Goal: Task Accomplishment & Management: Use online tool/utility

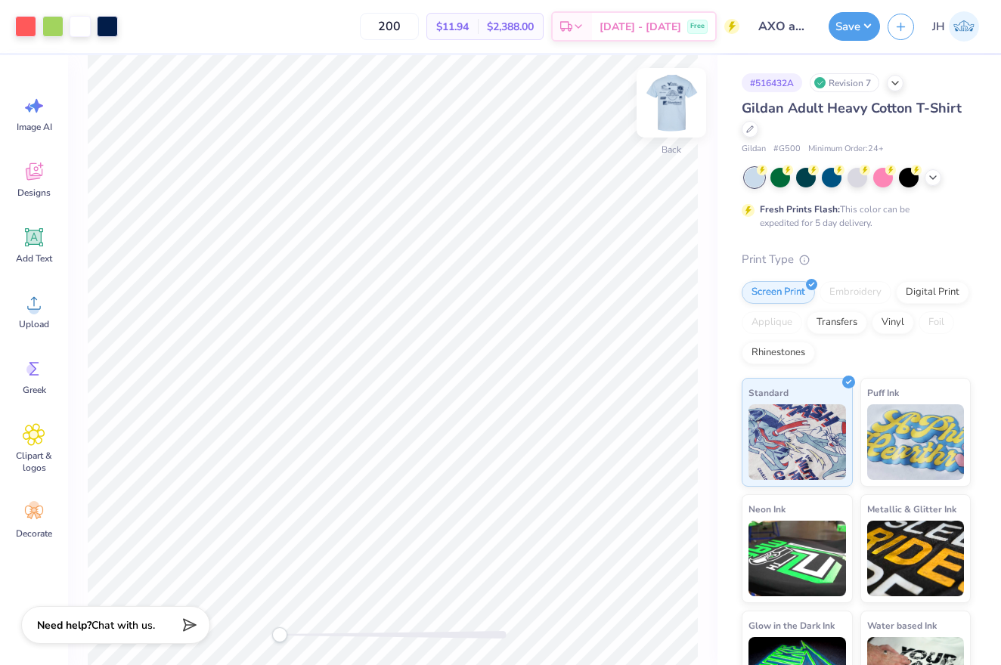
click at [669, 105] on img at bounding box center [671, 103] width 60 height 60
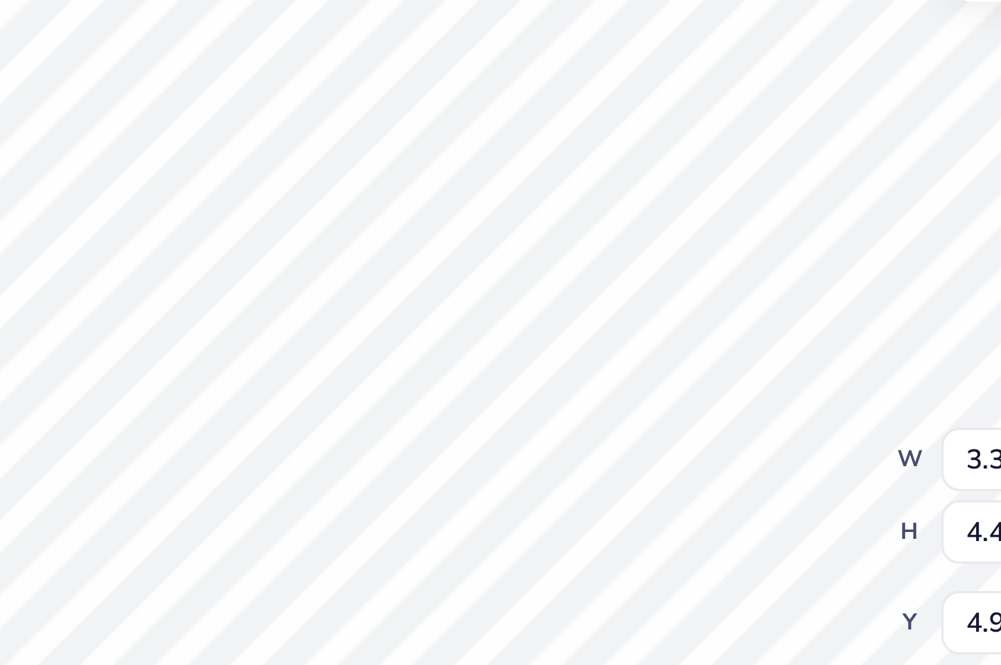
type input "0.35"
type input "5.92"
type input "3.37"
type input "4.40"
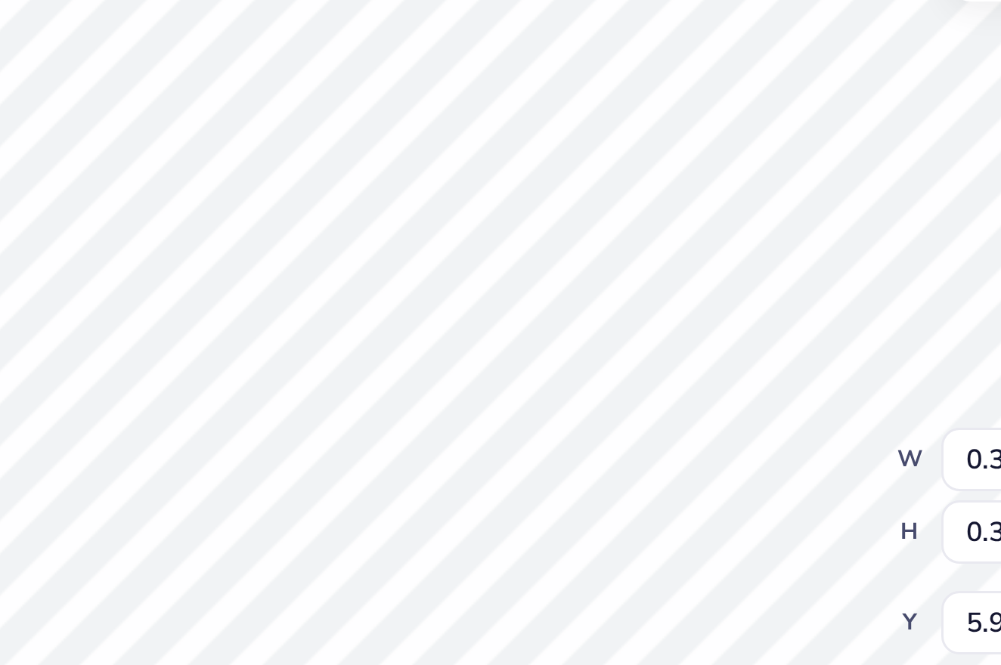
type input "4.90"
type input "0.35"
type input "5.92"
type input "0.99"
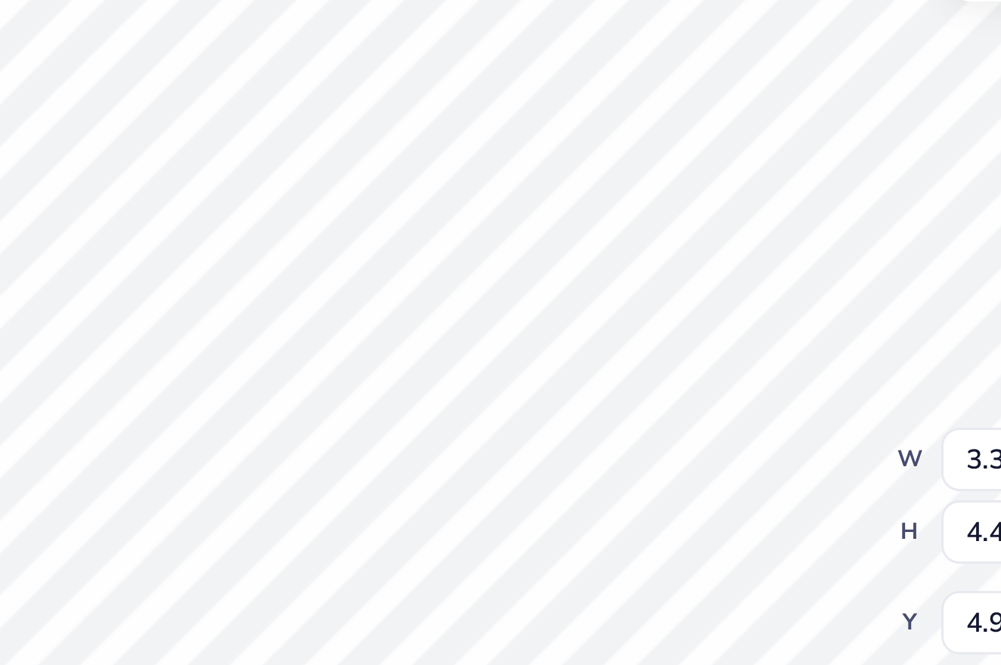
type input "0.30"
type input "7.85"
type input "3.37"
type input "4.40"
type input "4.90"
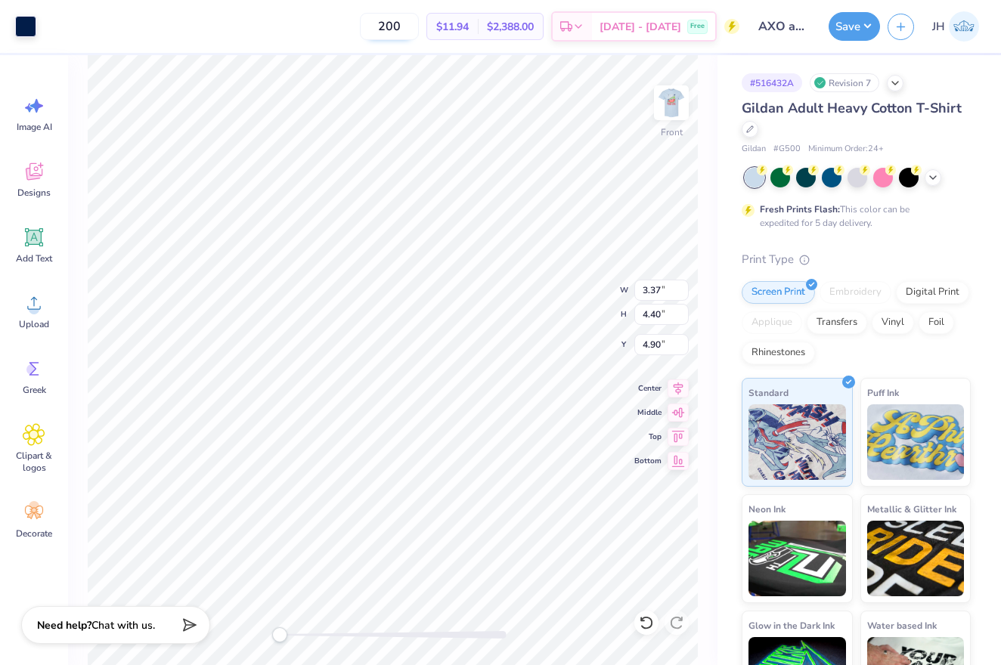
click at [405, 32] on input "200" at bounding box center [389, 26] width 59 height 27
type input "100"
drag, startPoint x: 427, startPoint y: 26, endPoint x: 371, endPoint y: 23, distance: 56.0
click at [371, 23] on div "100 $14.39 Per Item $1,439.00 Total Est. Delivery Sep 21 - 24 Free" at bounding box center [392, 26] width 696 height 53
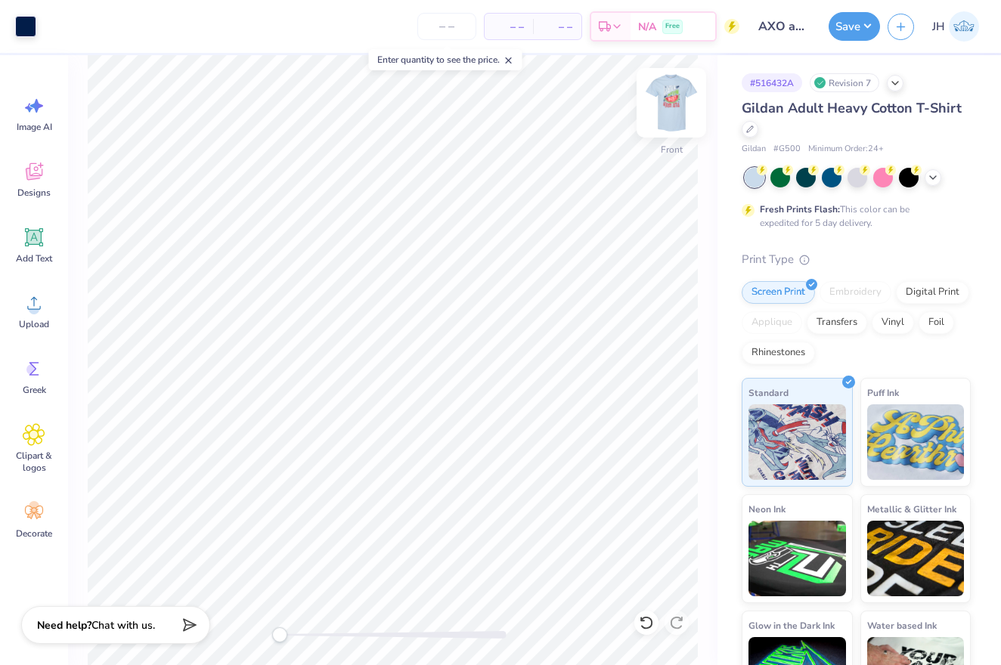
click at [662, 108] on img at bounding box center [671, 103] width 60 height 60
click at [448, 25] on input "number" at bounding box center [446, 26] width 59 height 27
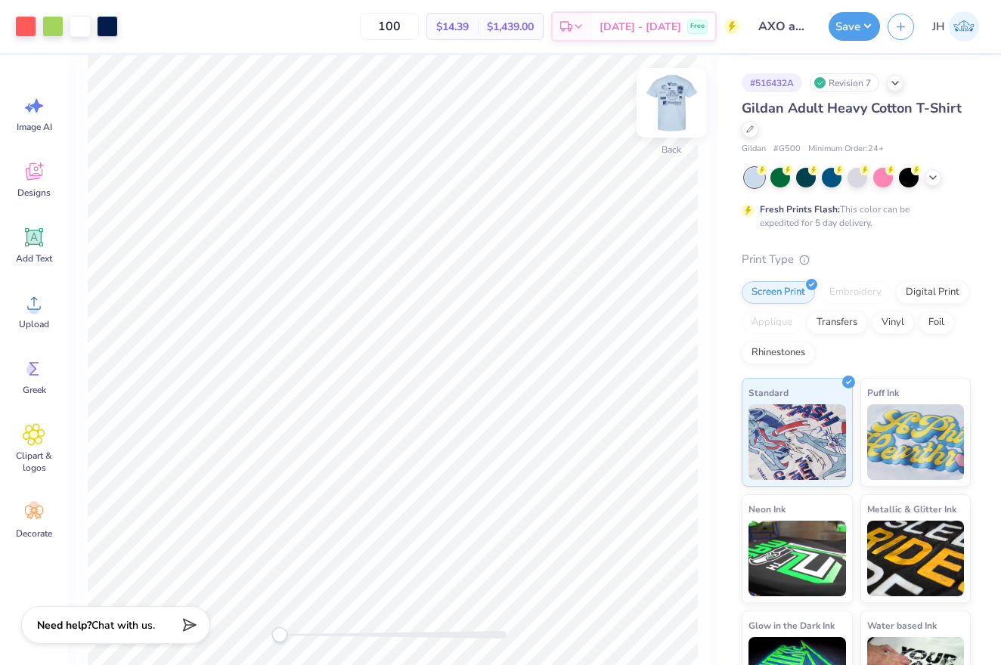
type input "100"
click at [675, 110] on img at bounding box center [671, 103] width 60 height 60
click at [674, 126] on img at bounding box center [671, 103] width 60 height 60
click at [669, 112] on img at bounding box center [671, 103] width 60 height 60
click at [669, 120] on img at bounding box center [671, 103] width 60 height 60
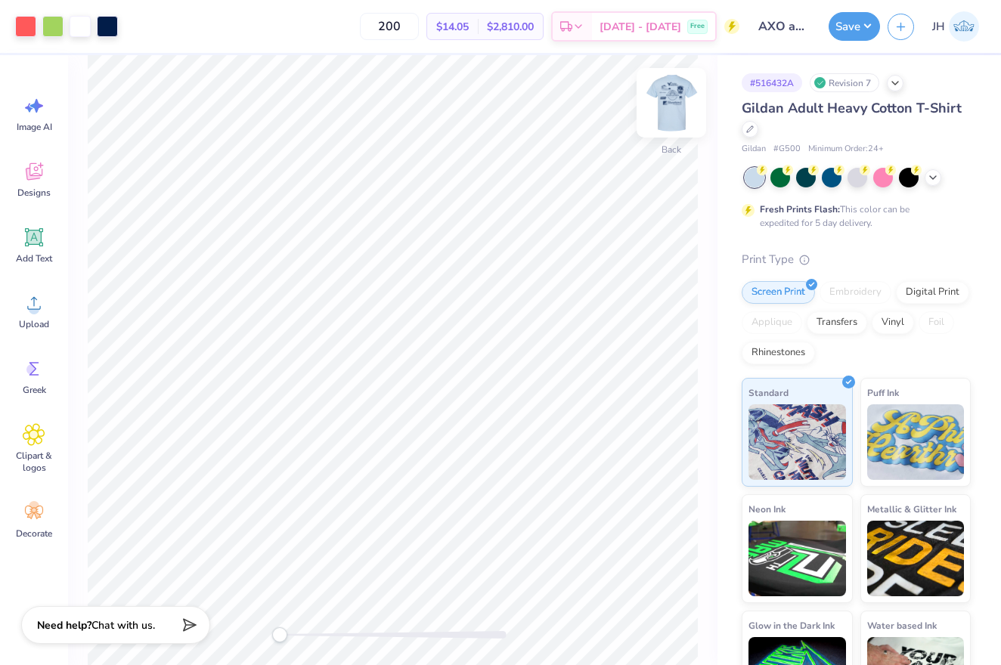
click at [674, 101] on img at bounding box center [671, 103] width 60 height 60
click at [33, 249] on div "Add Text" at bounding box center [34, 245] width 54 height 57
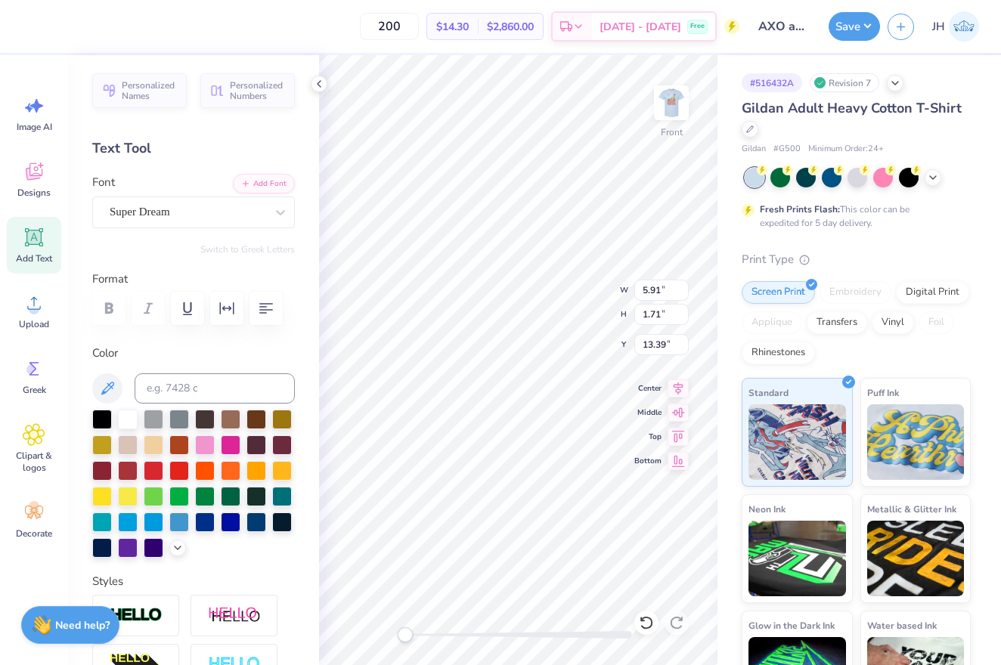
type textarea "T"
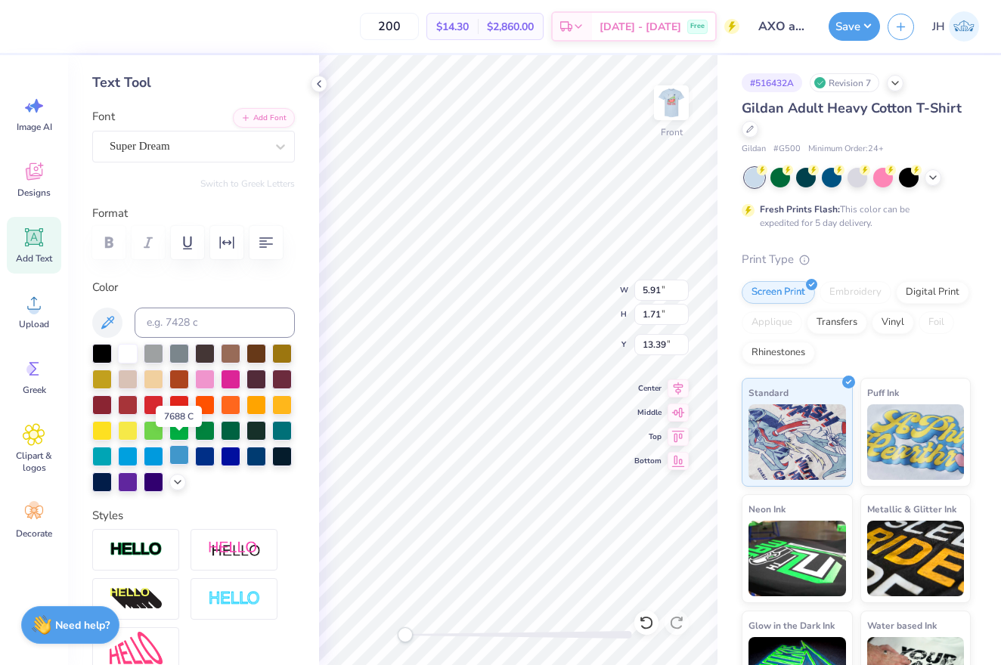
scroll to position [8, 0]
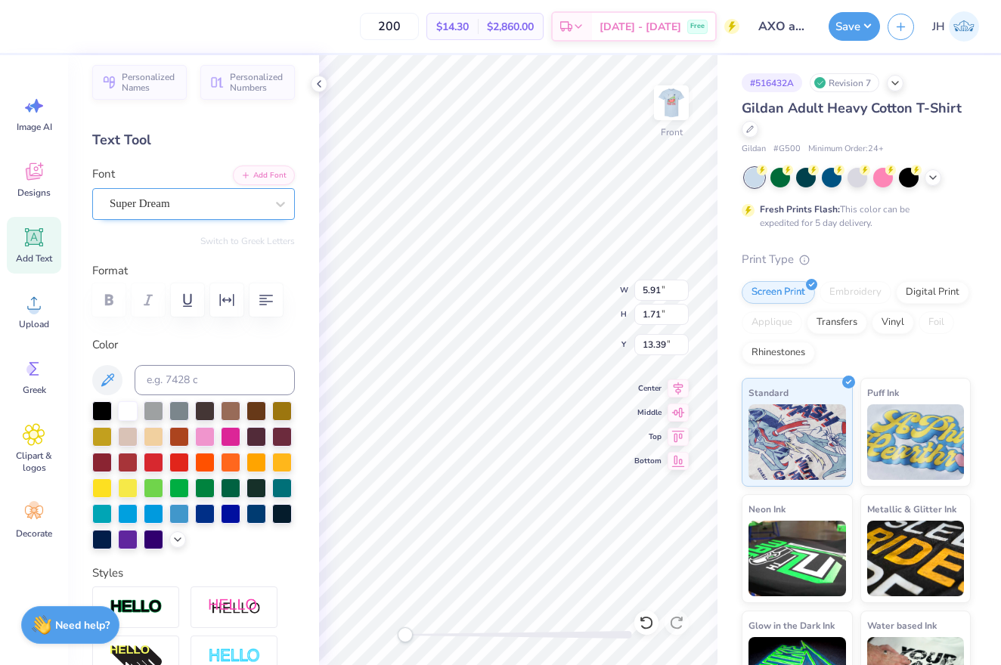
click at [181, 201] on div "Super Dream" at bounding box center [187, 203] width 159 height 23
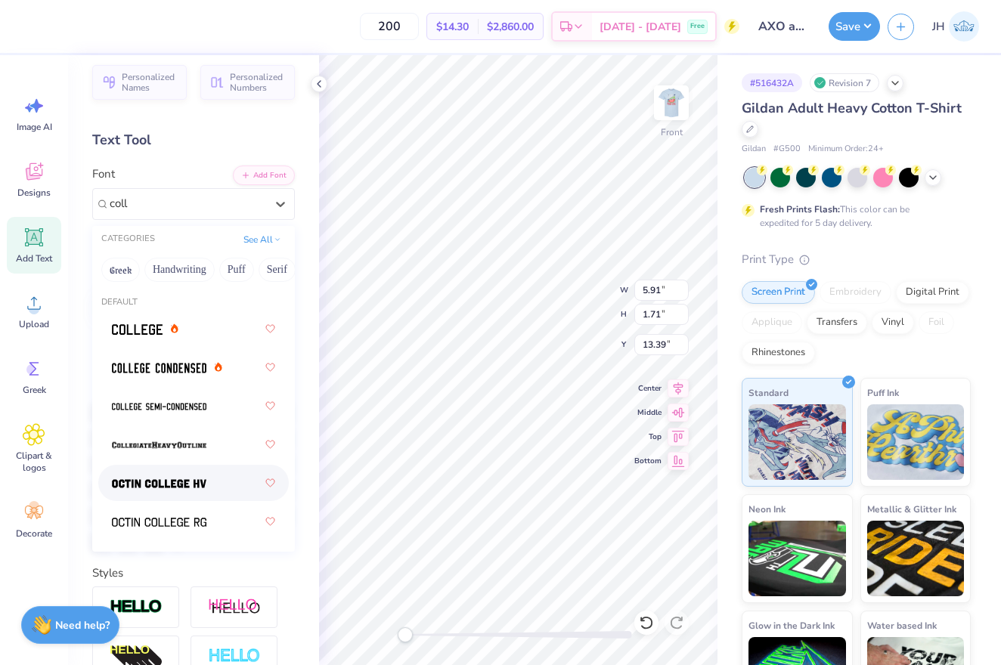
click at [174, 486] on img at bounding box center [159, 484] width 95 height 11
type input "coll"
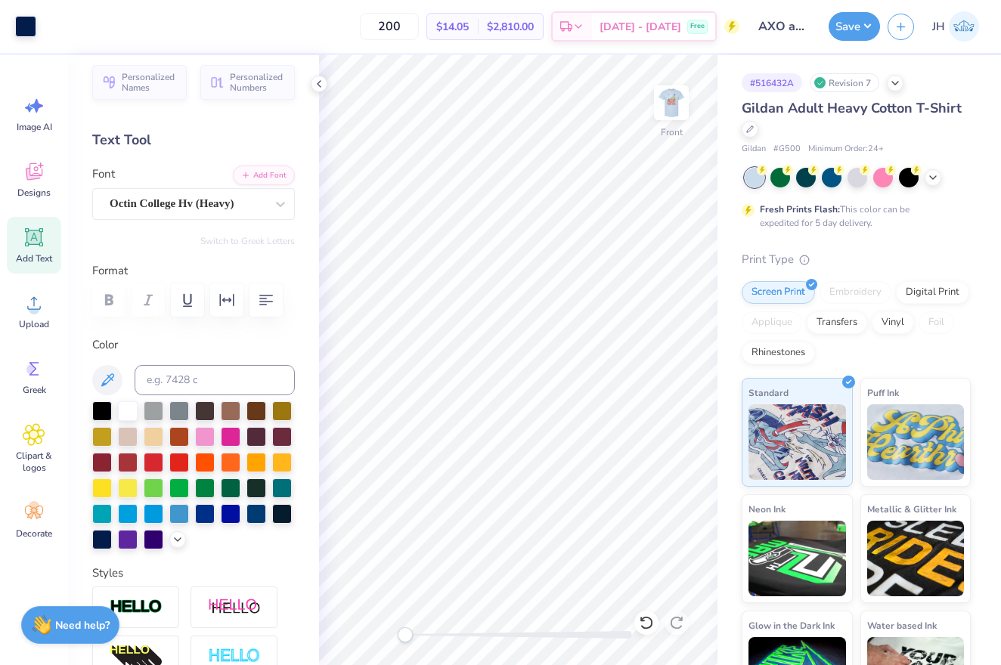
click at [32, 240] on icon at bounding box center [34, 237] width 18 height 18
click at [139, 206] on span "Super Dream" at bounding box center [140, 203] width 60 height 17
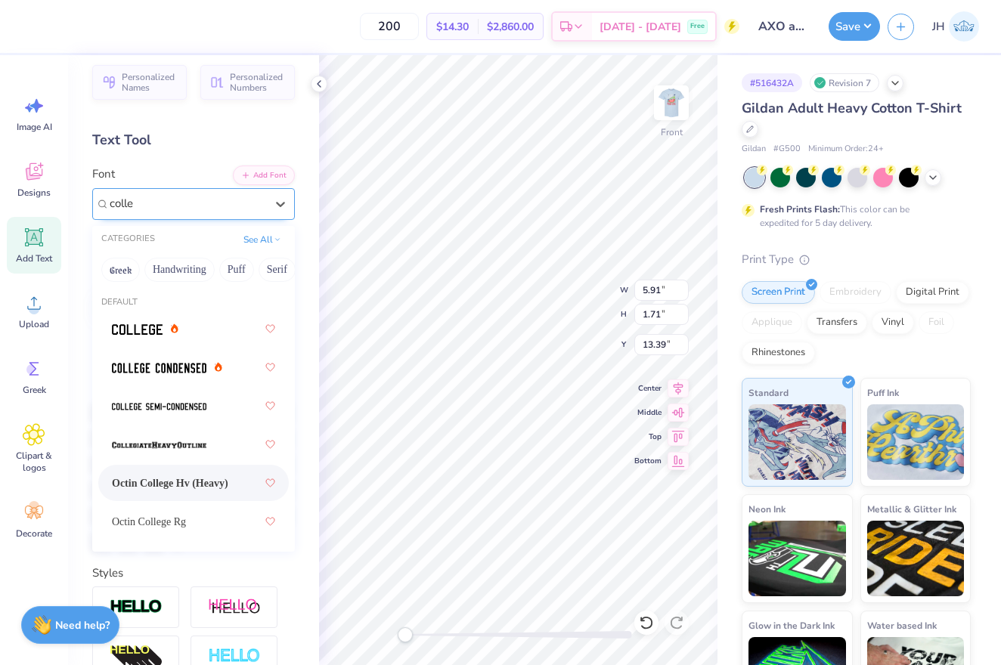
click at [200, 483] on span "Octin College Hv (Heavy)" at bounding box center [170, 484] width 116 height 16
type input "colle"
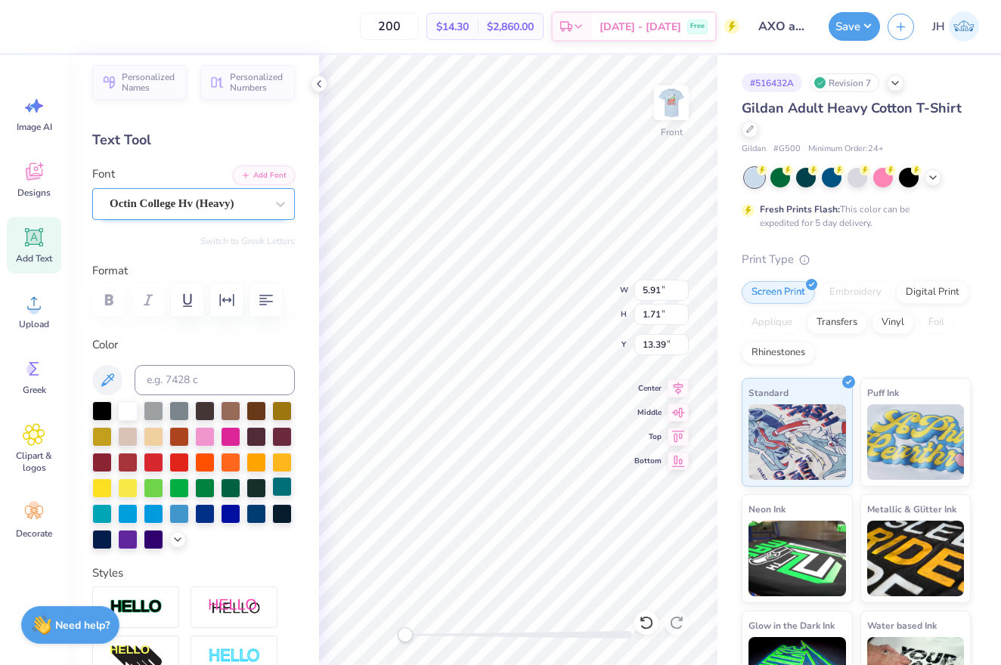
type textarea "T"
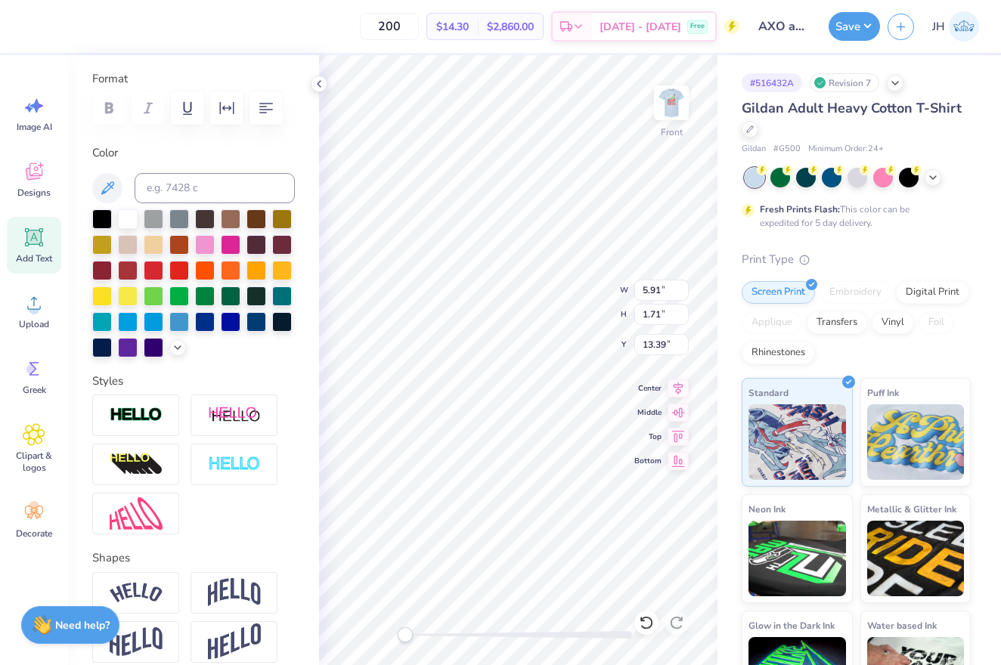
scroll to position [201, 0]
type textarea "EVERGREEN"
click at [231, 467] on img at bounding box center [234, 463] width 53 height 17
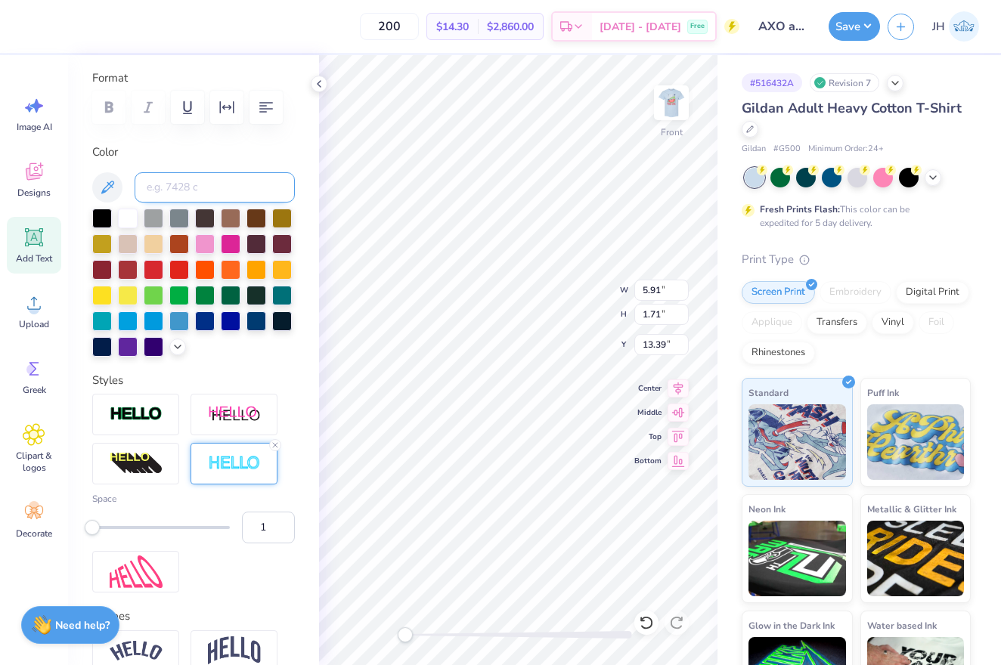
click at [194, 179] on input at bounding box center [215, 187] width 160 height 30
type input "2768c"
click at [284, 528] on input "2" at bounding box center [268, 528] width 53 height 32
click at [284, 528] on input "3" at bounding box center [268, 528] width 53 height 32
click at [284, 528] on input "4" at bounding box center [268, 528] width 53 height 32
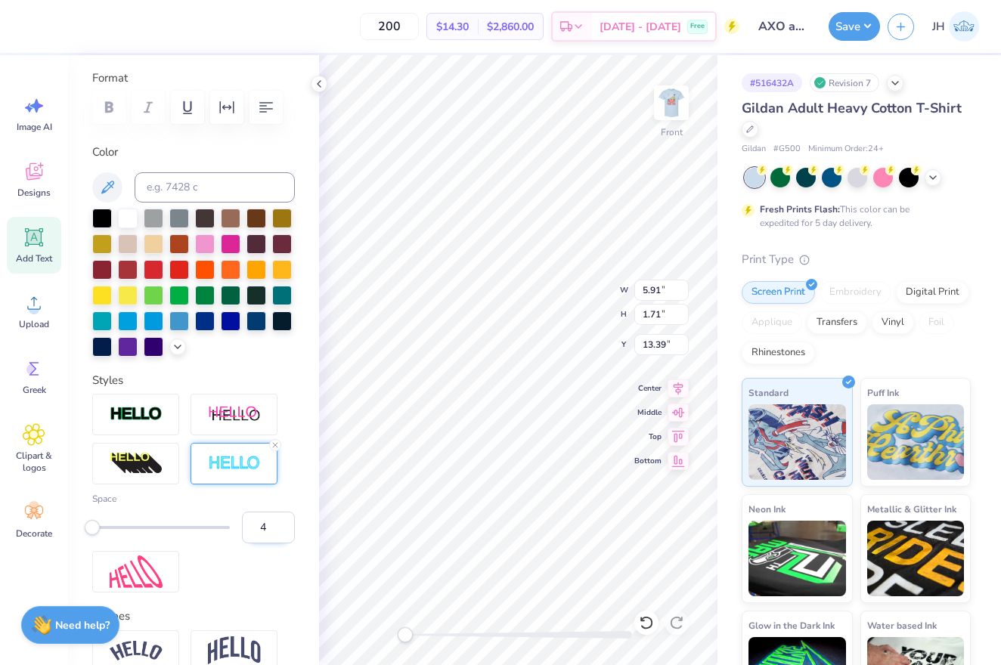
type input "5"
click at [284, 528] on input "5" at bounding box center [268, 528] width 53 height 32
type textarea "EVERGREEN"
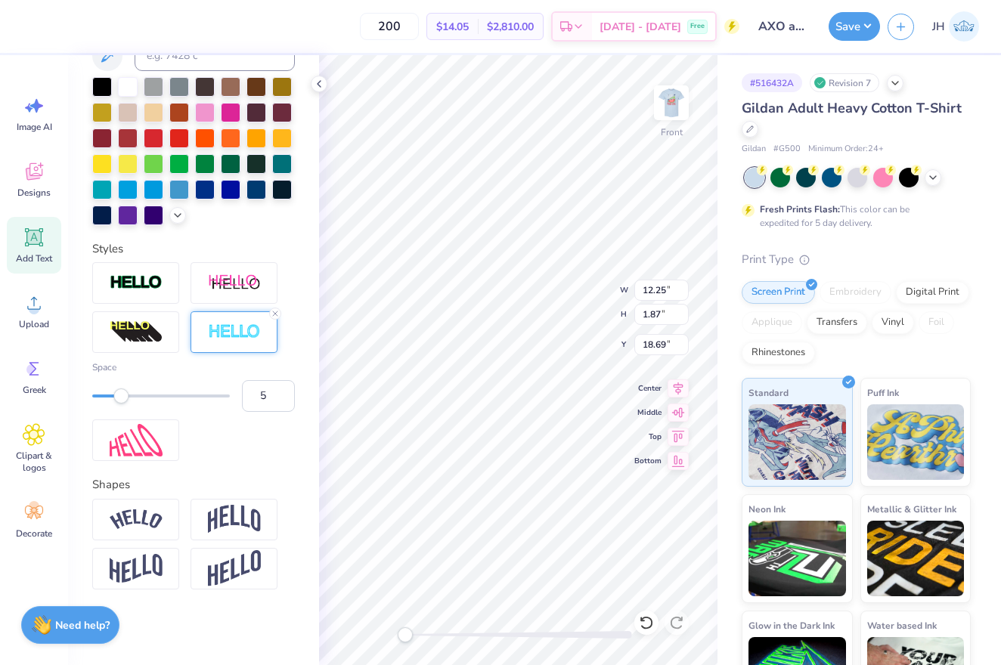
scroll to position [333, 0]
click at [224, 520] on img at bounding box center [234, 519] width 53 height 29
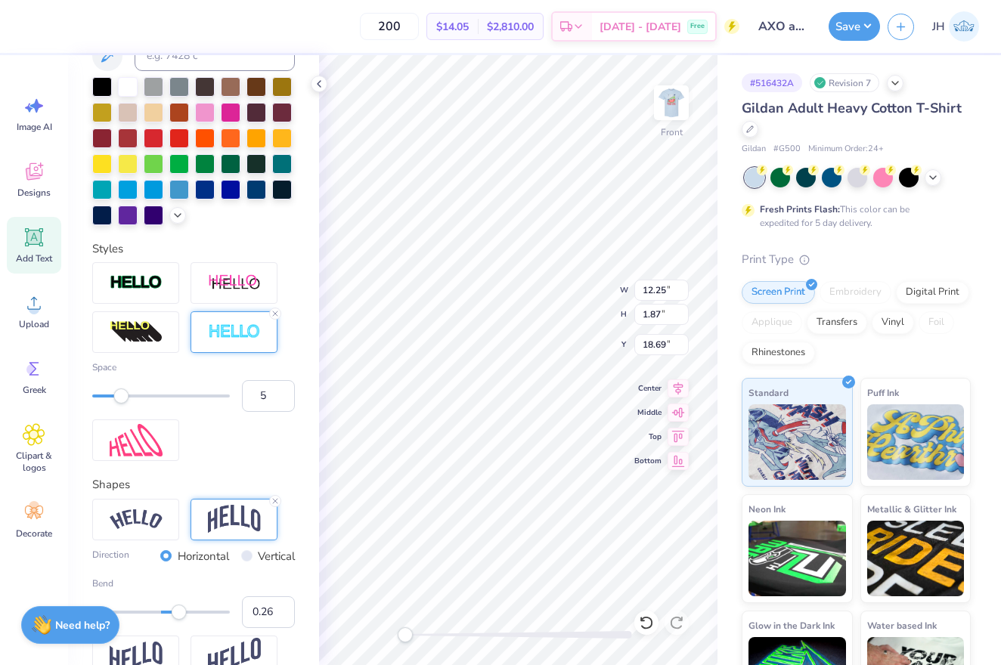
type input "0.25"
drag, startPoint x: 197, startPoint y: 614, endPoint x: 178, endPoint y: 614, distance: 18.9
click at [178, 614] on div "Accessibility label" at bounding box center [178, 612] width 15 height 15
click at [283, 617] on input "0.24" at bounding box center [268, 613] width 53 height 32
click at [283, 617] on input "0.23" at bounding box center [268, 613] width 53 height 32
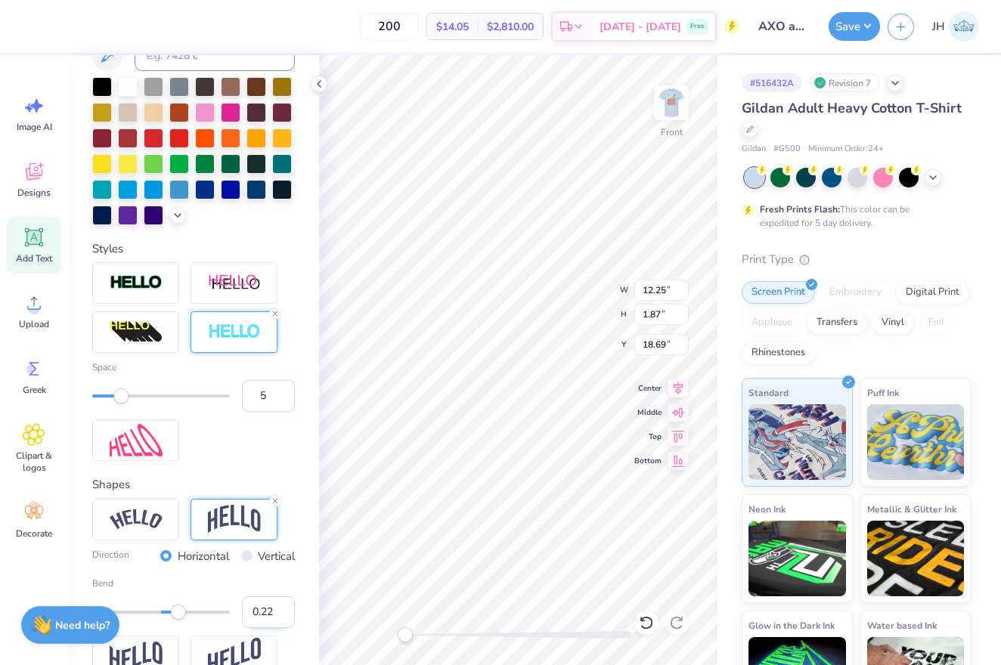
click at [283, 617] on input "0.22" at bounding box center [268, 613] width 53 height 32
click at [283, 617] on input "0.21" at bounding box center [268, 613] width 53 height 32
click at [283, 617] on input "0.2" at bounding box center [268, 613] width 53 height 32
click at [283, 617] on input "0.19" at bounding box center [268, 613] width 53 height 32
click at [283, 617] on input "0.18" at bounding box center [268, 613] width 53 height 32
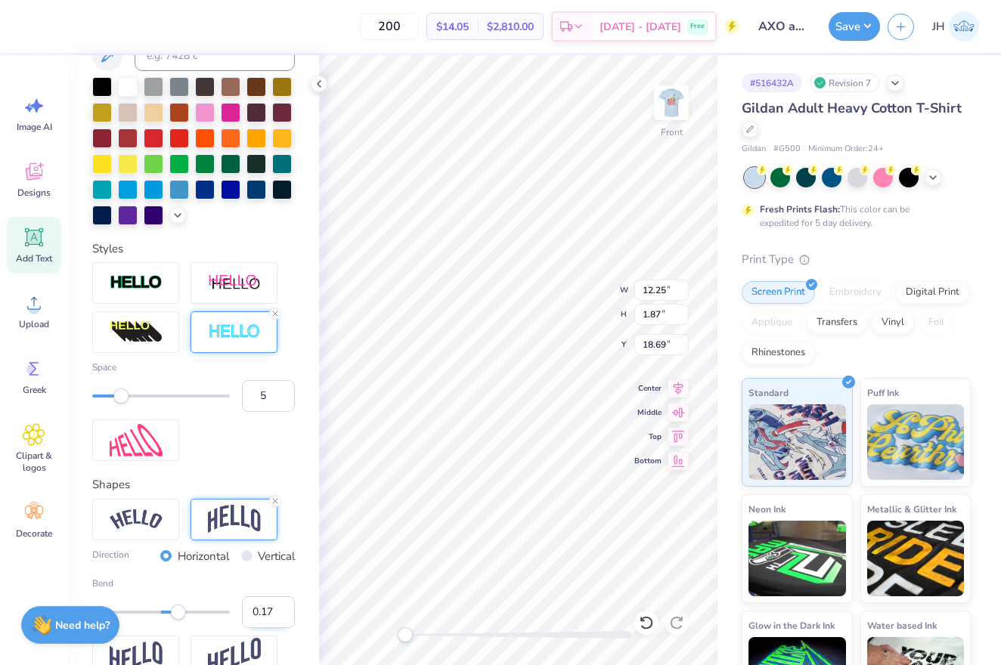
click at [283, 617] on input "0.17" at bounding box center [268, 613] width 53 height 32
click at [283, 617] on input "0.16" at bounding box center [268, 613] width 53 height 32
type input "0.15"
click at [283, 617] on input "0.15" at bounding box center [268, 613] width 53 height 32
type input "4"
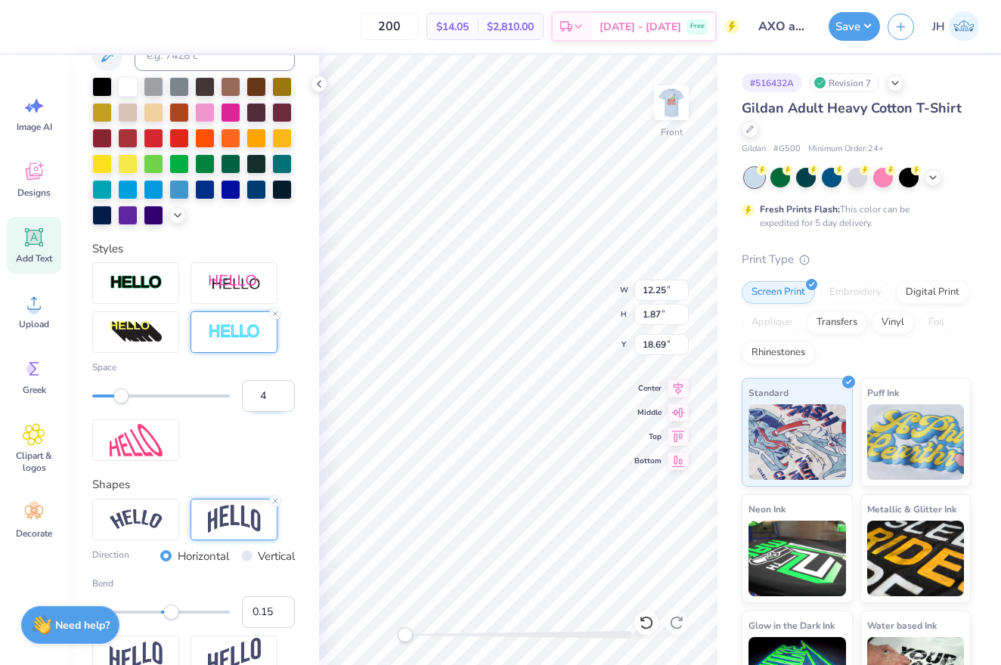
click at [282, 401] on input "4" at bounding box center [268, 396] width 53 height 32
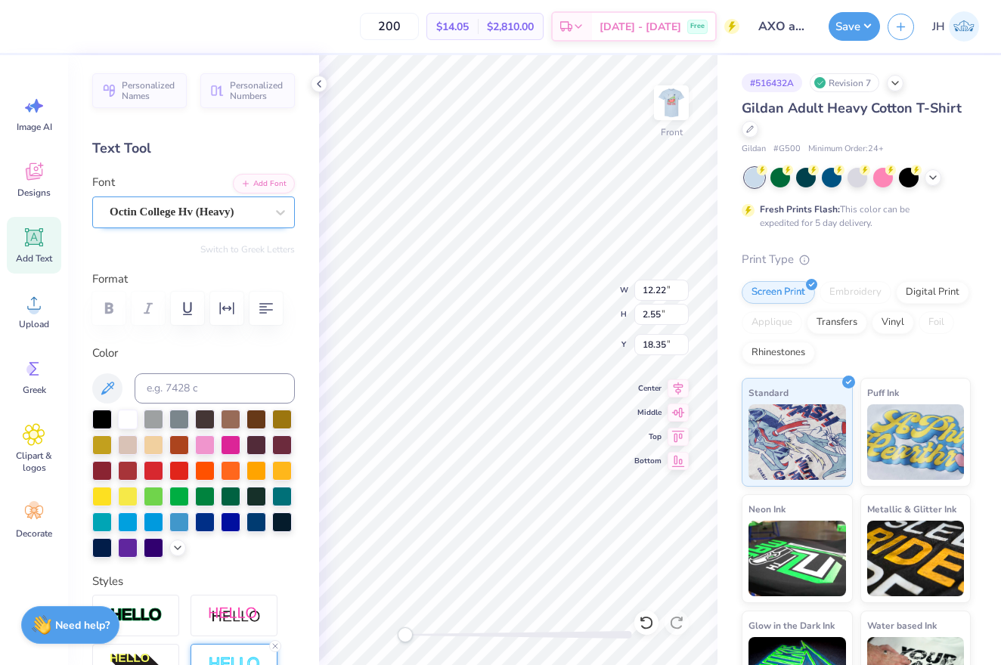
scroll to position [0, 0]
click at [209, 206] on span "Octin College Hv (Heavy)" at bounding box center [172, 211] width 125 height 17
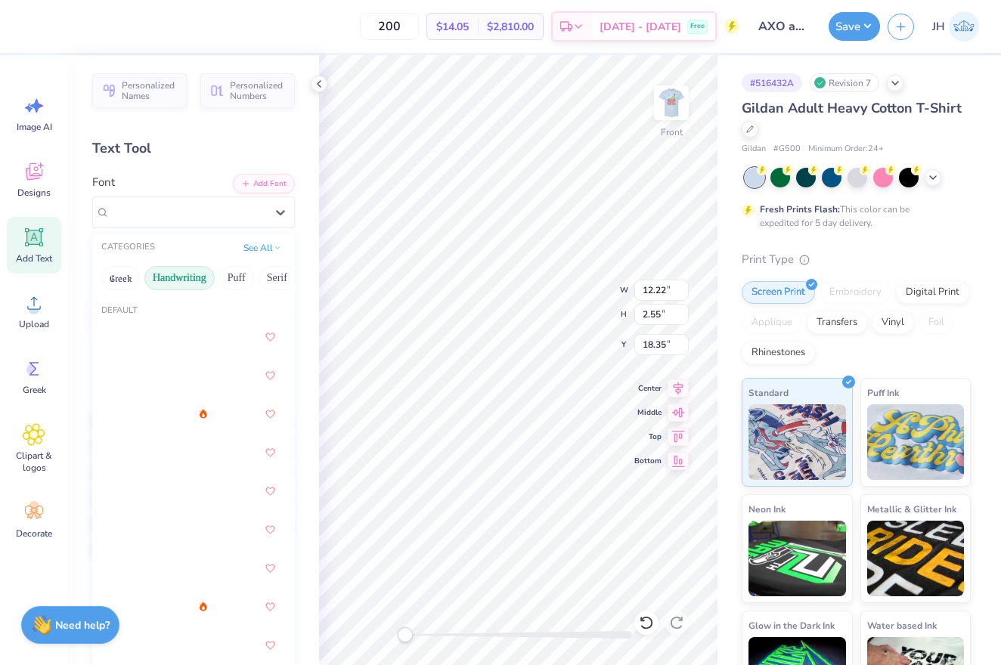
click at [206, 286] on button "Handwriting" at bounding box center [179, 278] width 70 height 24
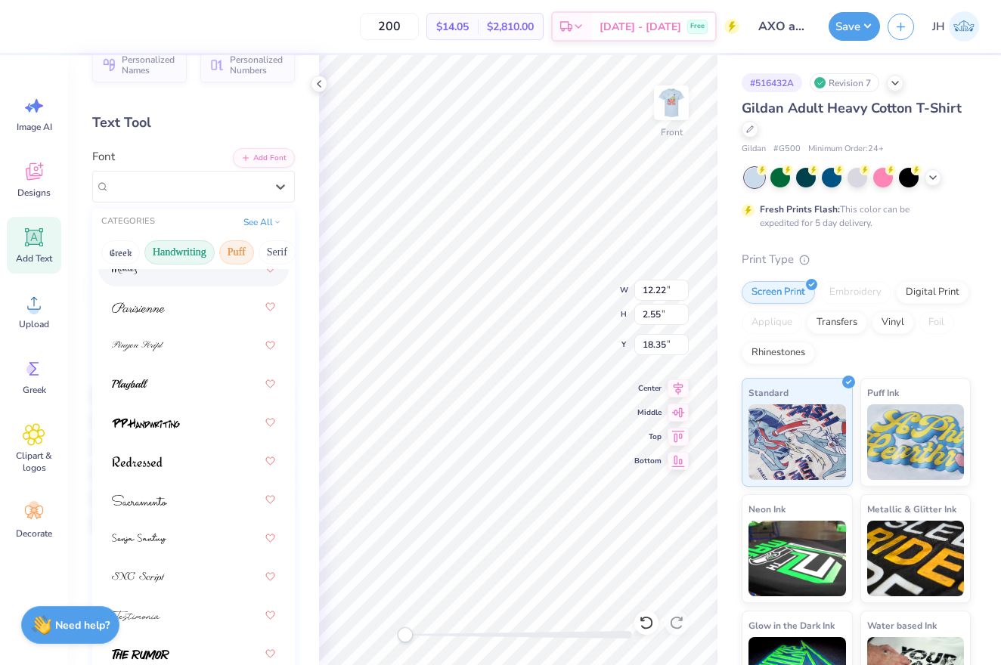
click at [244, 252] on button "Puff" at bounding box center [236, 252] width 35 height 24
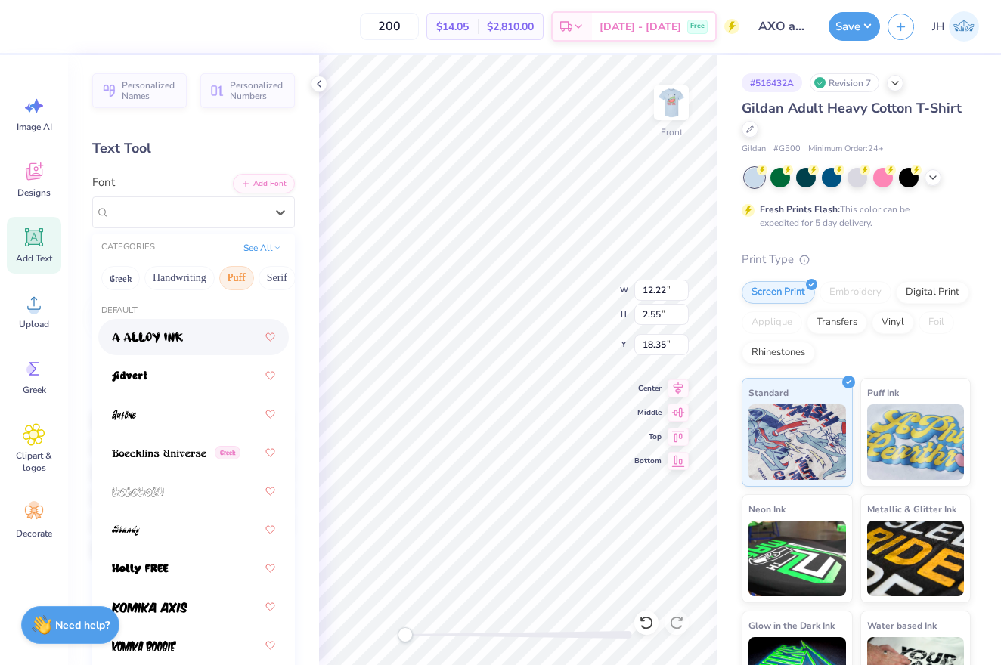
scroll to position [0, 0]
click at [237, 276] on button "Puff" at bounding box center [236, 278] width 35 height 24
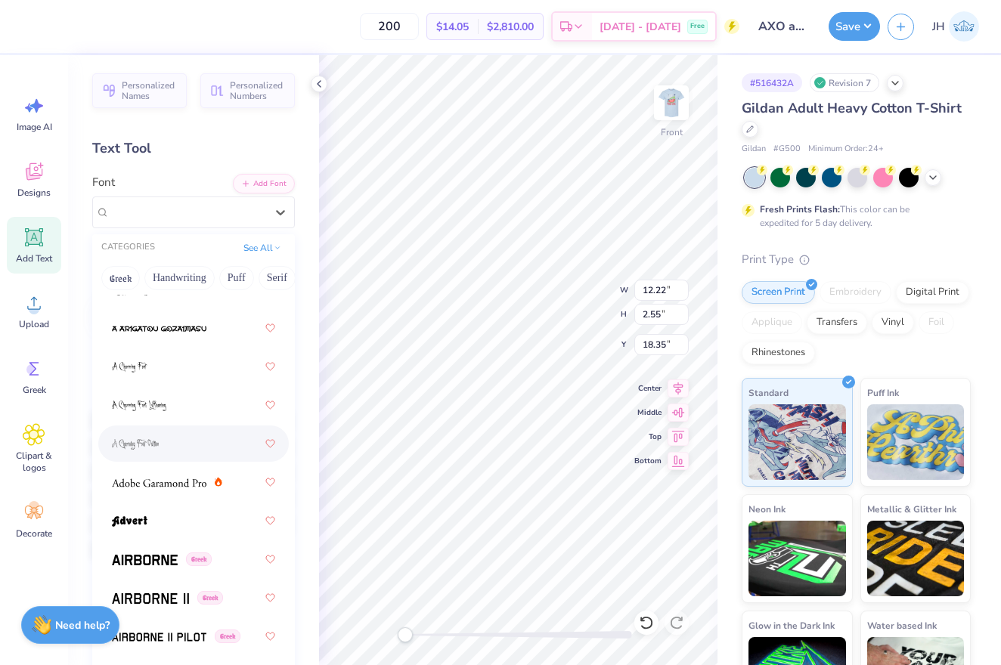
scroll to position [225, 0]
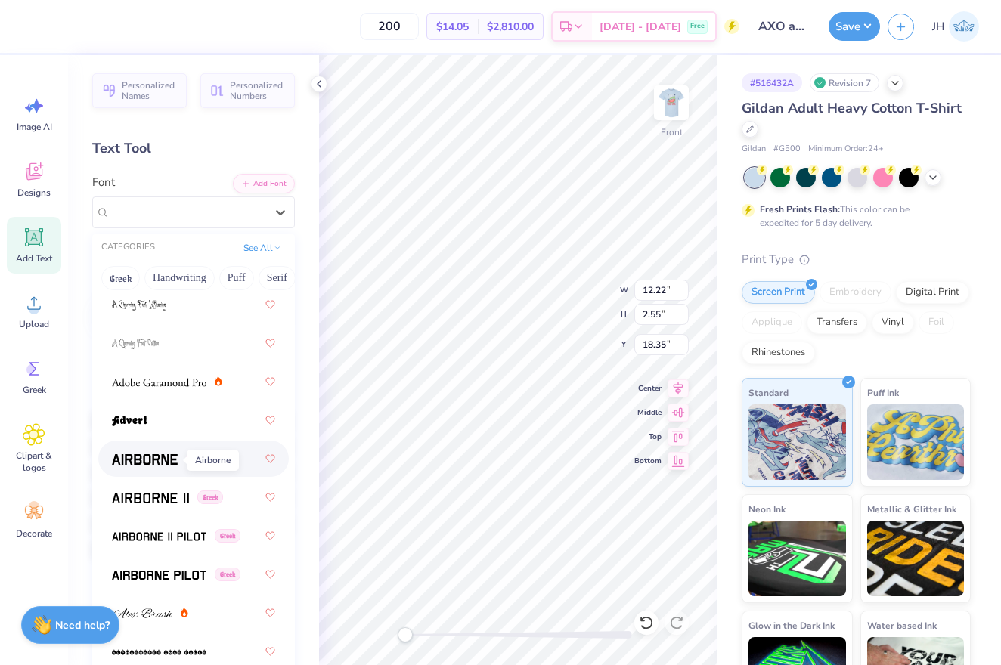
click at [150, 465] on img at bounding box center [145, 459] width 66 height 11
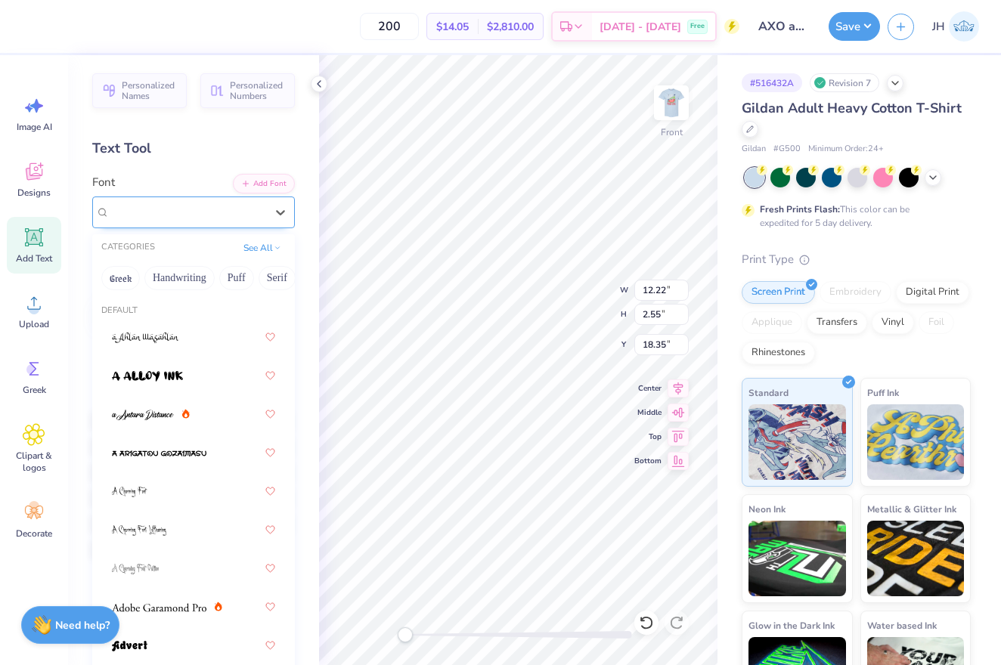
click at [250, 213] on div "Airborne Greek" at bounding box center [187, 211] width 159 height 23
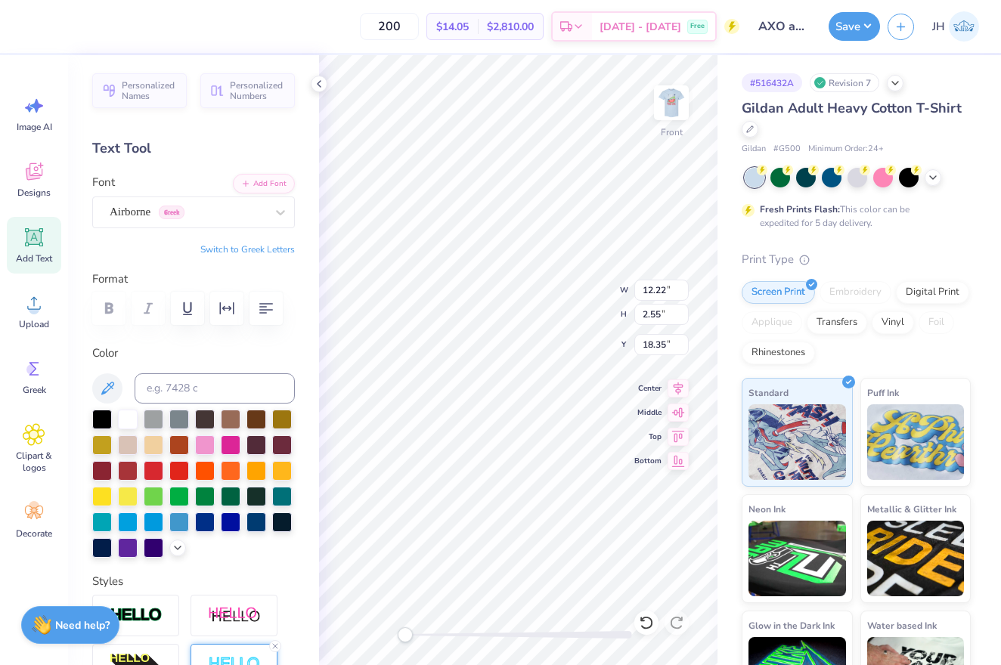
scroll to position [0, 1]
type textarea "EvERGREEN"
click at [253, 216] on div "Airborne Greek" at bounding box center [187, 211] width 159 height 23
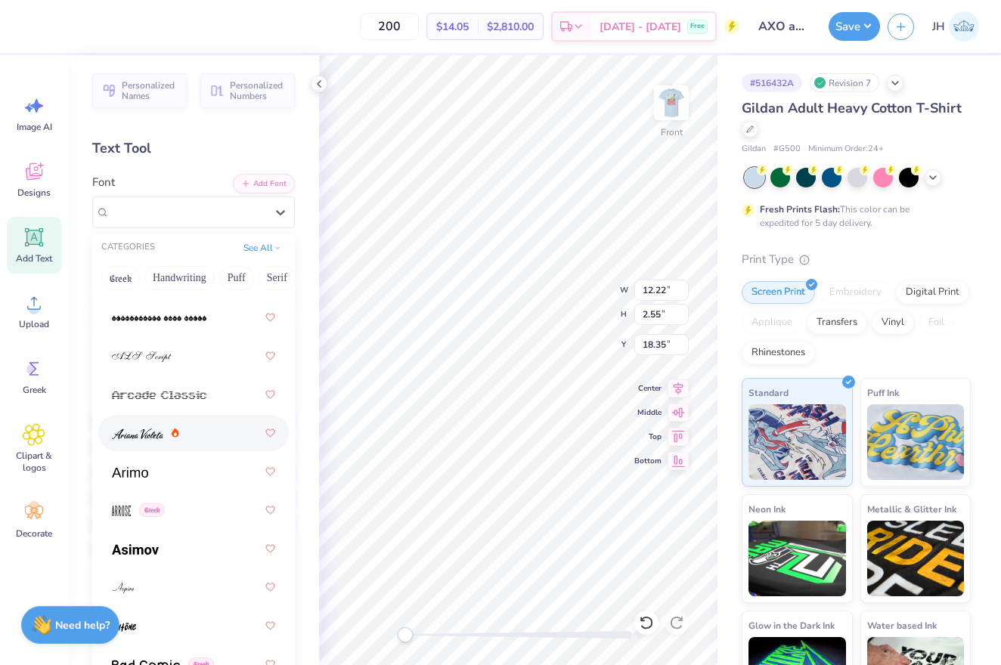
scroll to position [561, 0]
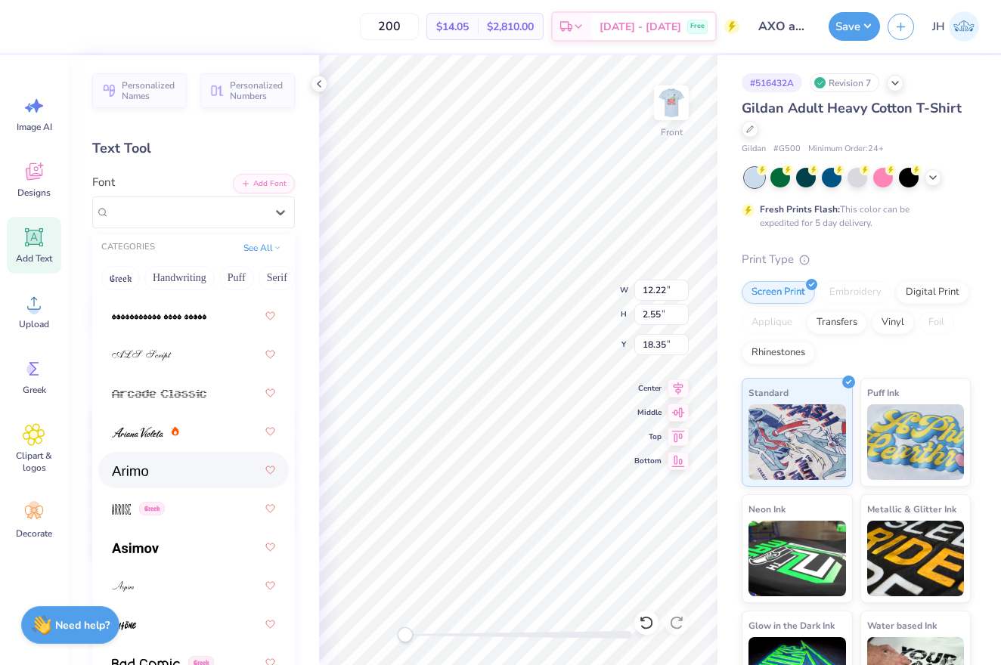
click at [178, 468] on div at bounding box center [193, 470] width 163 height 27
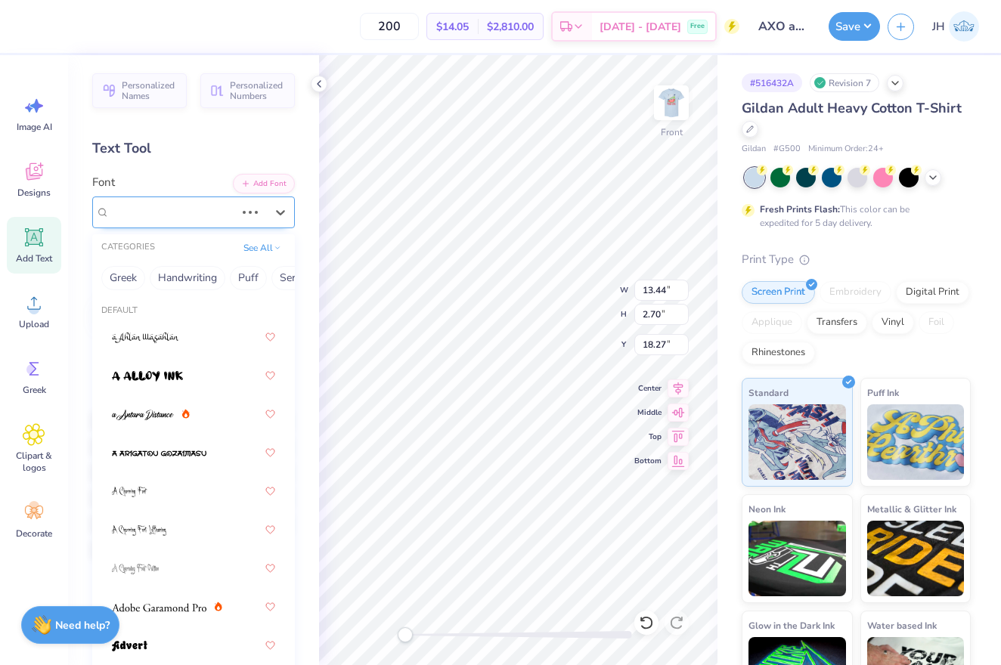
click at [209, 216] on div "Airborne Greek" at bounding box center [172, 211] width 129 height 23
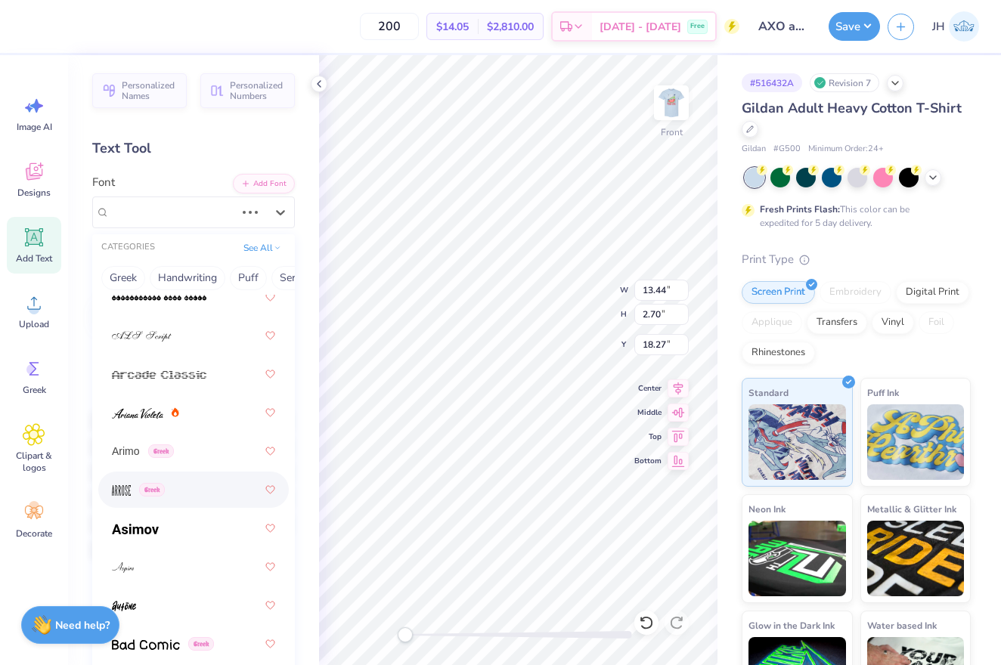
scroll to position [585, 0]
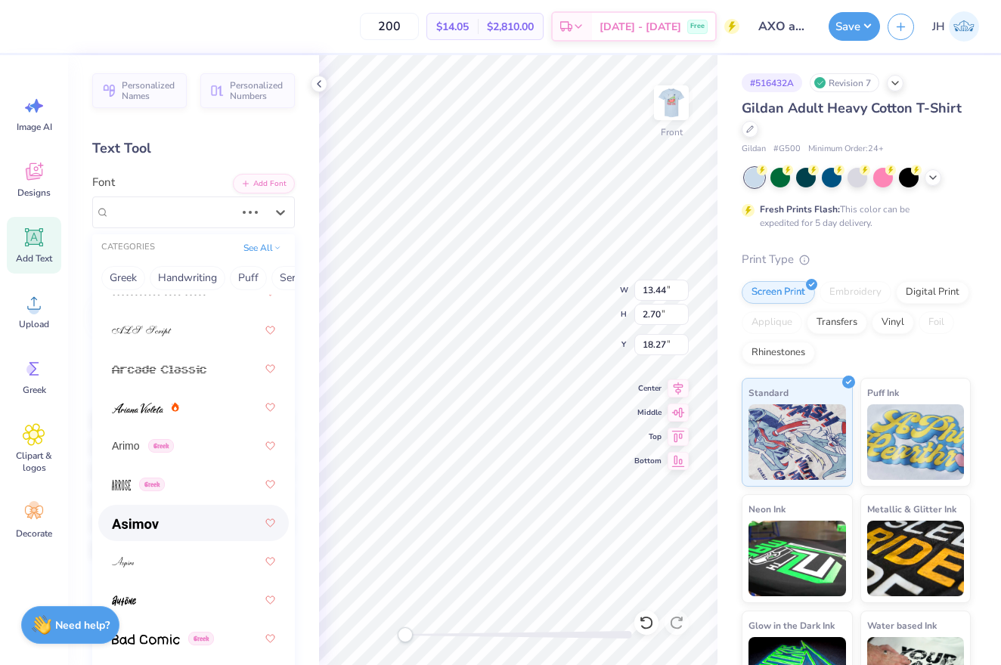
click at [169, 517] on div at bounding box center [193, 523] width 163 height 27
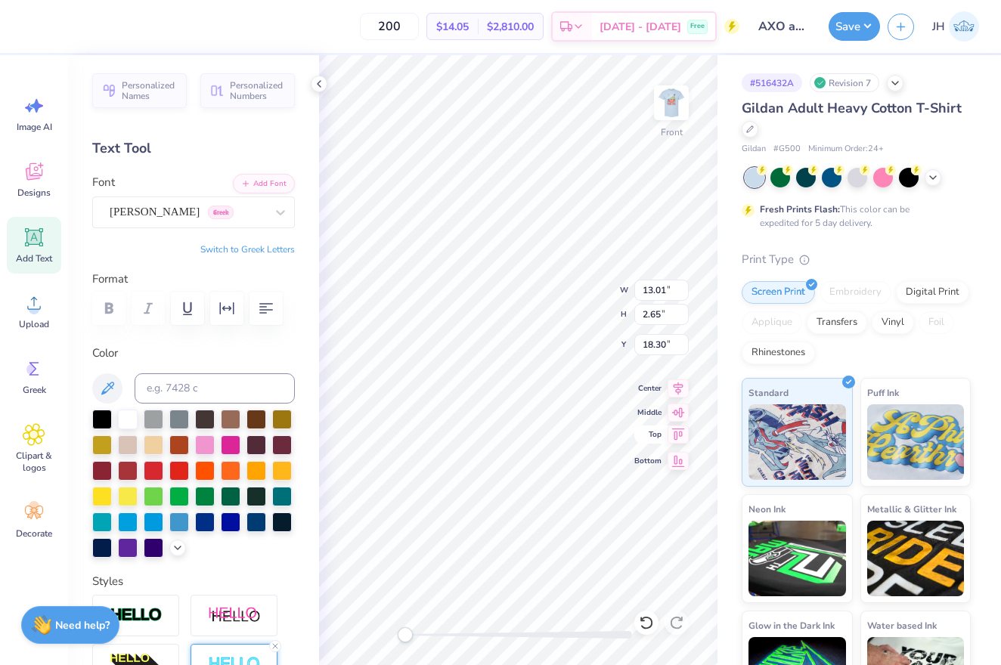
scroll to position [0, 2]
type textarea "EveRGReen"
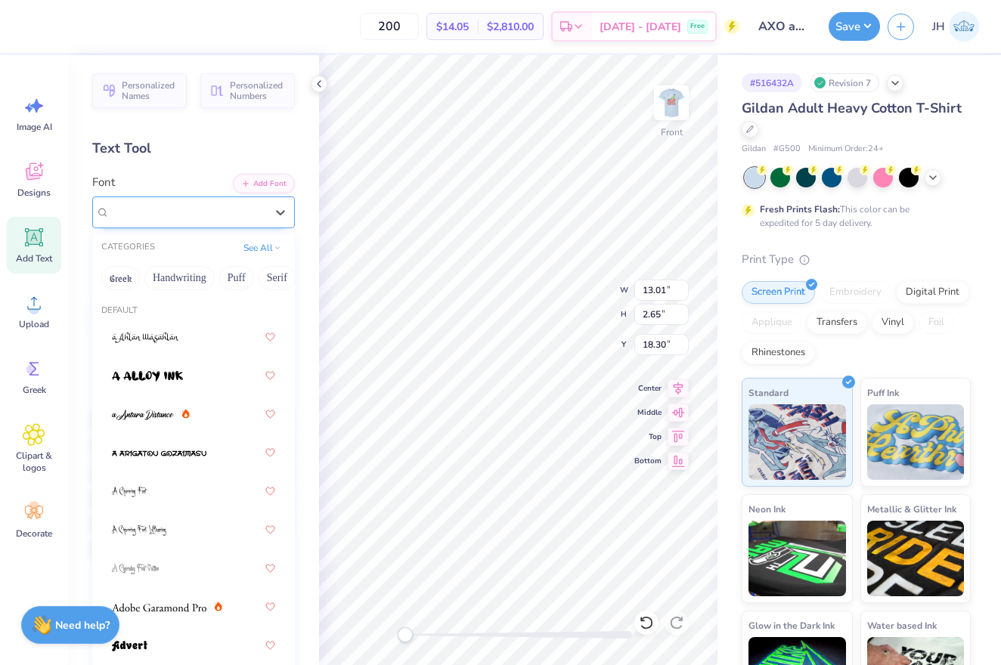
click at [188, 219] on div "[PERSON_NAME] Greek" at bounding box center [187, 211] width 159 height 23
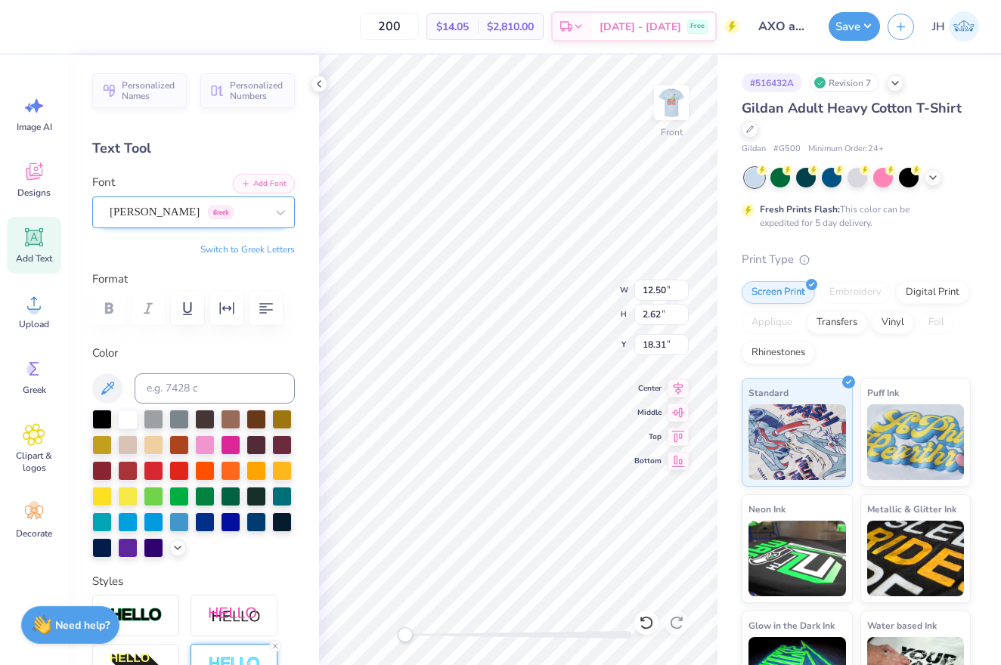
click at [220, 213] on div "[PERSON_NAME] Greek" at bounding box center [187, 211] width 159 height 23
click at [39, 236] on icon at bounding box center [34, 238] width 14 height 14
type textarea "T"
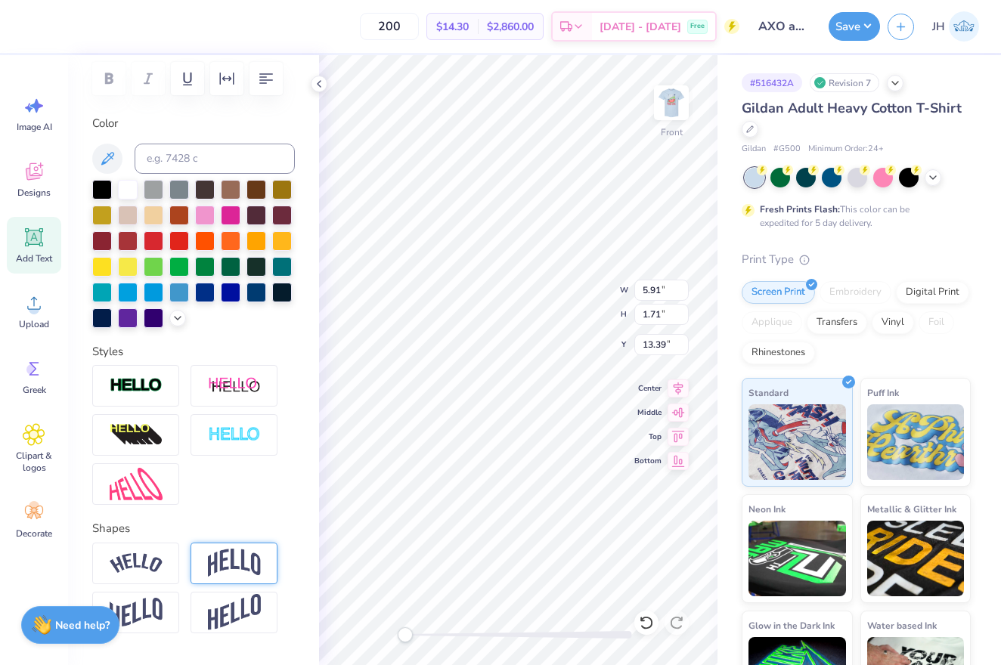
scroll to position [233, 0]
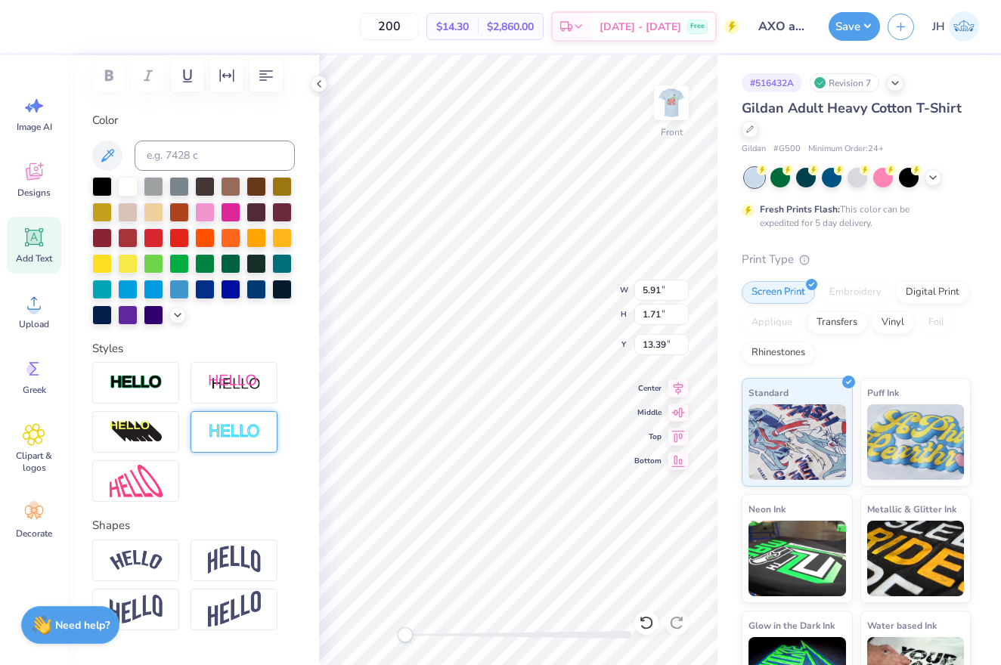
type textarea "EVeRGReen"
click at [237, 420] on div at bounding box center [234, 432] width 87 height 42
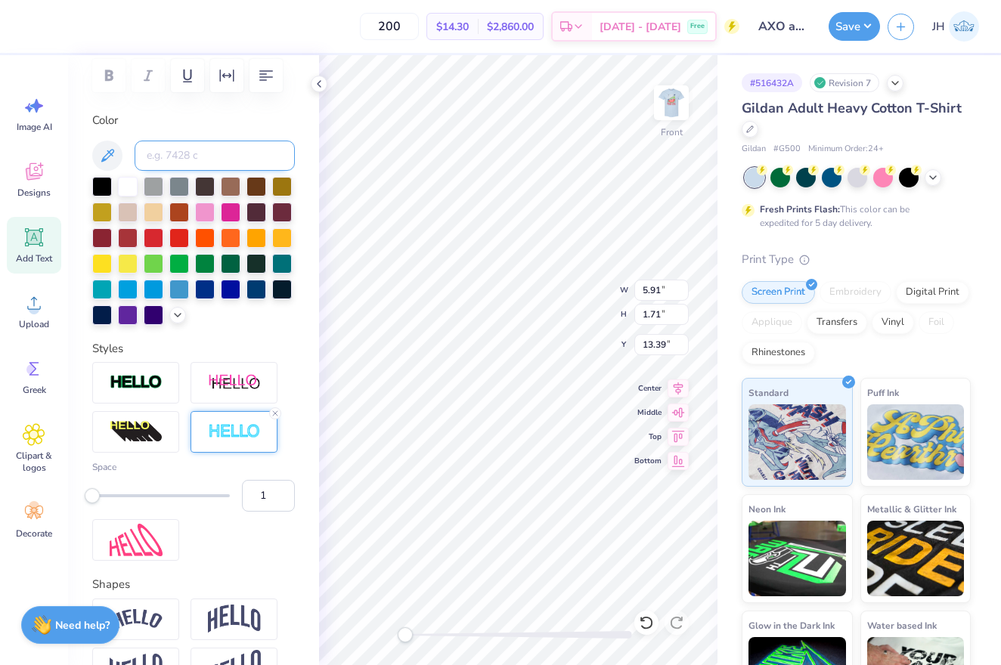
click at [168, 154] on input at bounding box center [215, 156] width 160 height 30
type input "2768c"
click at [283, 493] on input "2" at bounding box center [268, 496] width 53 height 32
type input "3"
click at [283, 493] on input "3" at bounding box center [268, 496] width 53 height 32
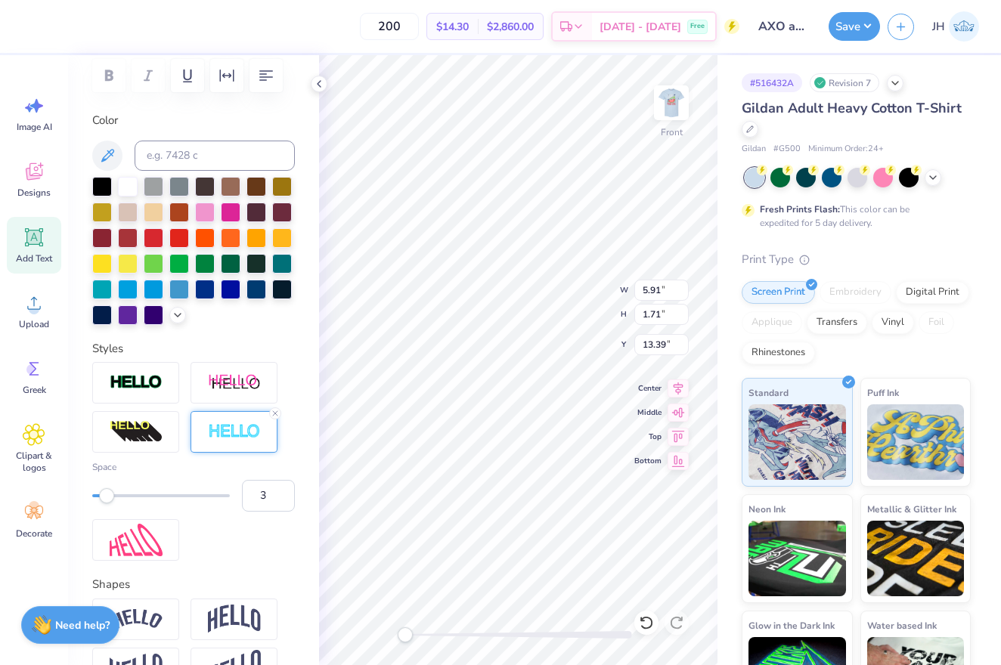
type textarea "EVeRGReen"
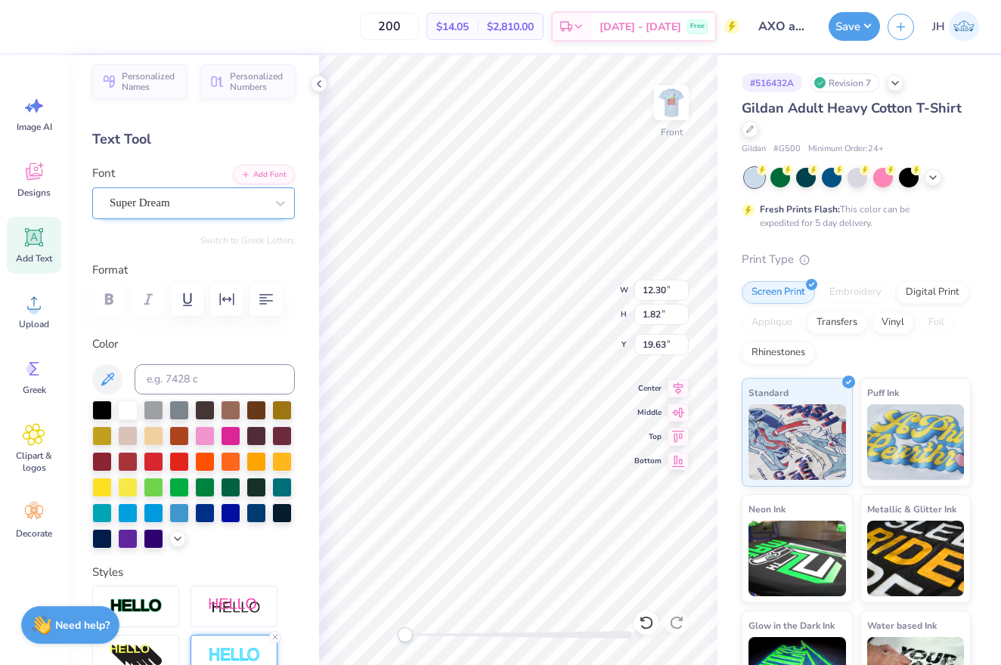
scroll to position [2, 0]
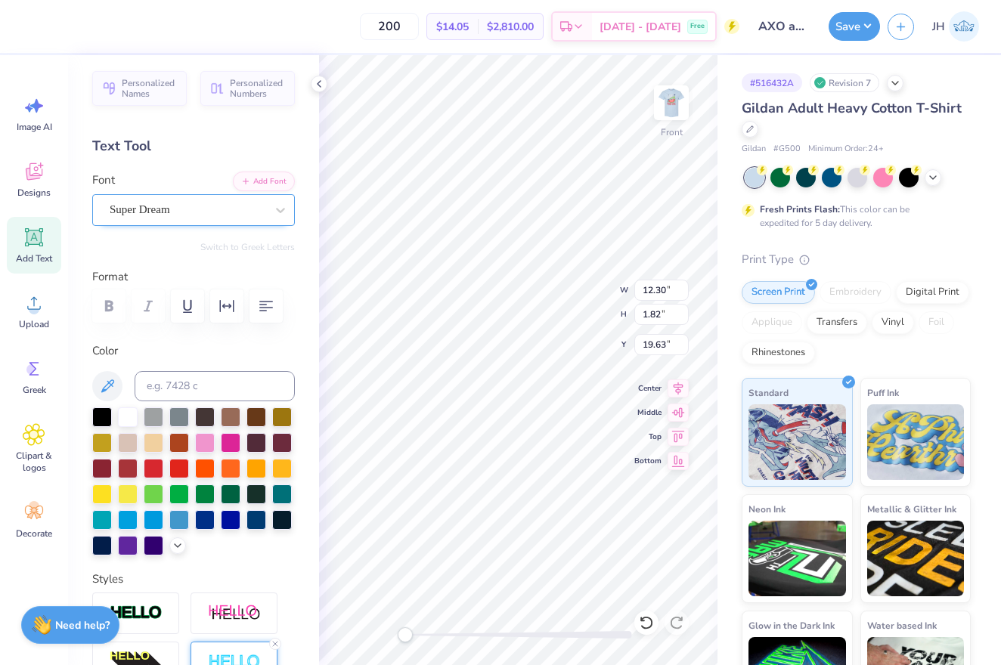
click at [191, 214] on div "Super Dream" at bounding box center [187, 209] width 159 height 23
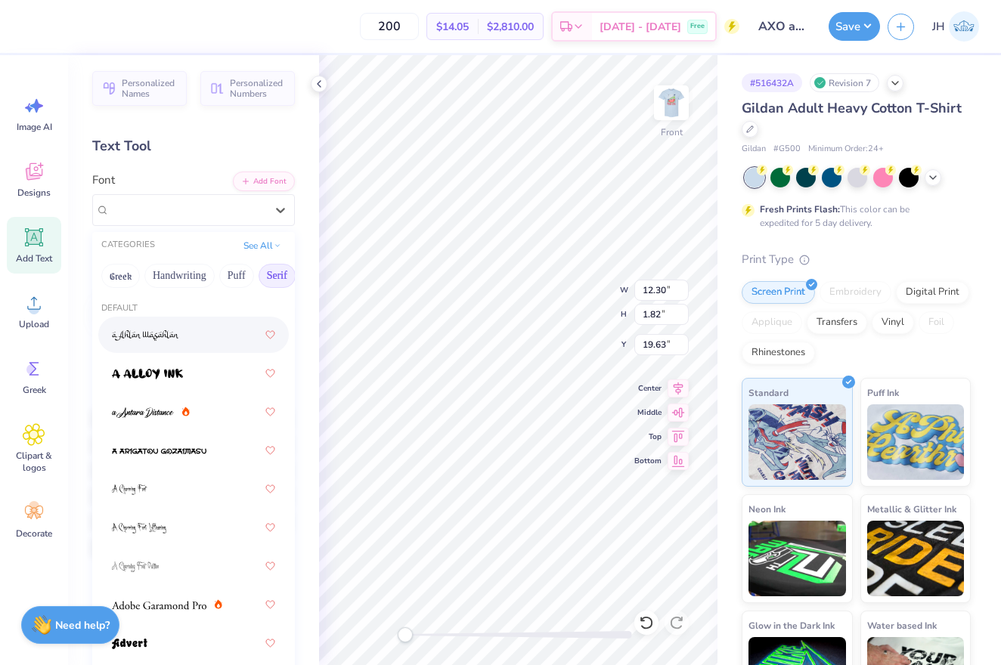
click at [276, 282] on button "Serif" at bounding box center [277, 276] width 37 height 24
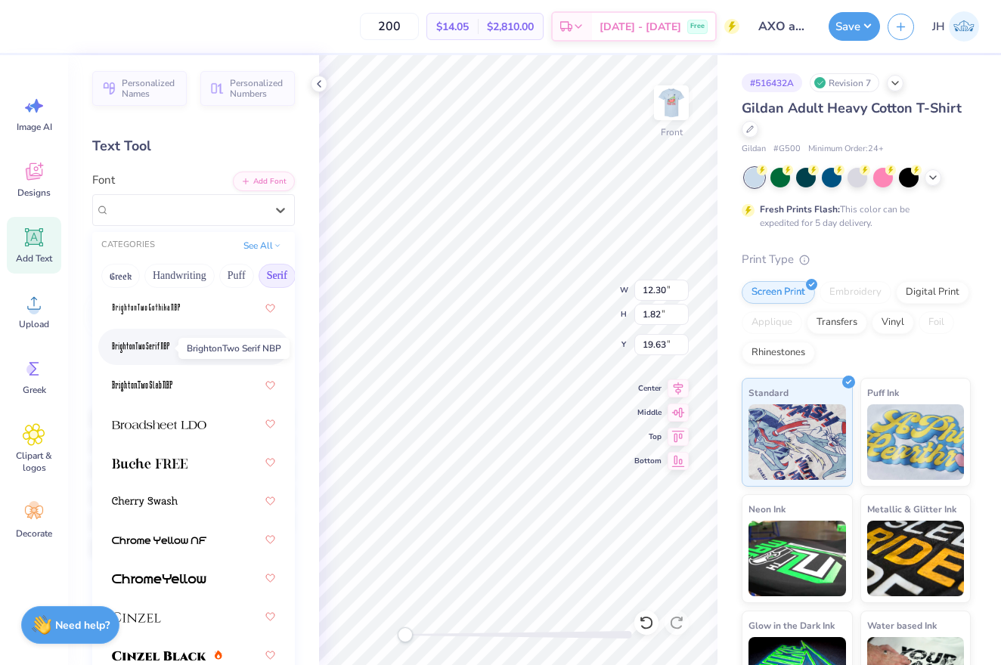
scroll to position [115, 0]
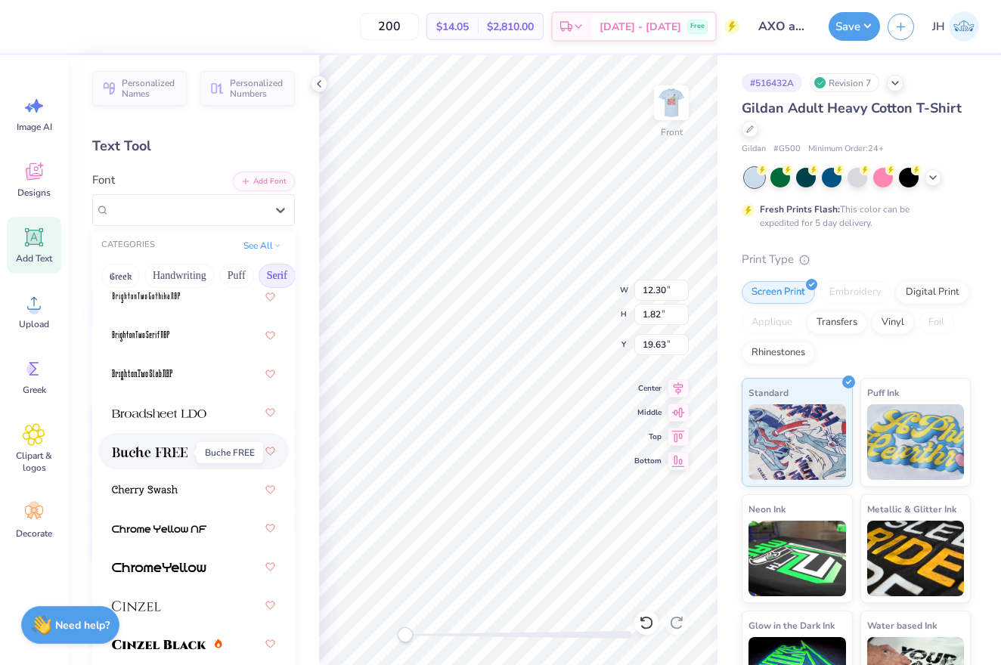
click at [158, 454] on img at bounding box center [150, 452] width 76 height 11
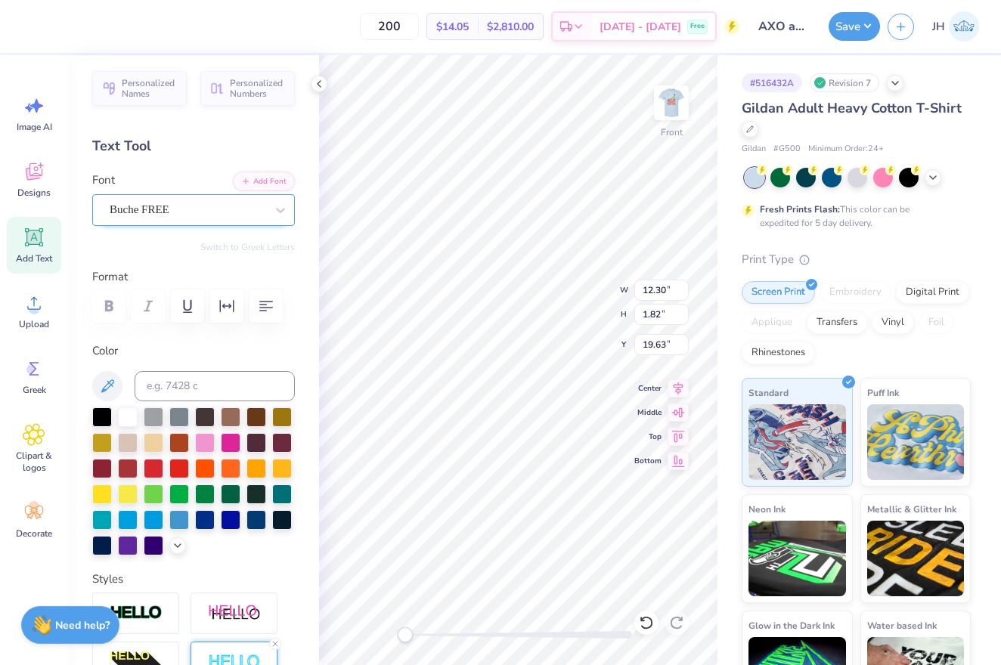
click at [215, 213] on div "Buche FREE" at bounding box center [187, 209] width 159 height 23
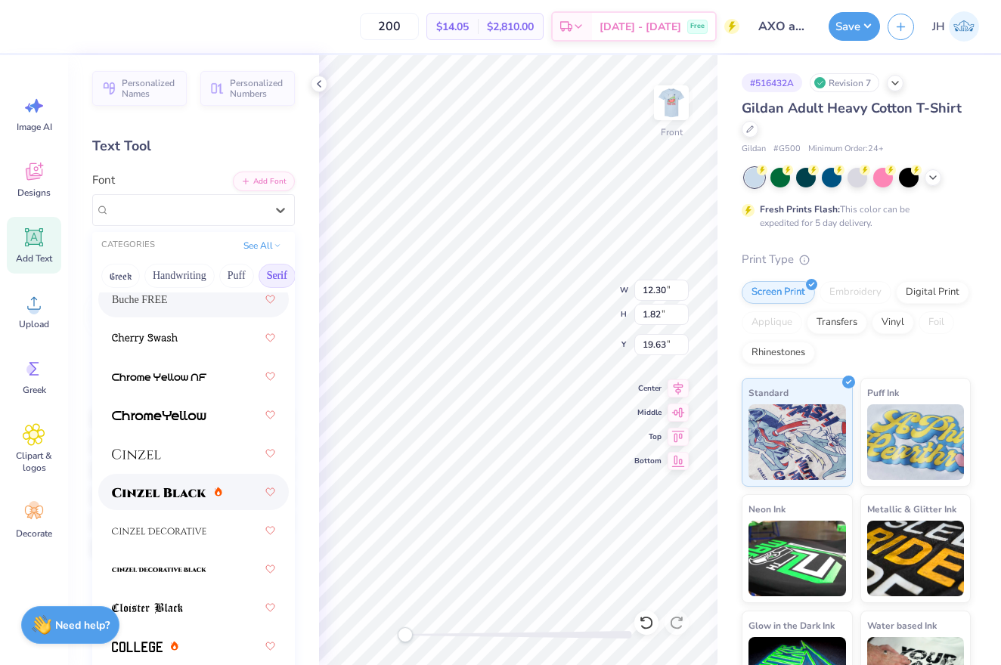
scroll to position [269, 0]
click at [171, 495] on img at bounding box center [159, 491] width 95 height 11
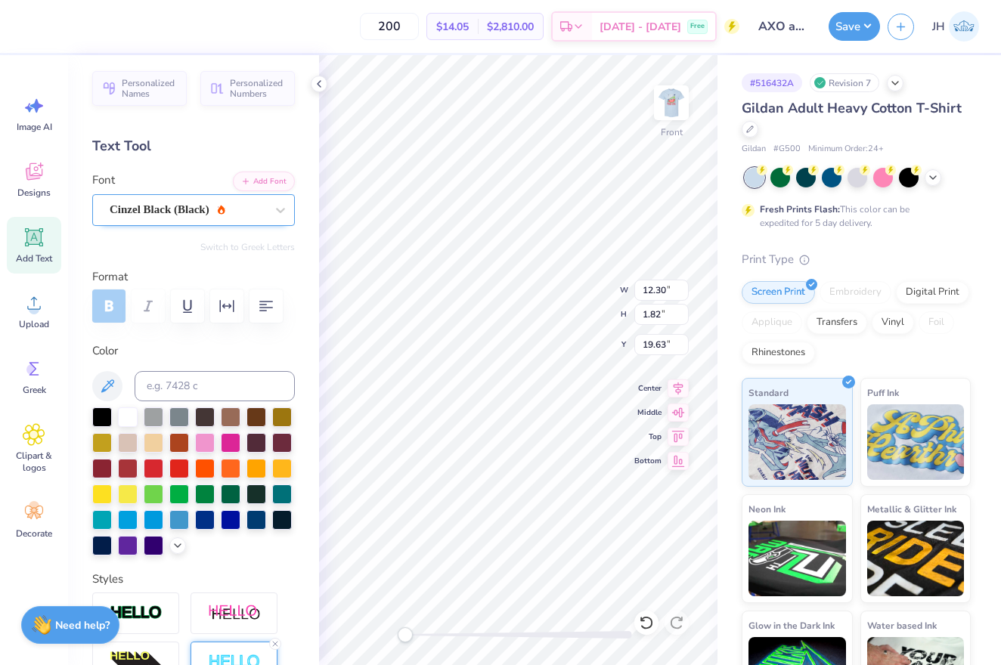
click at [209, 216] on span "Cinzel Black (Black)" at bounding box center [160, 209] width 100 height 17
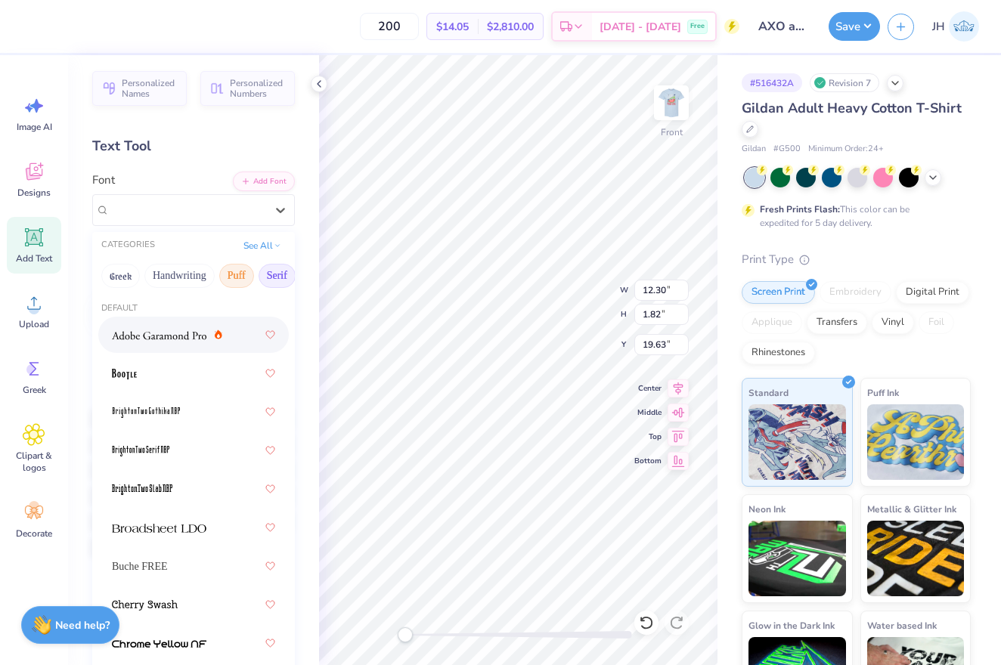
click at [234, 282] on button "Puff" at bounding box center [236, 276] width 35 height 24
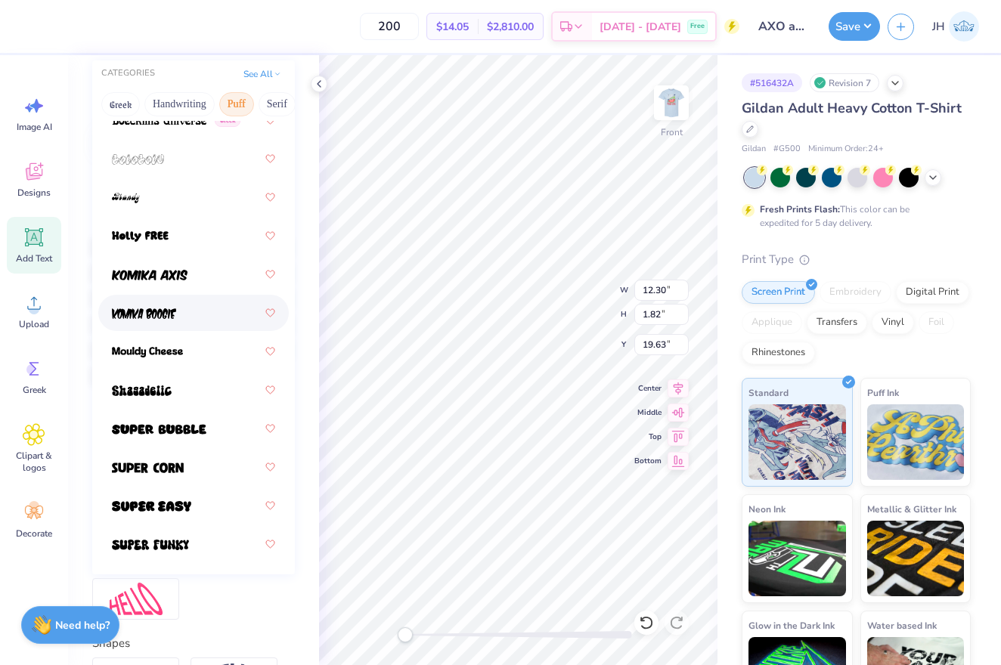
scroll to position [174, 0]
click at [178, 479] on div at bounding box center [193, 467] width 163 height 27
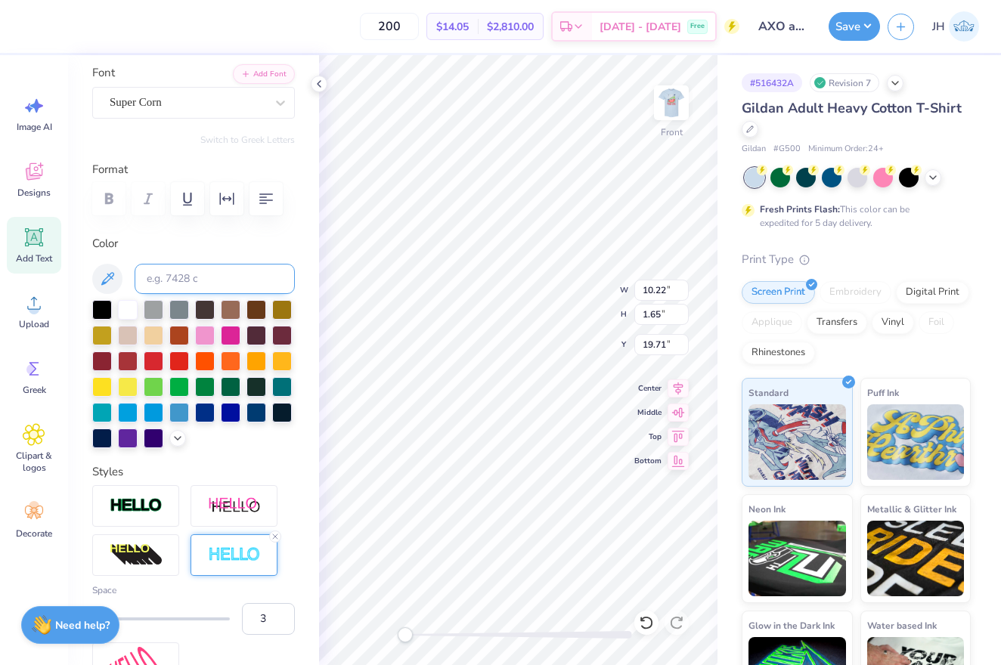
scroll to position [107, 0]
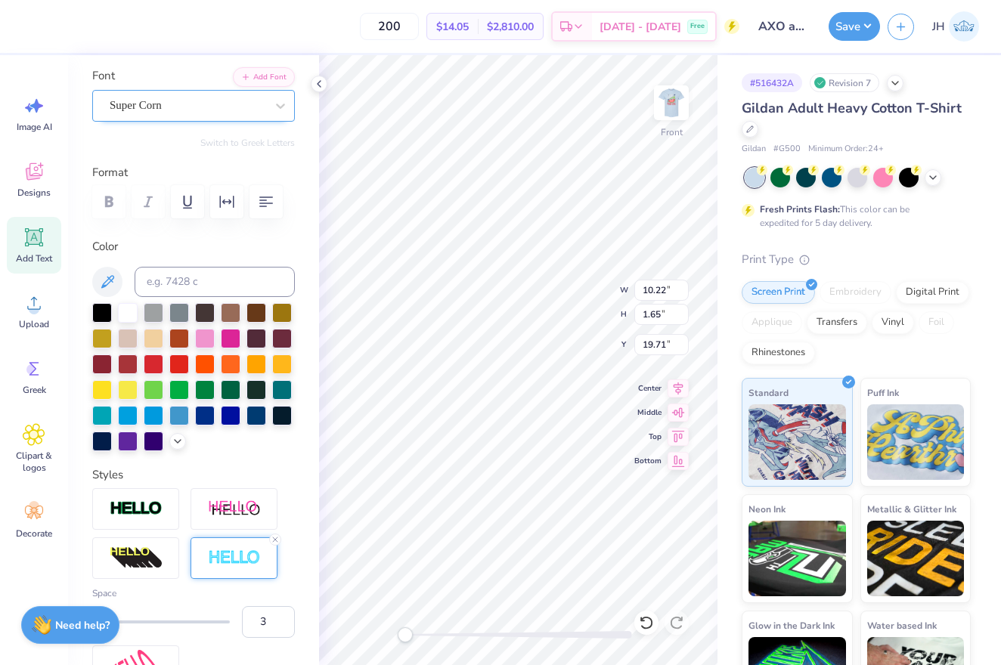
click at [152, 102] on span "Super Corn" at bounding box center [136, 105] width 52 height 17
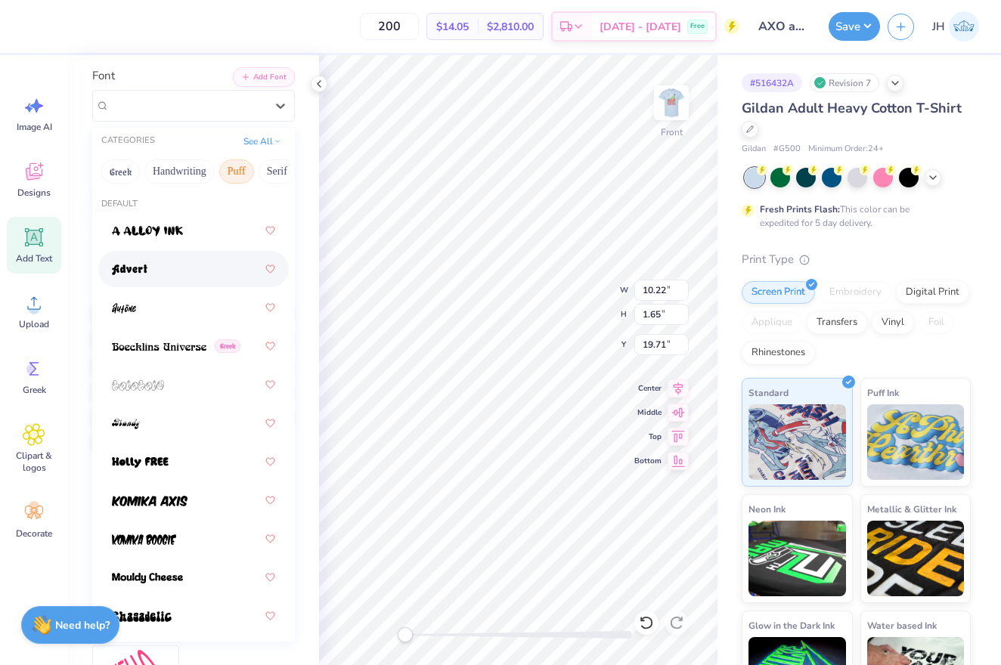
click at [144, 275] on img at bounding box center [130, 270] width 36 height 11
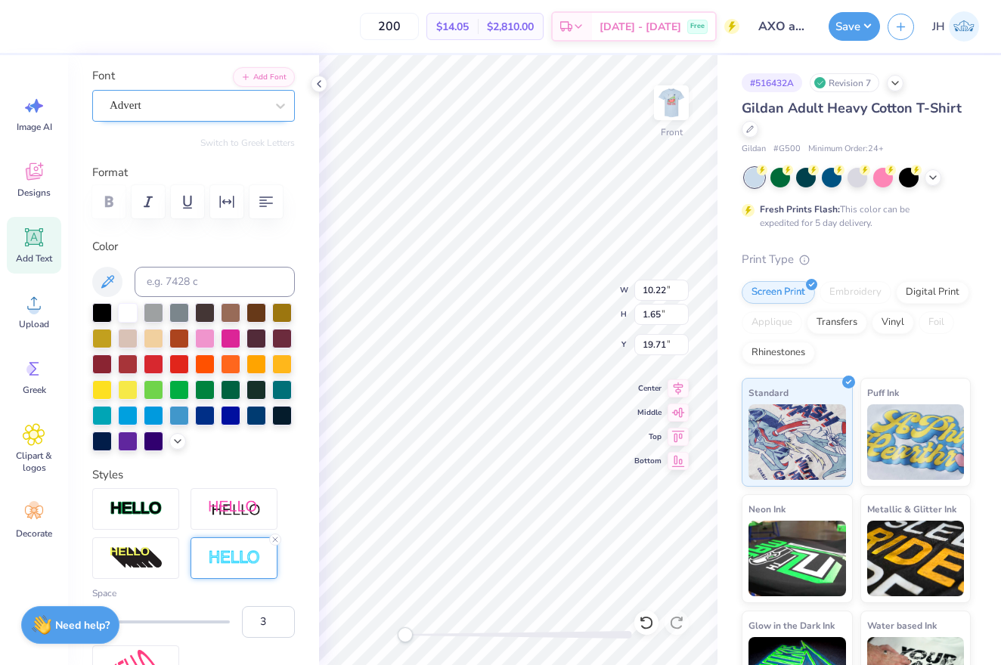
click at [203, 112] on div "Advert" at bounding box center [187, 105] width 159 height 23
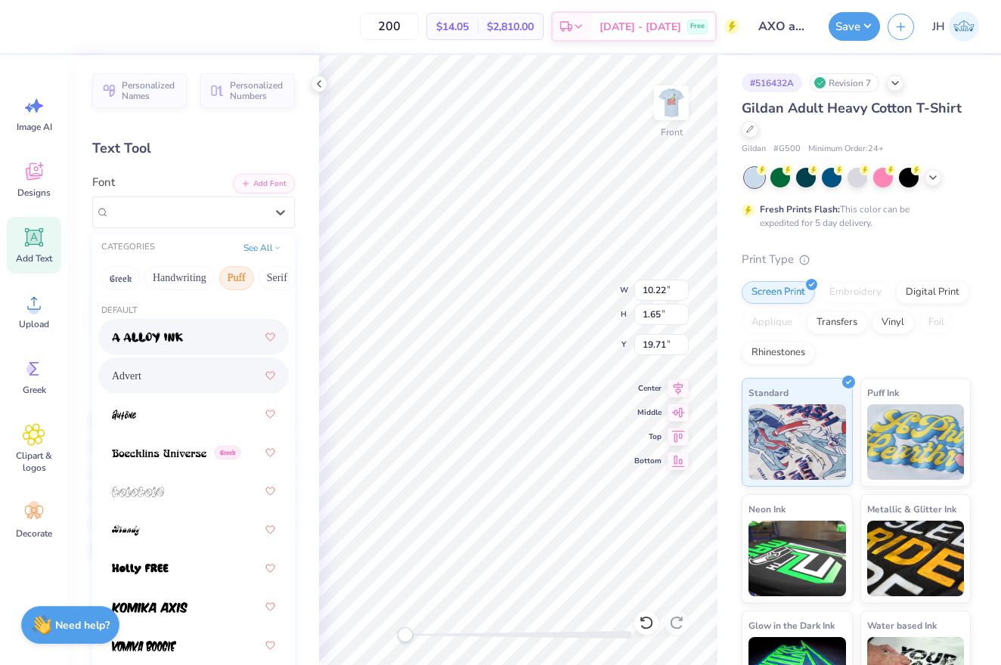
scroll to position [0, 0]
click at [198, 285] on button "Handwriting" at bounding box center [179, 278] width 70 height 24
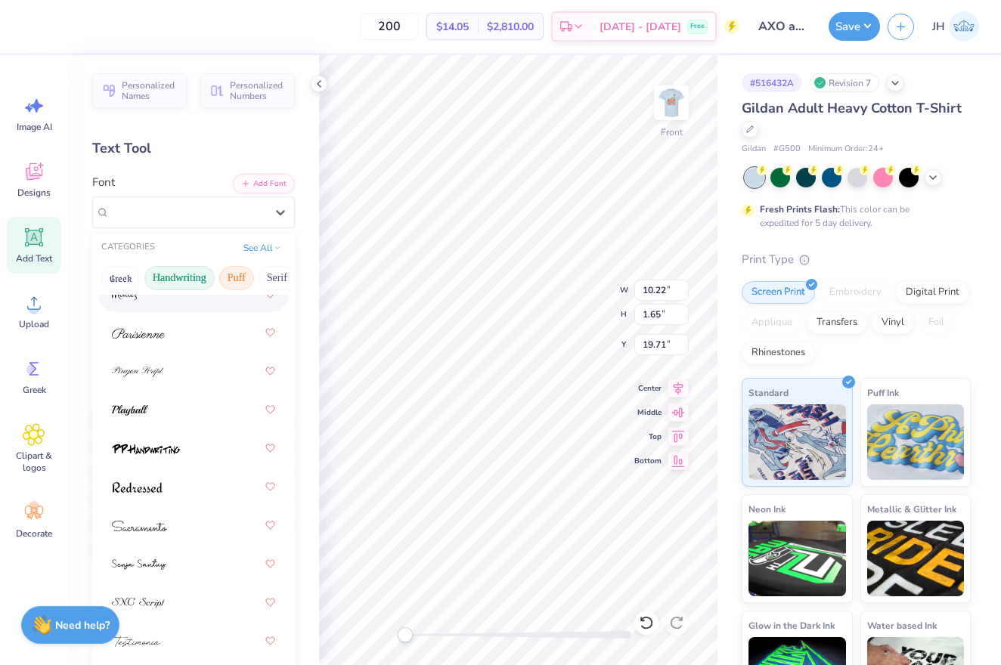
click at [247, 282] on button "Puff" at bounding box center [236, 278] width 35 height 24
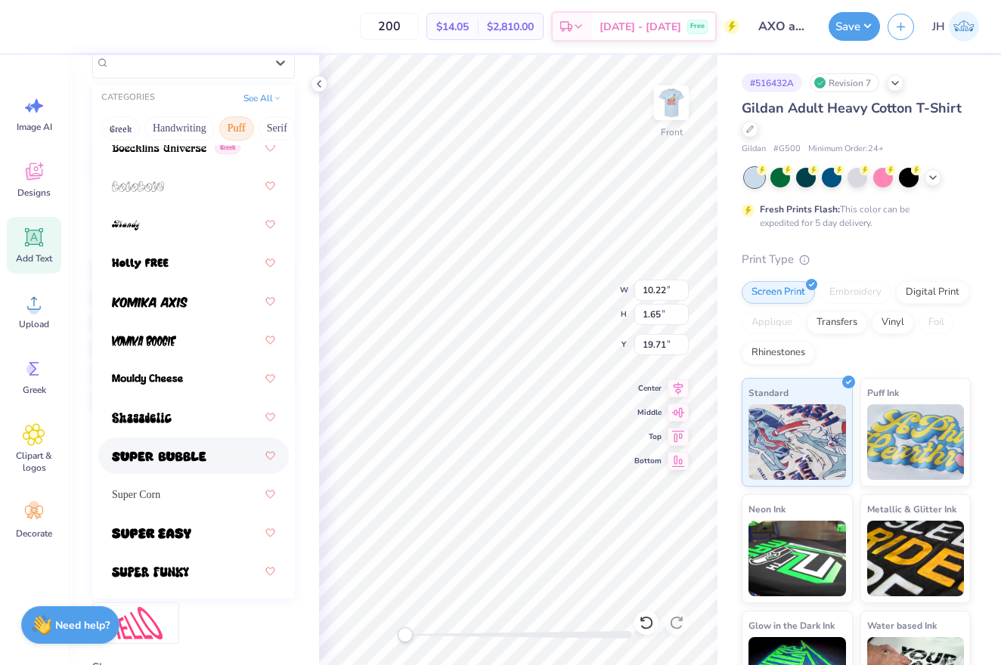
scroll to position [154, 0]
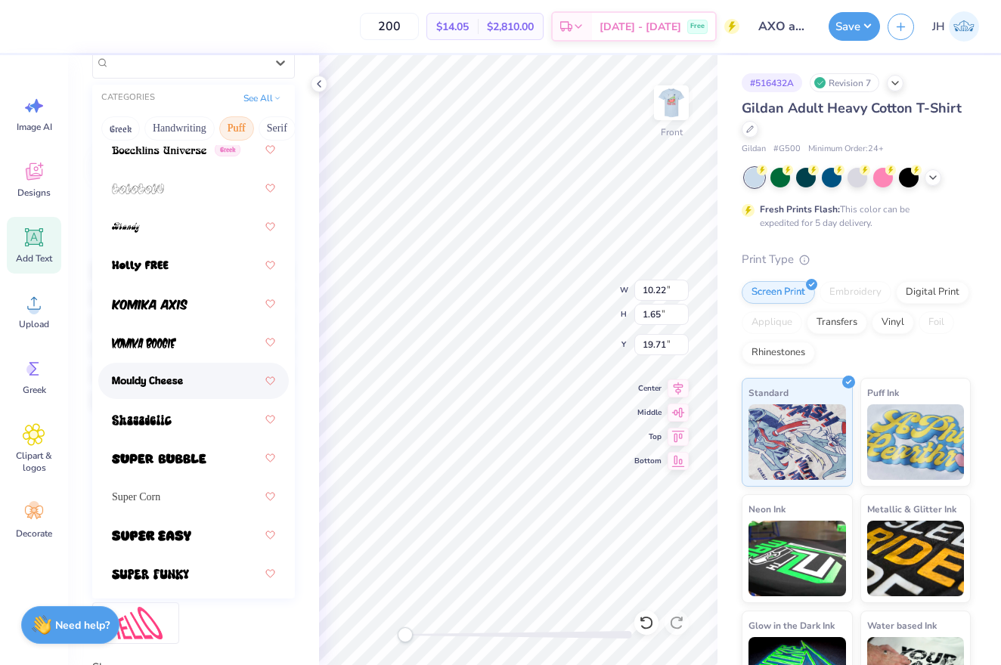
click at [176, 392] on div at bounding box center [193, 381] width 163 height 27
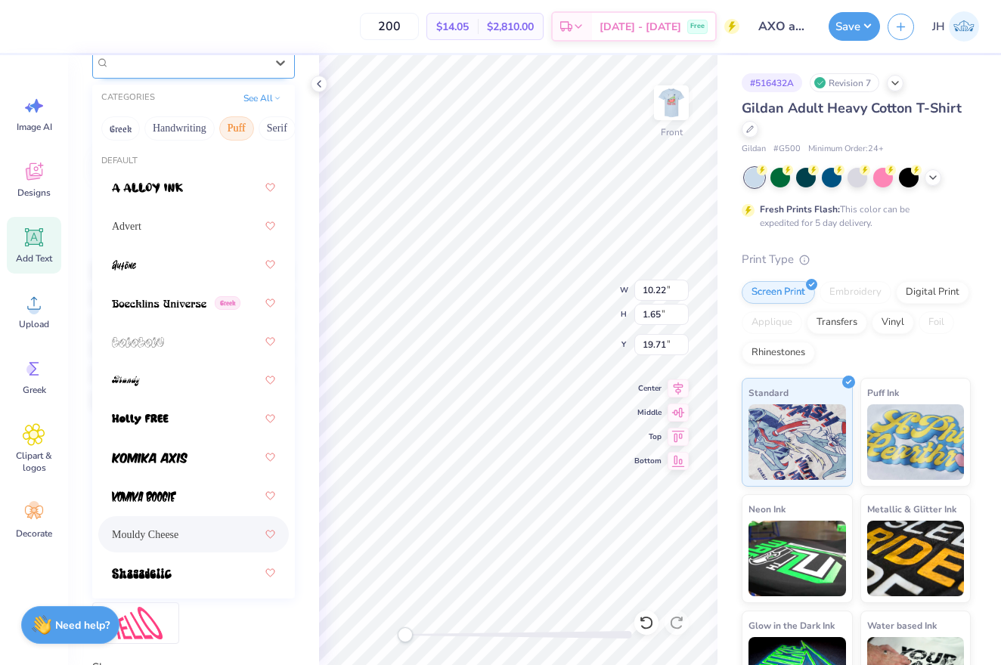
click at [194, 72] on div "Mouldy Cheese" at bounding box center [187, 62] width 159 height 23
click at [282, 127] on button "Serif" at bounding box center [277, 129] width 37 height 24
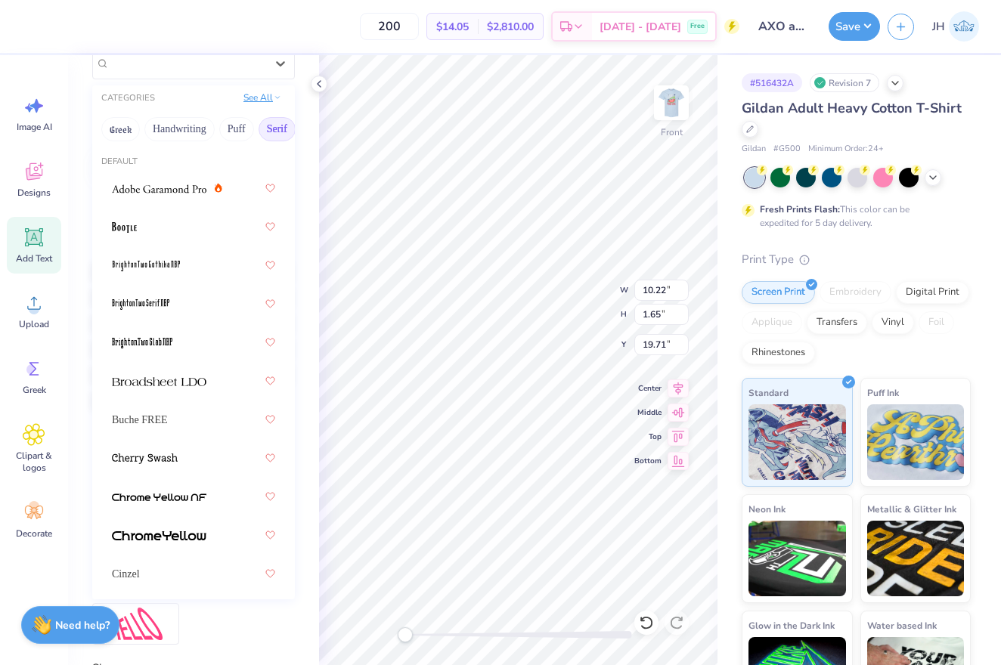
click at [261, 92] on button "See All" at bounding box center [262, 97] width 47 height 15
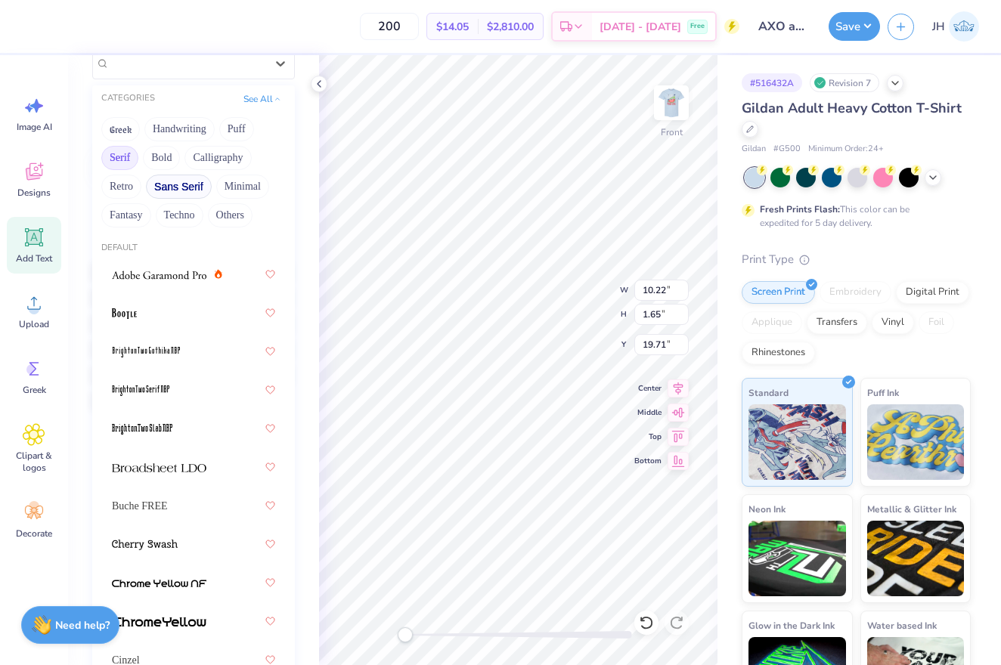
click at [188, 190] on button "Sans Serif" at bounding box center [179, 187] width 66 height 24
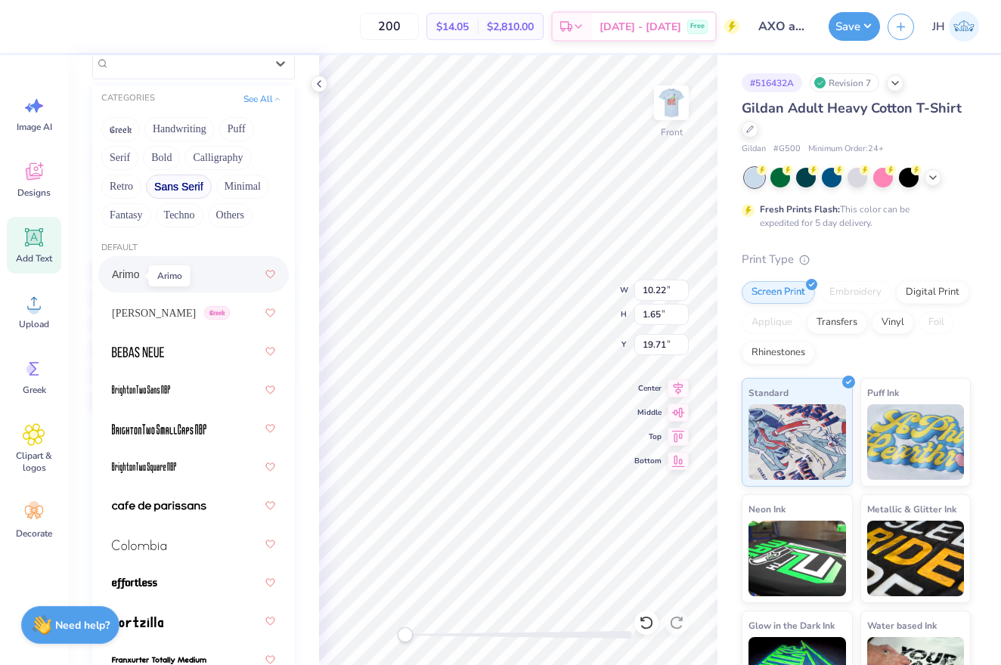
click at [125, 275] on span "Arimo" at bounding box center [126, 275] width 28 height 16
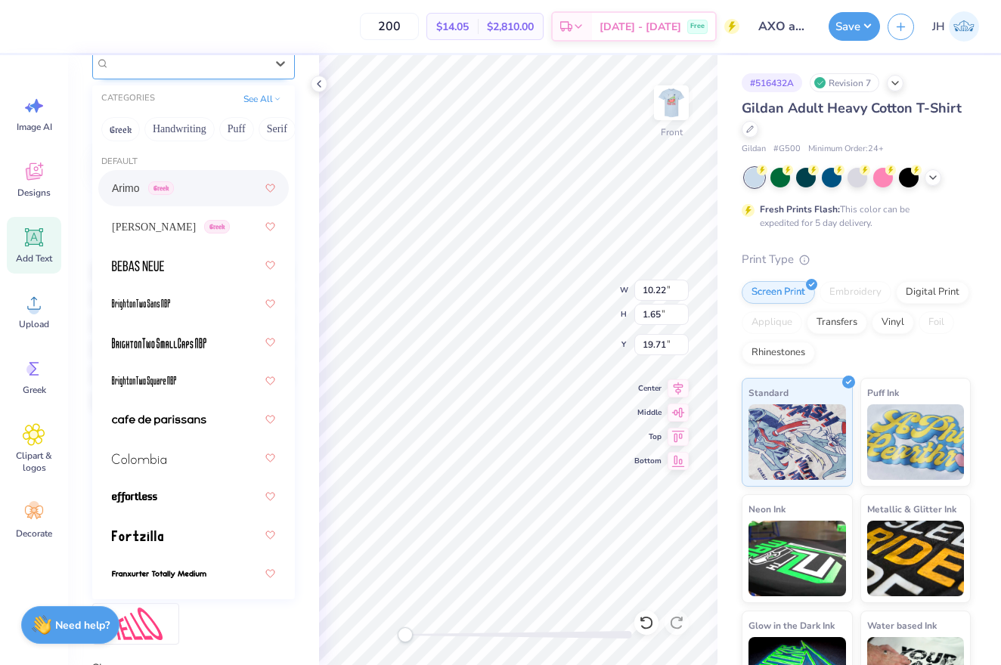
click at [152, 73] on div "Arimo Greek" at bounding box center [187, 62] width 159 height 23
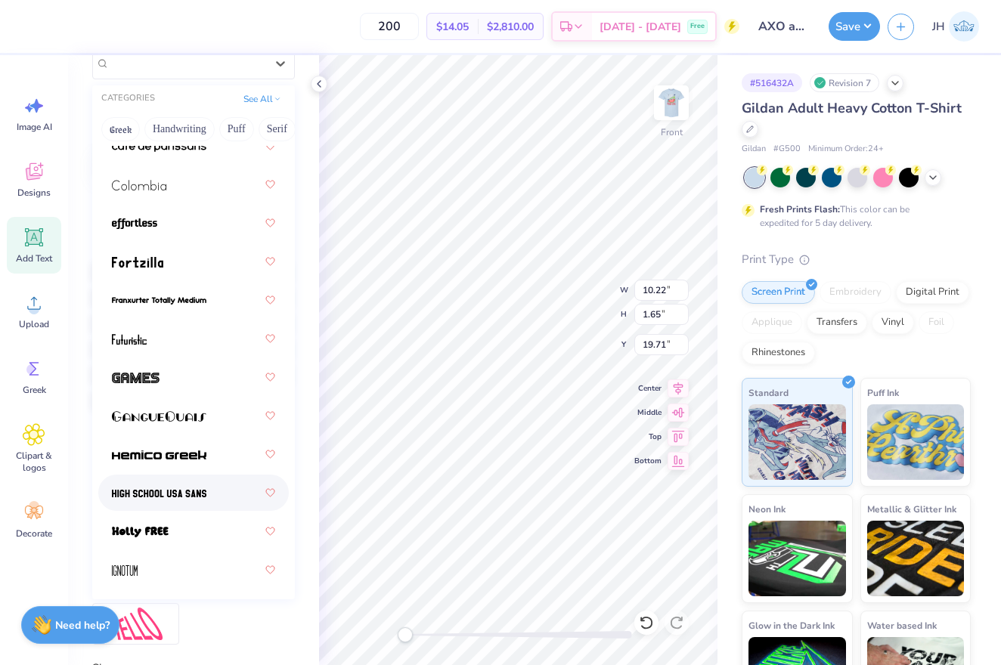
scroll to position [276, 0]
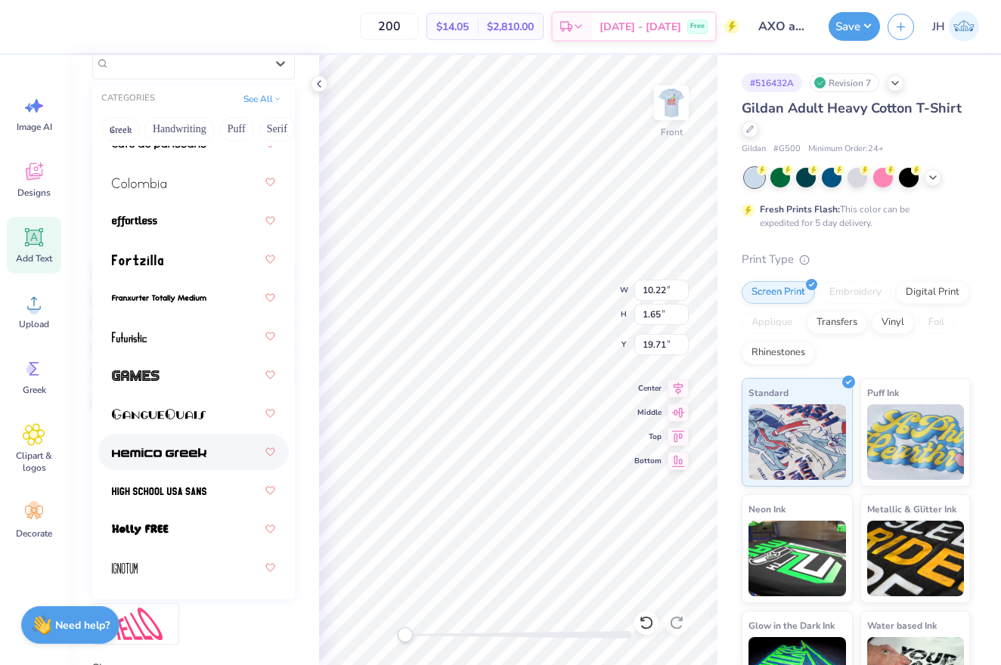
click at [200, 458] on img at bounding box center [159, 453] width 95 height 11
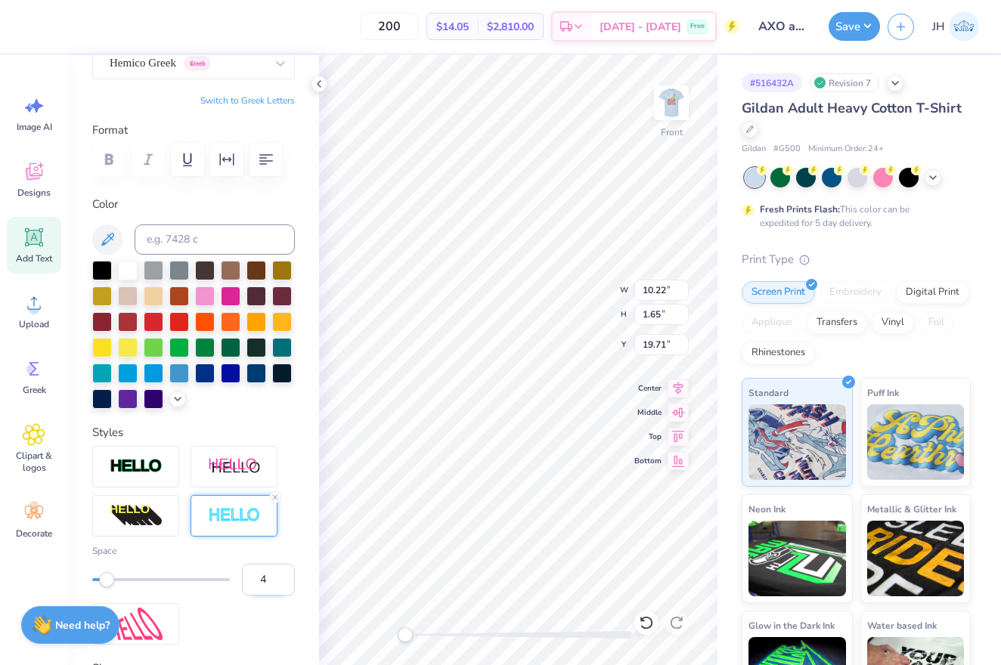
click at [279, 579] on input "4" at bounding box center [268, 580] width 53 height 32
type input "5"
click at [279, 579] on input "5" at bounding box center [268, 580] width 53 height 32
type input "4"
click at [281, 584] on input "4" at bounding box center [268, 580] width 53 height 32
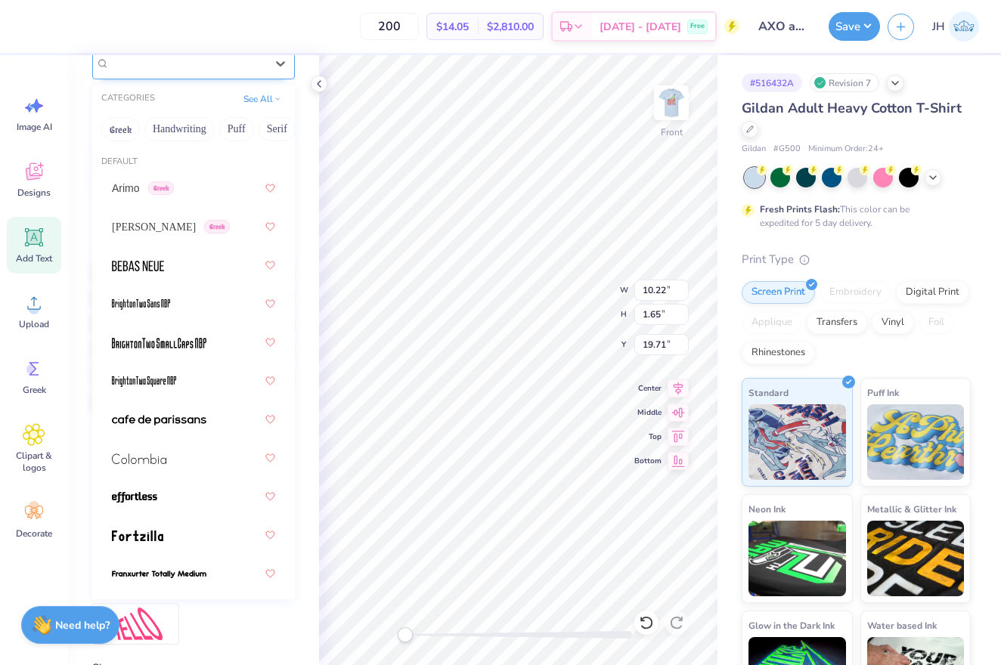
click at [176, 63] on span "Hemico Greek" at bounding box center [143, 62] width 67 height 17
click at [261, 103] on button "See All" at bounding box center [262, 97] width 47 height 15
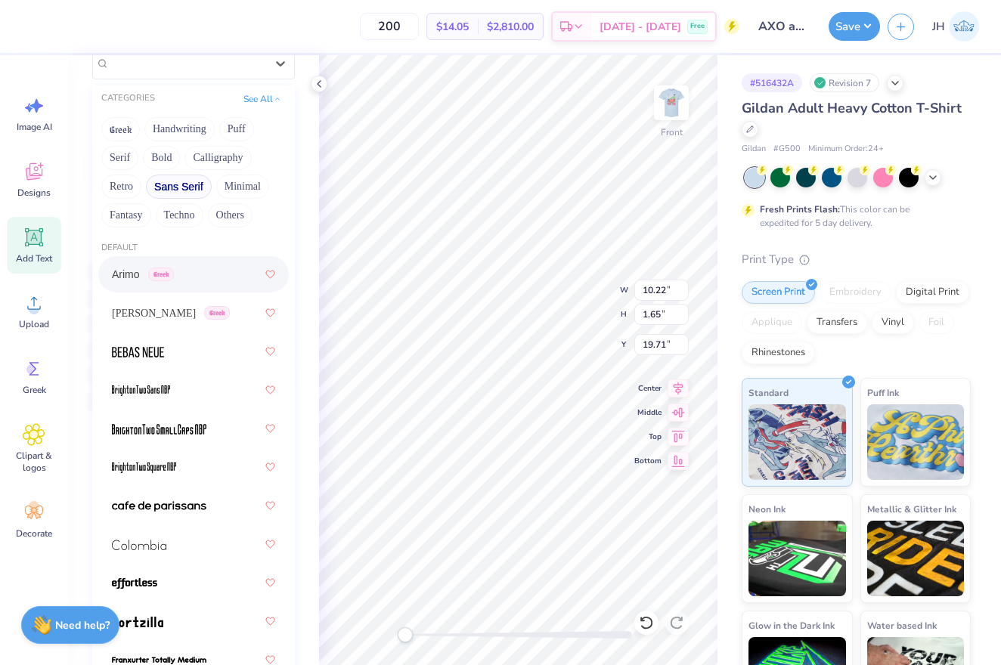
click at [193, 185] on button "Sans Serif" at bounding box center [179, 187] width 66 height 24
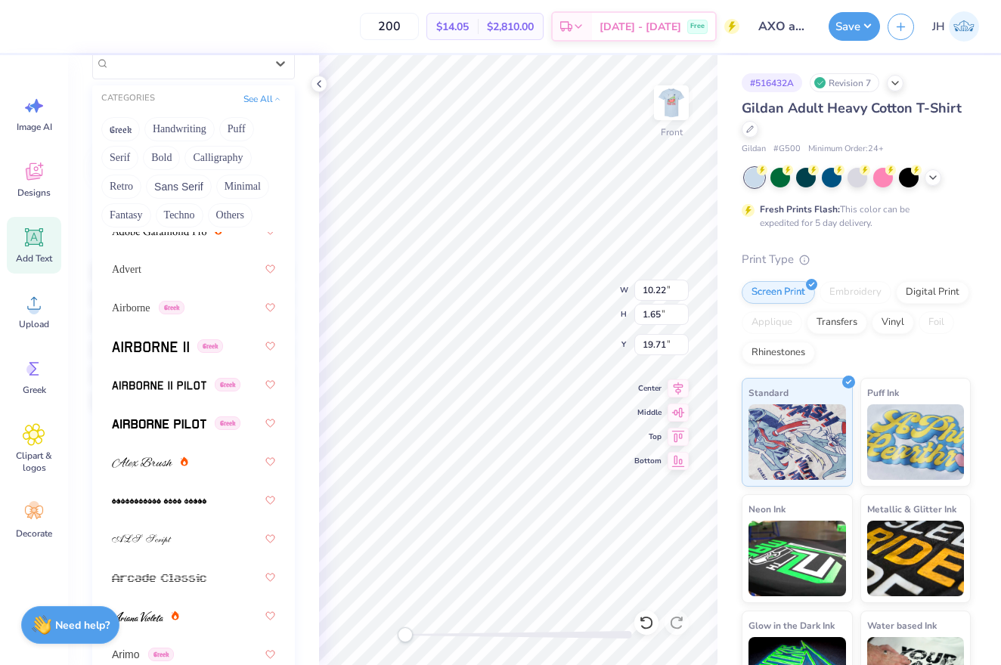
scroll to position [316, 0]
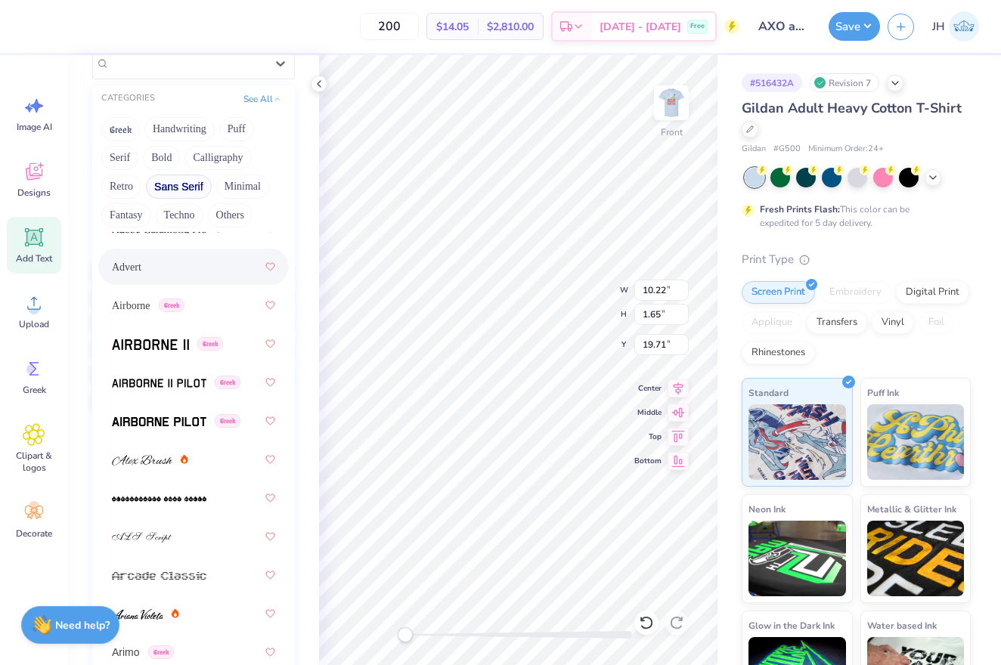
click at [197, 188] on button "Sans Serif" at bounding box center [179, 187] width 66 height 24
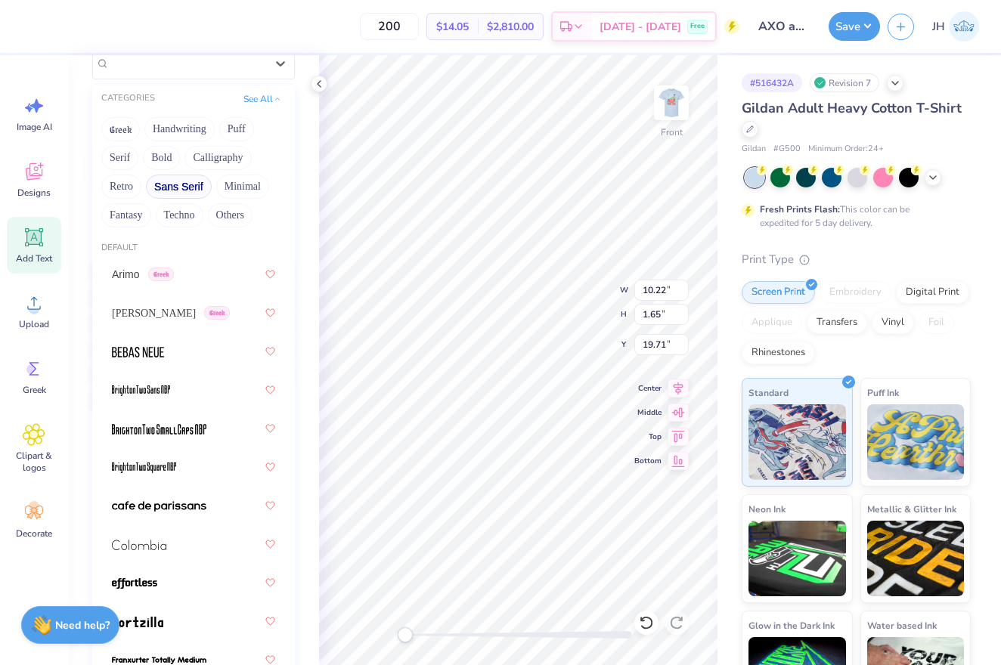
scroll to position [0, 0]
click at [246, 187] on button "Minimal" at bounding box center [242, 187] width 53 height 24
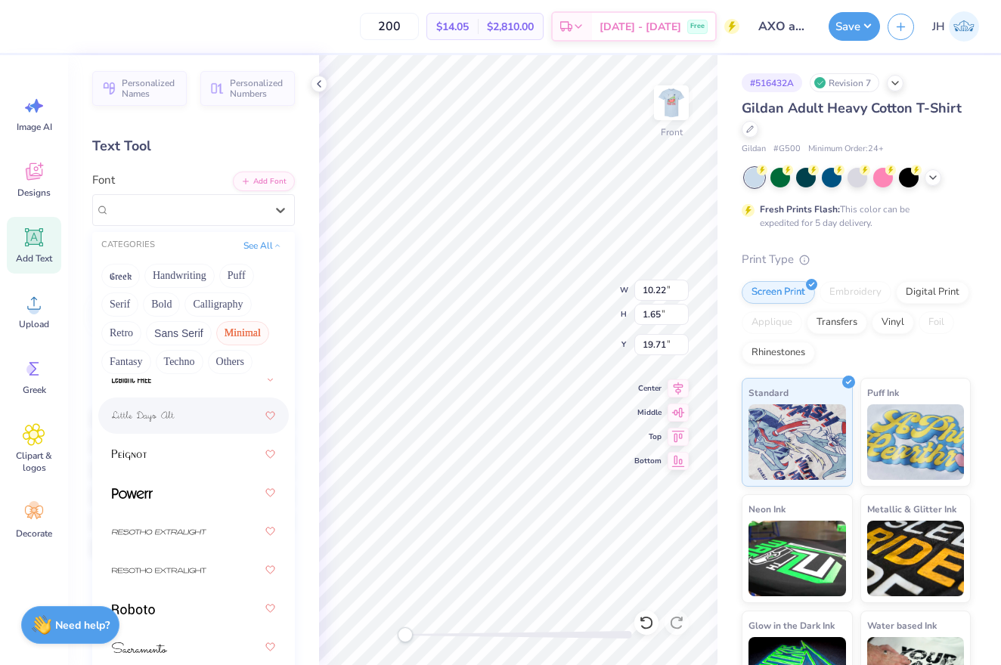
scroll to position [583, 0]
click at [155, 496] on div at bounding box center [193, 493] width 163 height 27
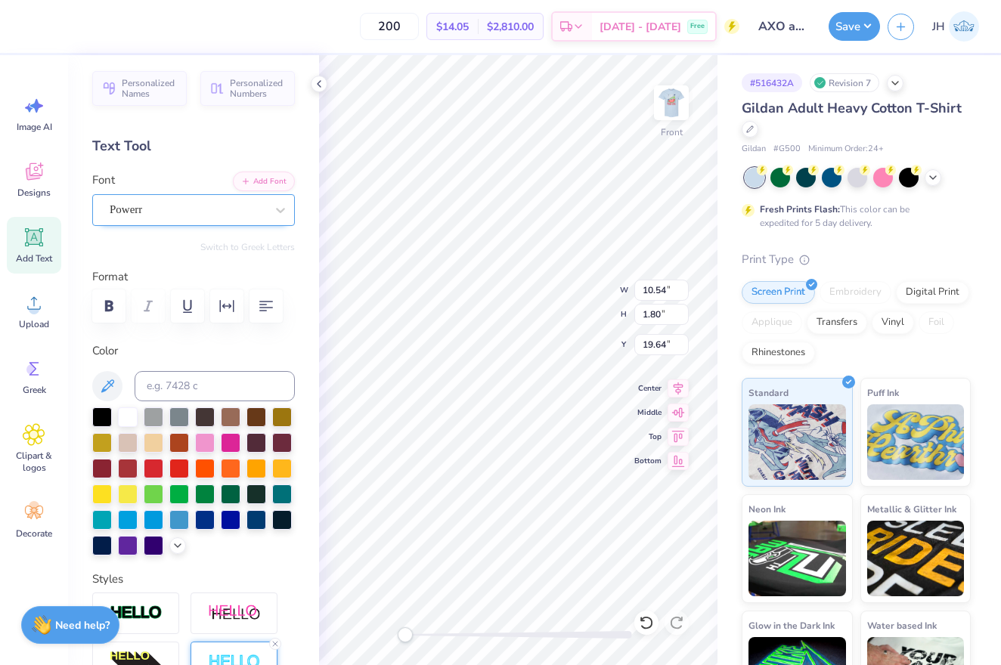
click at [219, 208] on div "Powerr" at bounding box center [187, 209] width 159 height 23
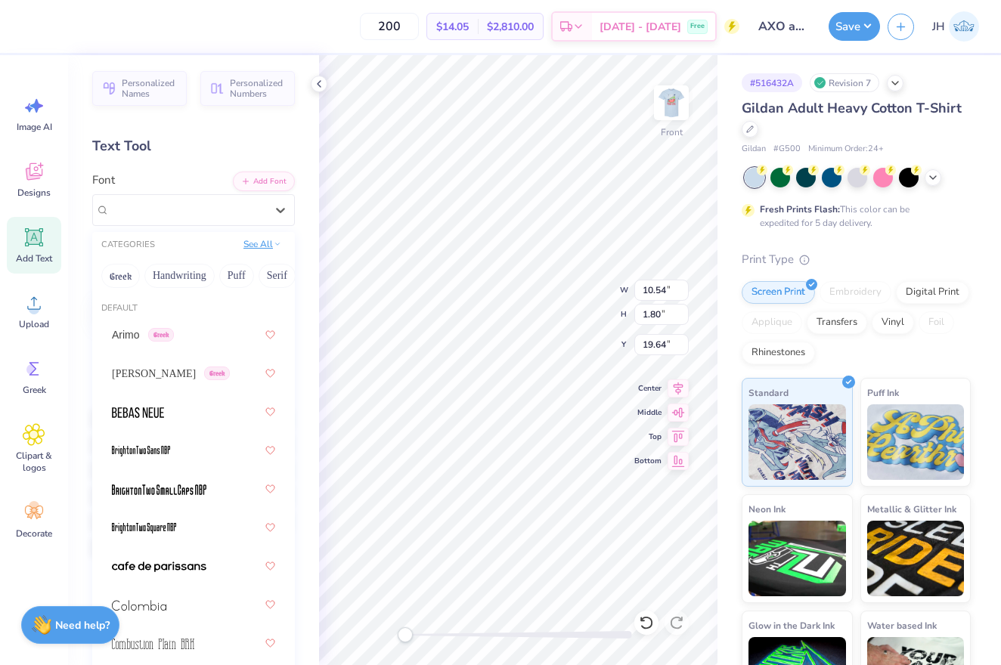
click at [259, 244] on button "See All" at bounding box center [262, 244] width 47 height 15
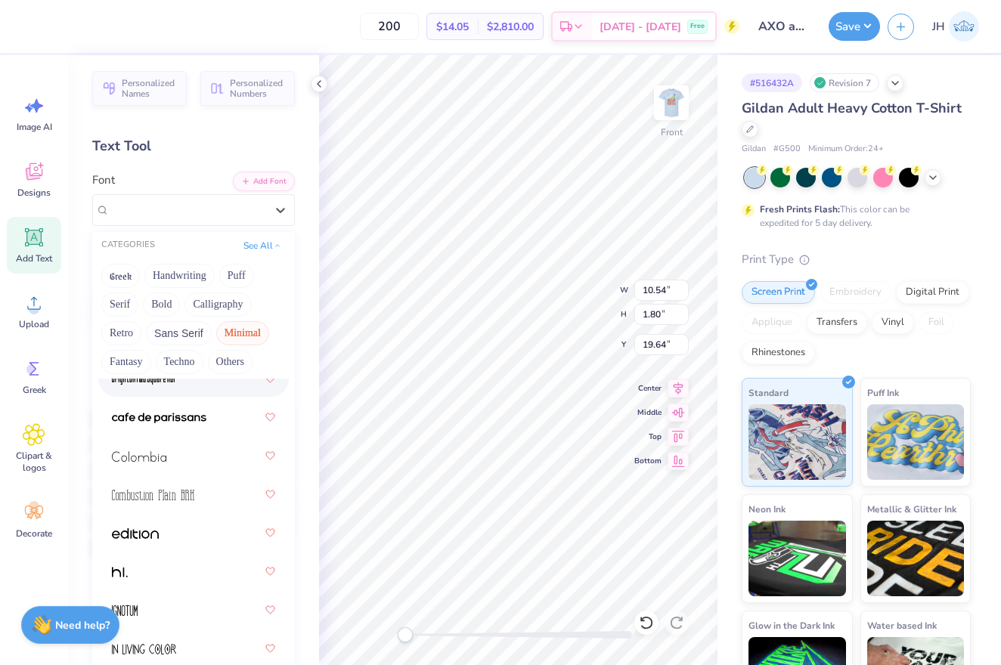
scroll to position [245, 0]
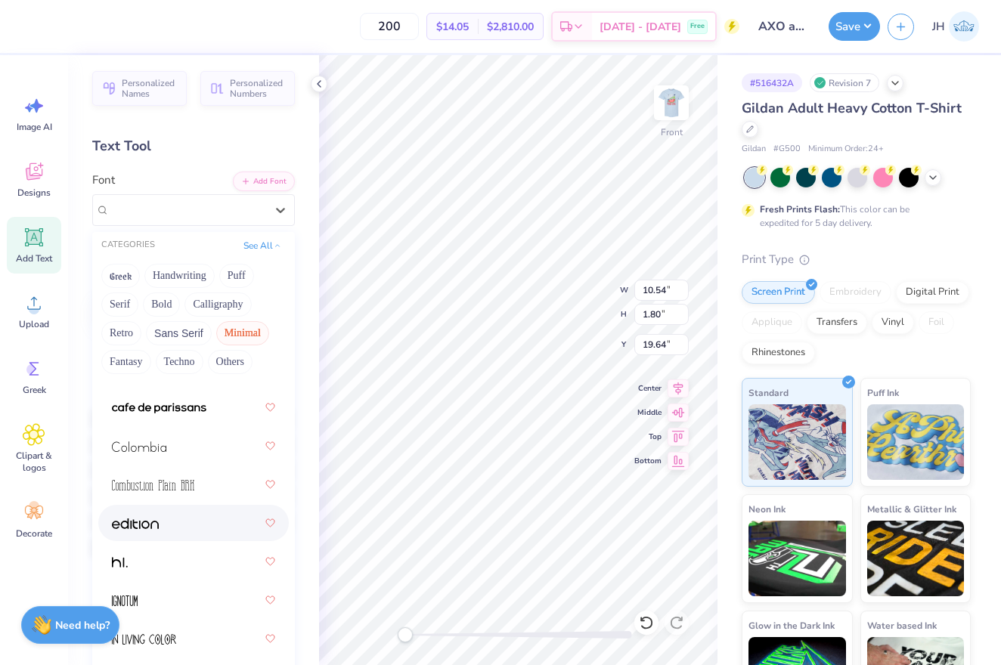
click at [164, 525] on div at bounding box center [193, 523] width 163 height 27
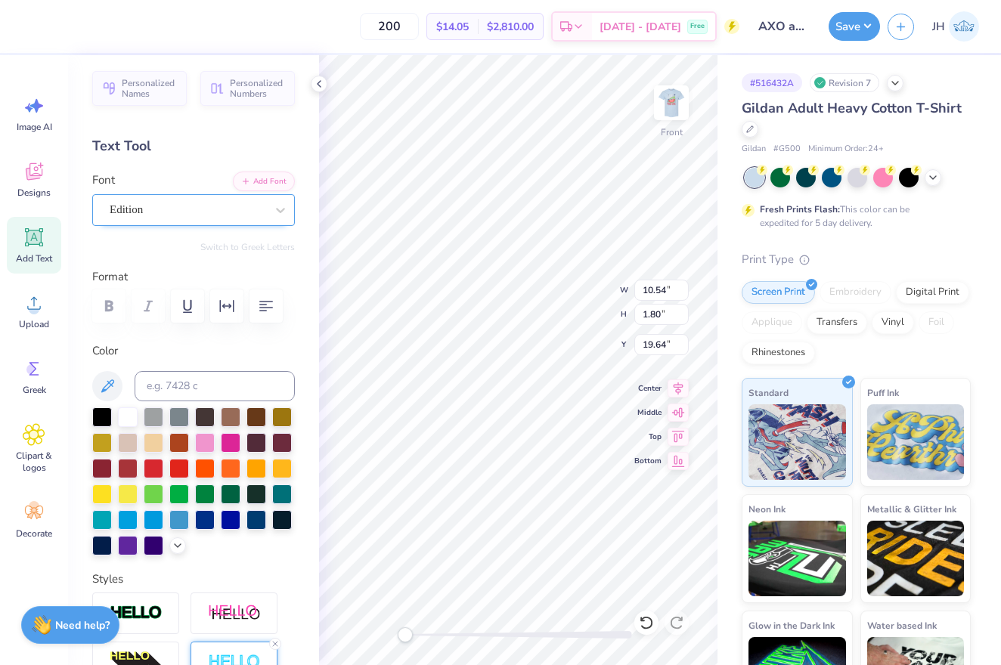
click at [263, 210] on div "Edition" at bounding box center [187, 209] width 159 height 23
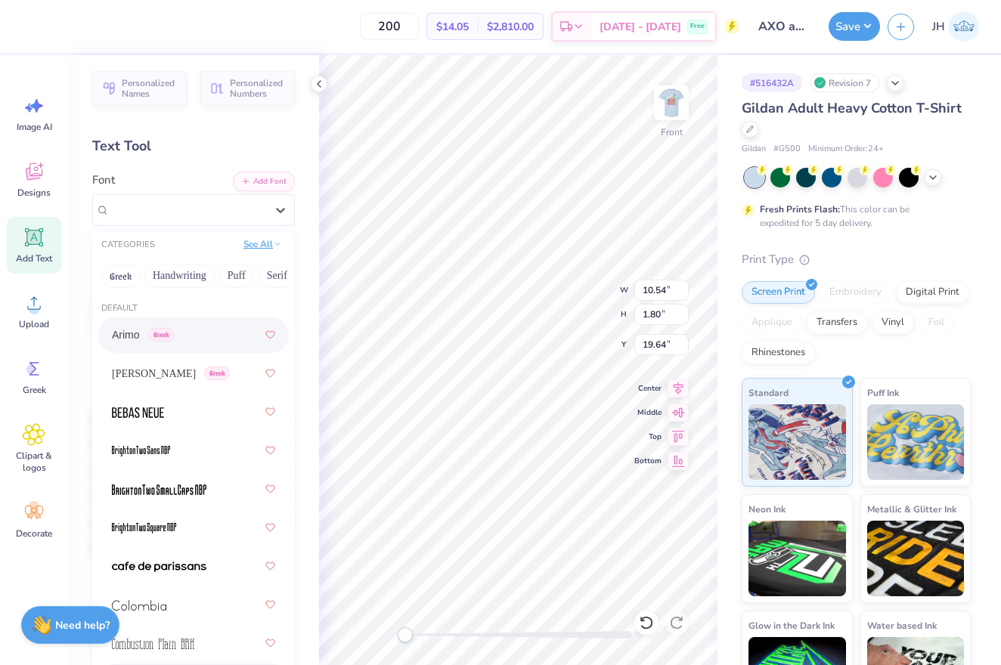
click at [262, 250] on button "See All" at bounding box center [262, 244] width 47 height 15
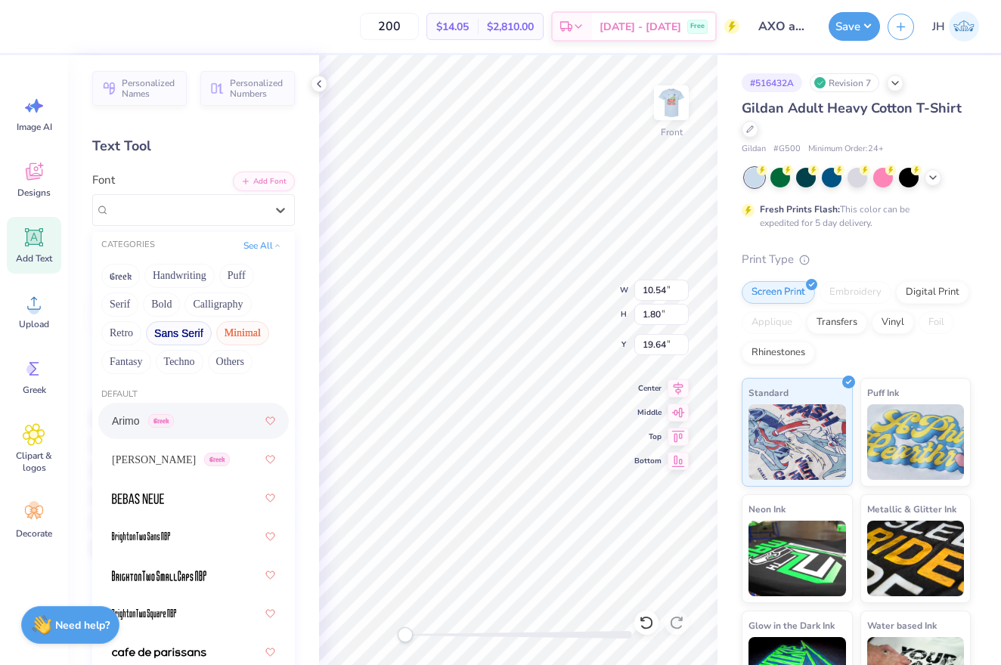
click at [191, 333] on button "Sans Serif" at bounding box center [179, 333] width 66 height 24
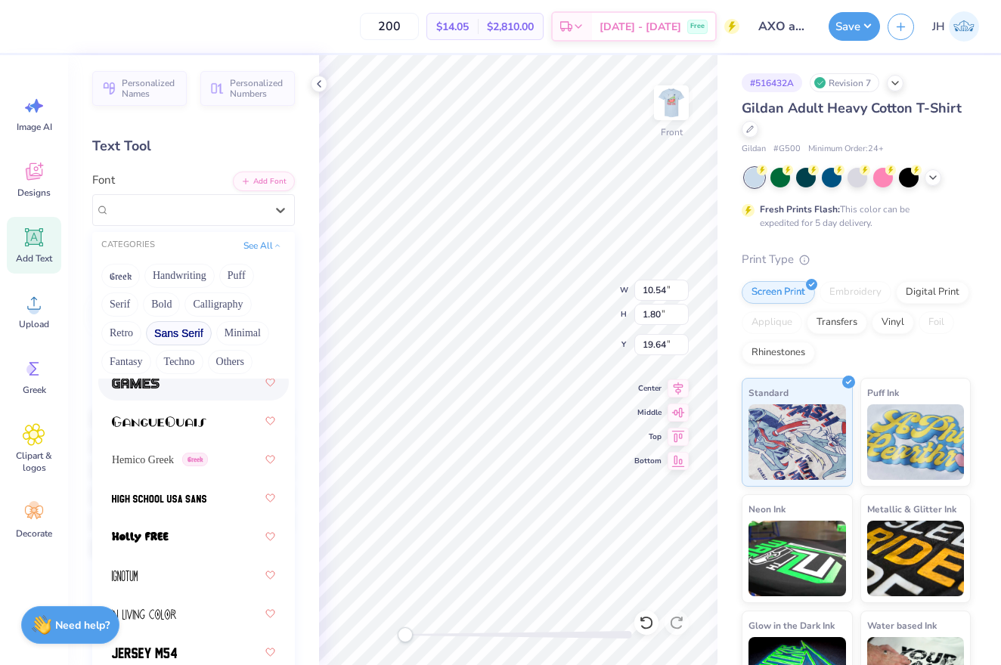
scroll to position [500, 0]
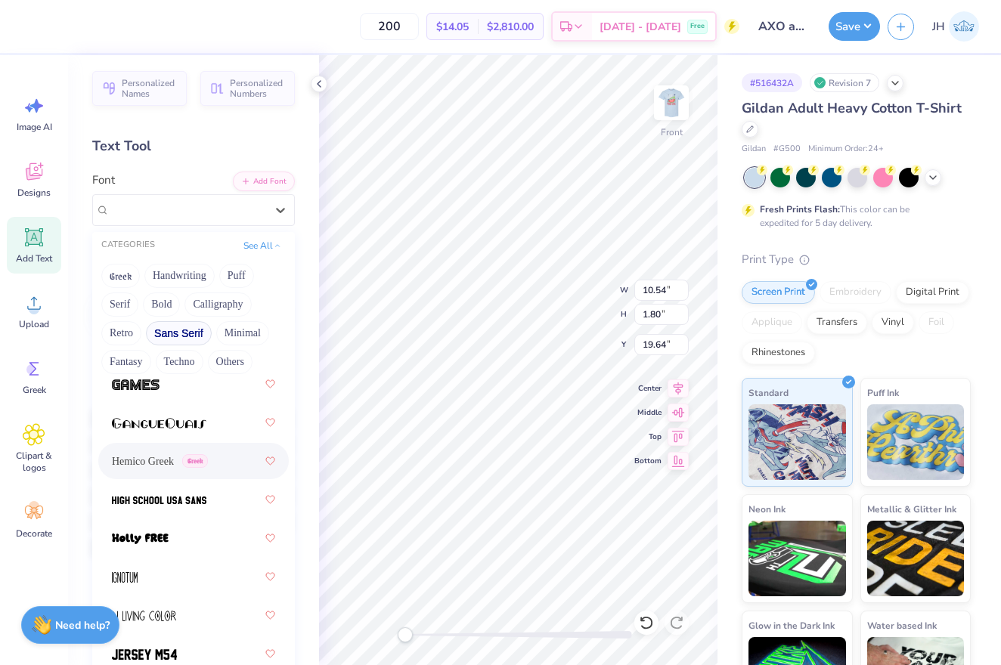
click at [156, 464] on span "Hemico Greek" at bounding box center [143, 462] width 62 height 16
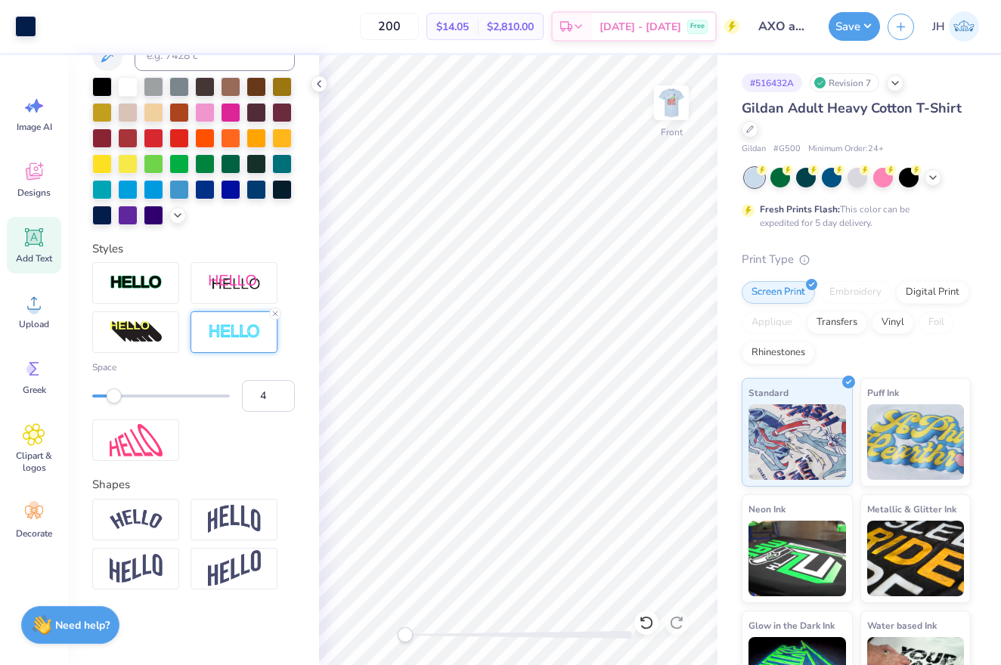
scroll to position [333, 0]
click at [257, 512] on img at bounding box center [234, 519] width 53 height 29
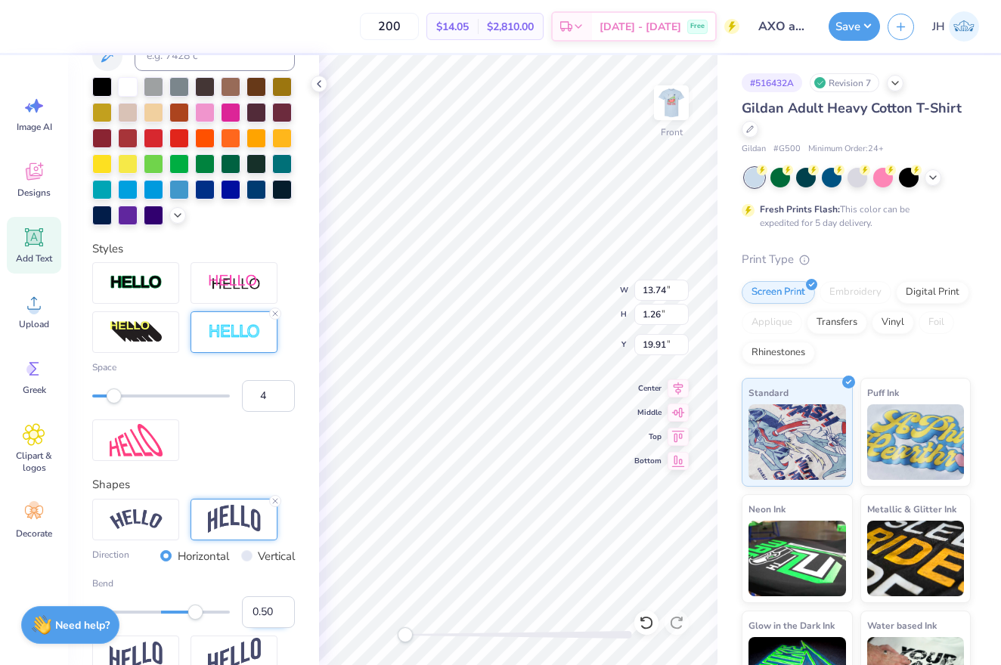
click at [271, 611] on input "0.50" at bounding box center [268, 613] width 53 height 32
type input "0.20"
click at [269, 616] on input "0.20" at bounding box center [268, 613] width 53 height 32
type input "0.10"
type input "3"
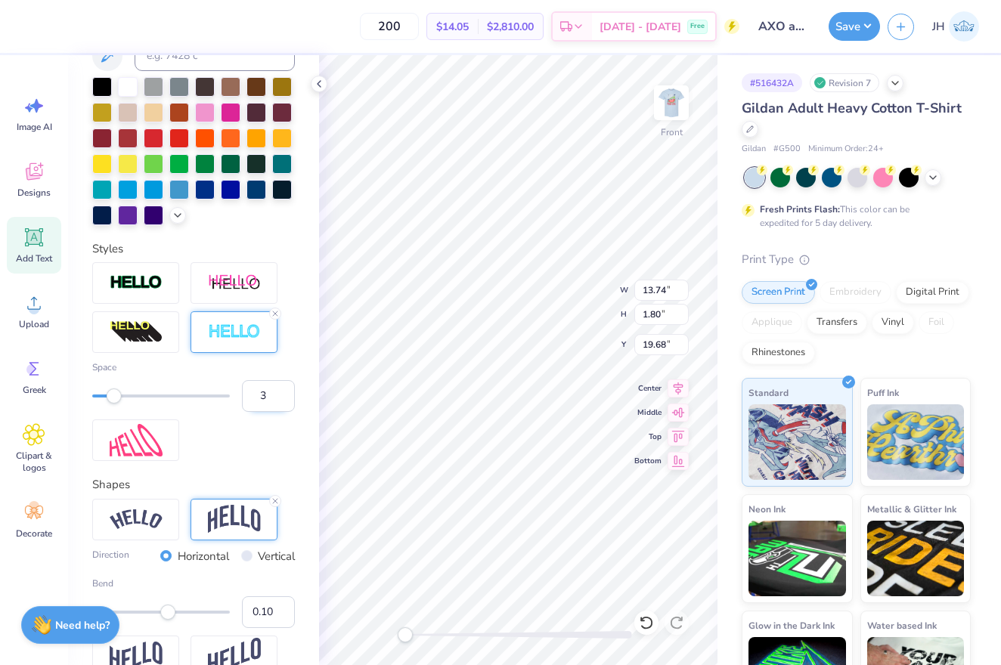
click at [282, 401] on input "3" at bounding box center [268, 396] width 53 height 32
type input "12.71"
type input "12.19"
type input "3.00"
type input "9.00"
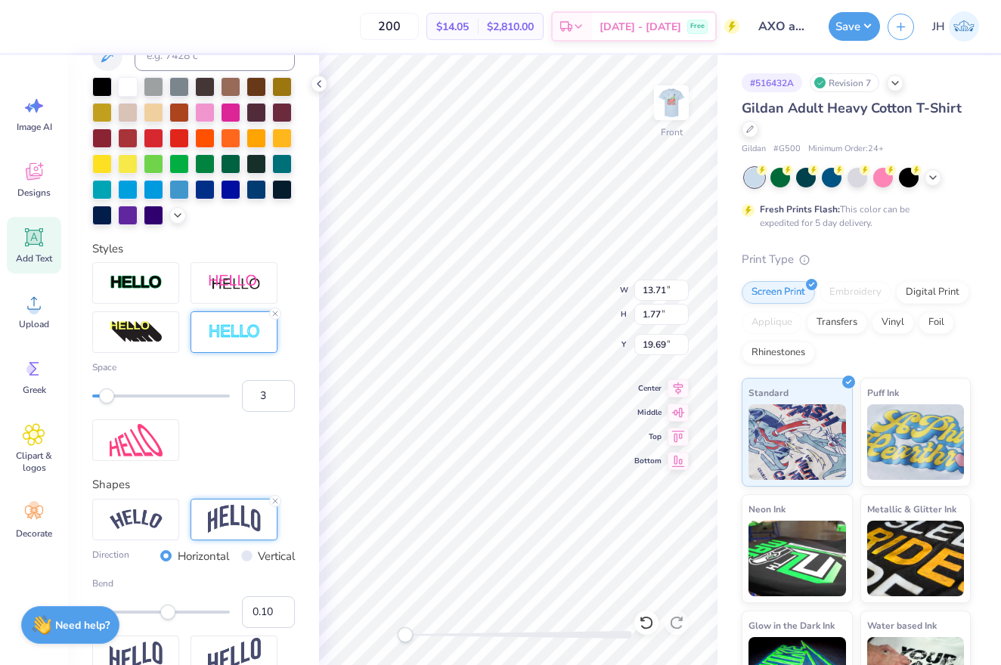
type input "1.16"
type input "20.26"
type input "7.03"
type input "0.91"
type input "20.52"
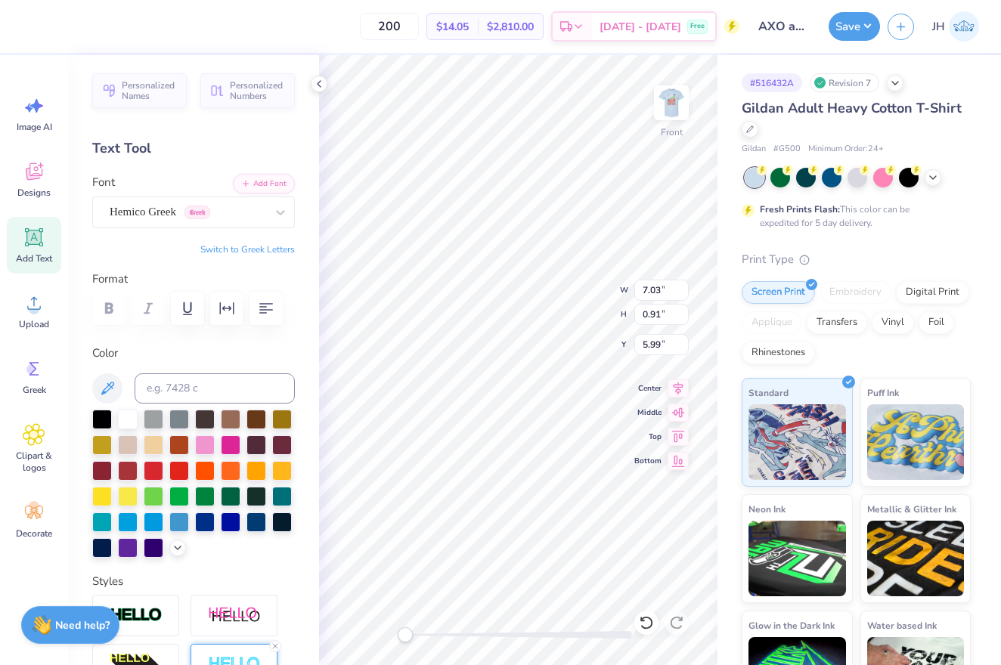
scroll to position [0, 0]
click at [113, 308] on div at bounding box center [193, 308] width 203 height 33
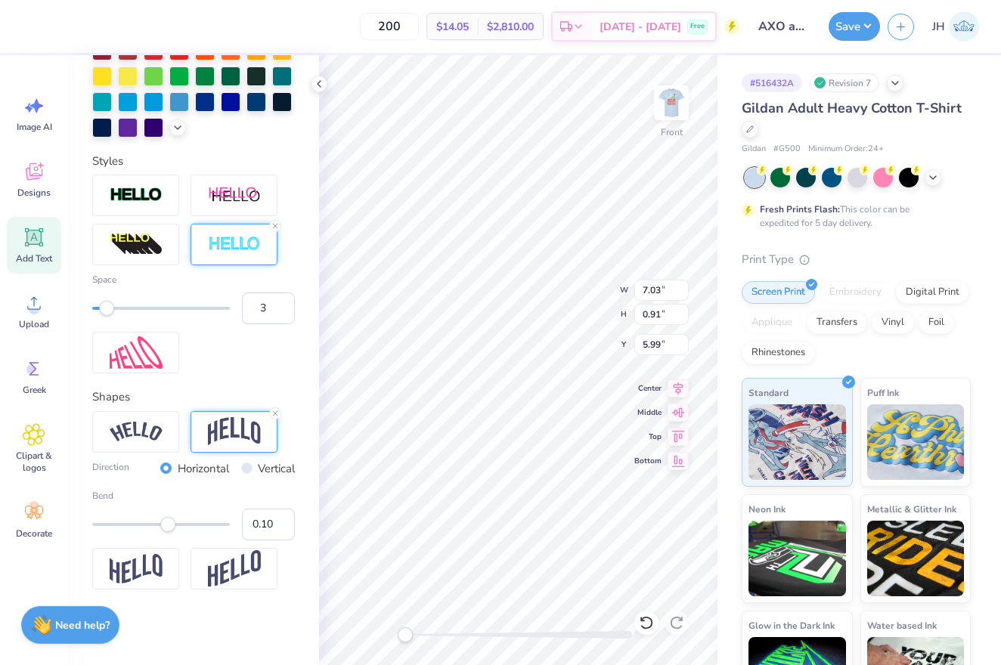
scroll to position [421, 0]
click at [138, 430] on img at bounding box center [136, 432] width 53 height 20
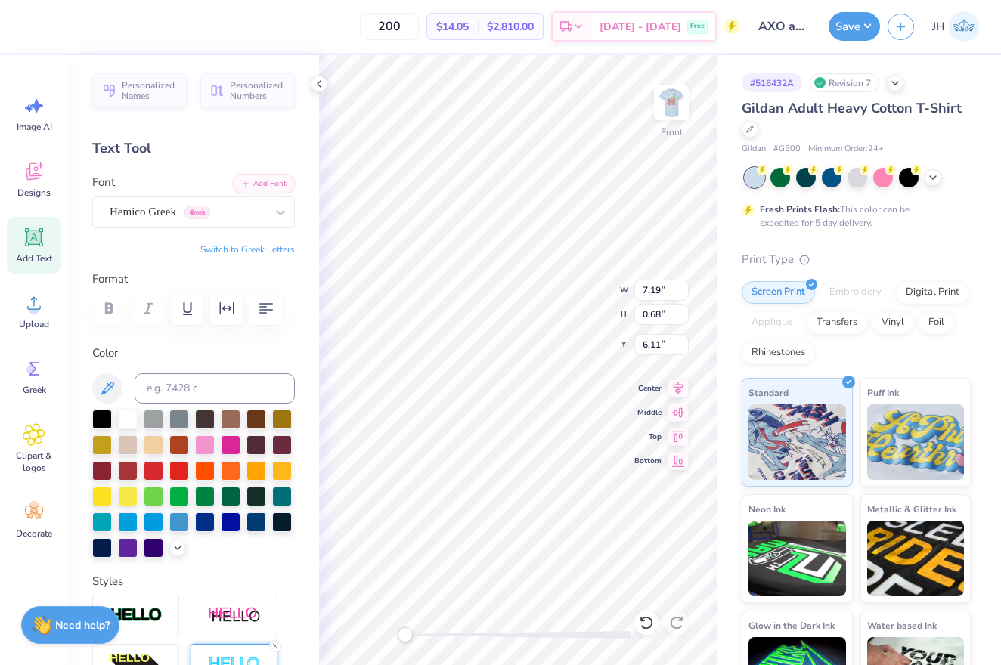
scroll to position [0, 0]
click at [109, 313] on div at bounding box center [193, 308] width 203 height 33
click at [200, 211] on span "Greek" at bounding box center [198, 213] width 26 height 14
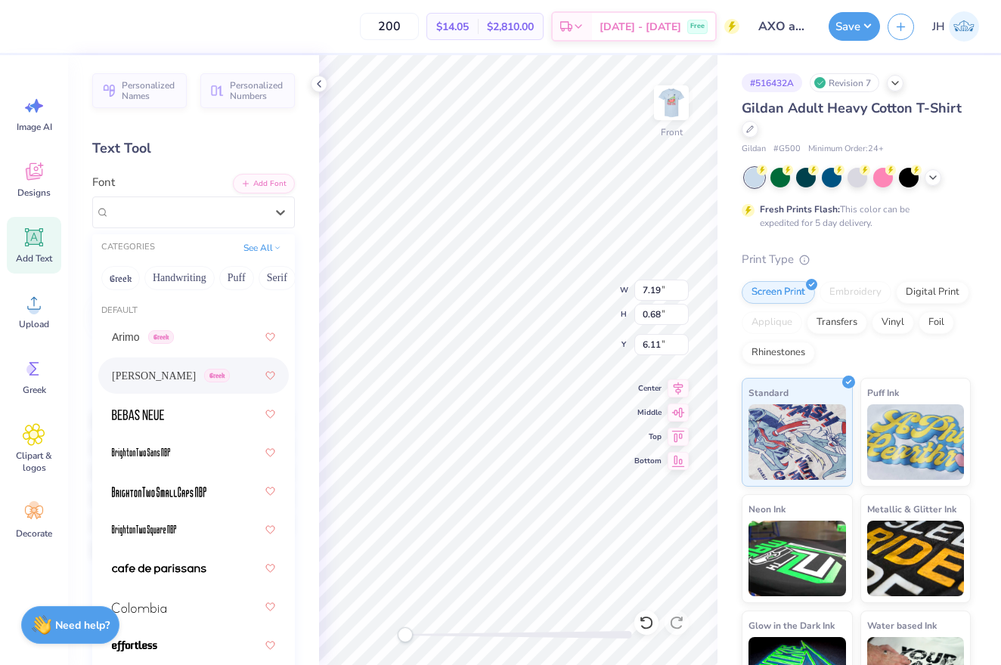
click at [204, 377] on span "Greek" at bounding box center [217, 376] width 26 height 14
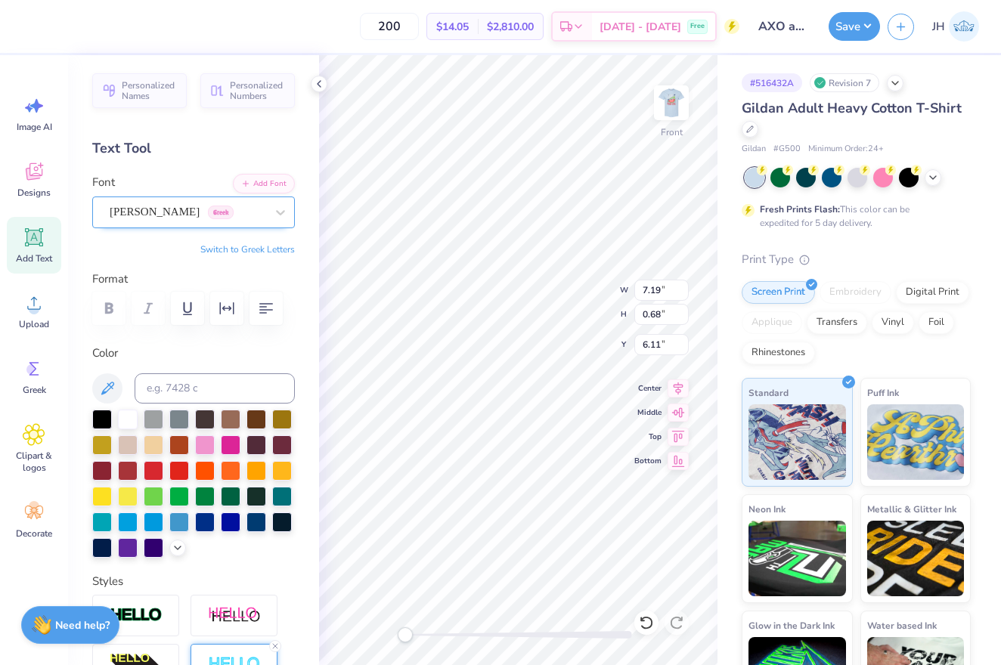
click at [208, 209] on span "Greek" at bounding box center [221, 213] width 26 height 14
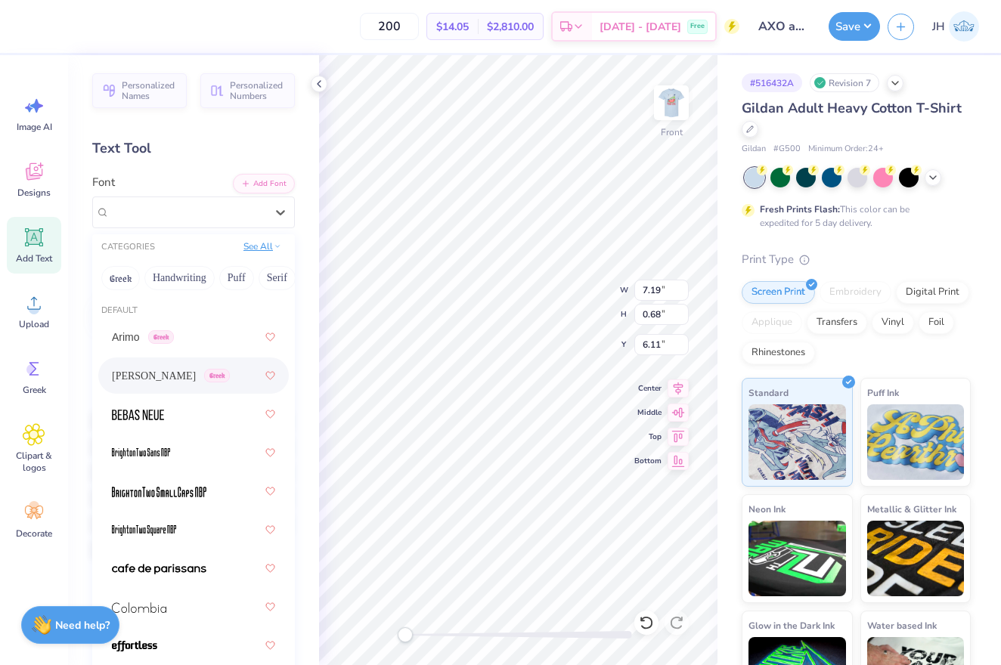
click at [259, 242] on button "See All" at bounding box center [262, 246] width 47 height 15
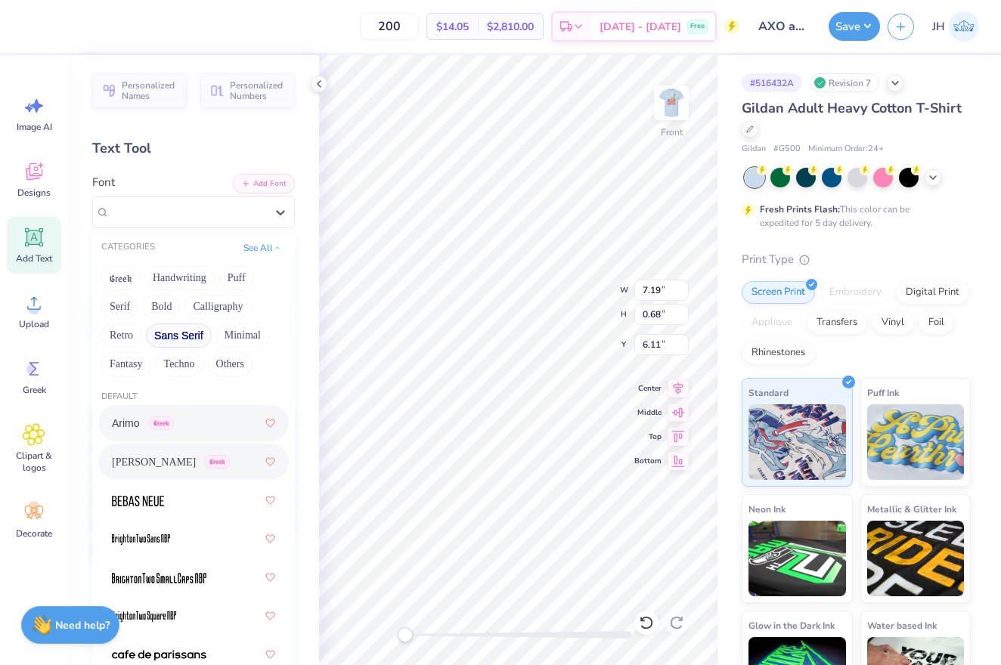
click at [178, 336] on button "Sans Serif" at bounding box center [179, 336] width 66 height 24
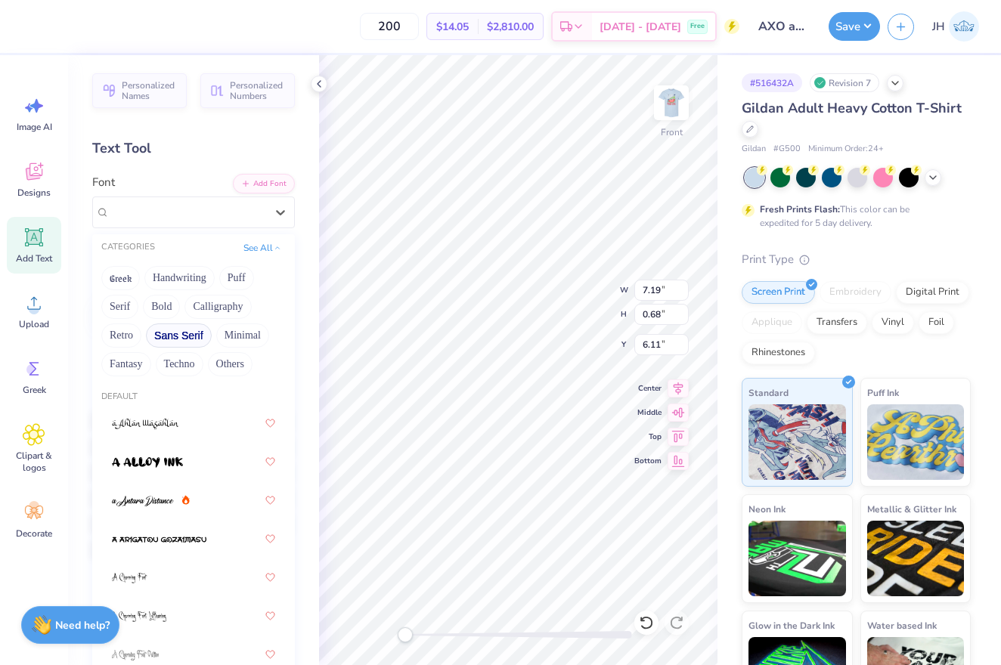
click at [180, 337] on button "Sans Serif" at bounding box center [179, 336] width 66 height 24
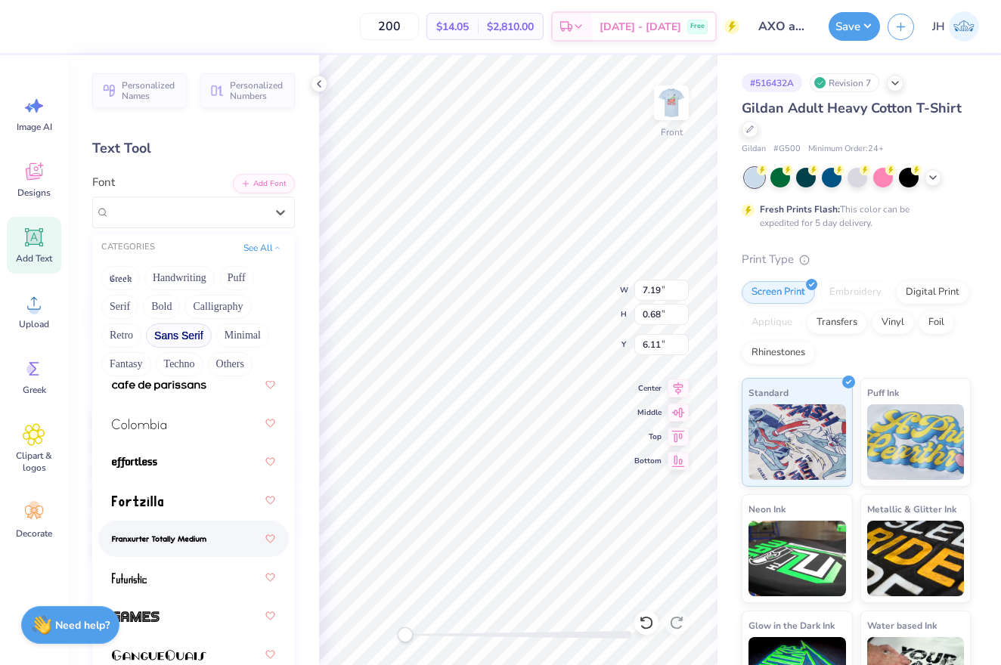
scroll to position [332, 0]
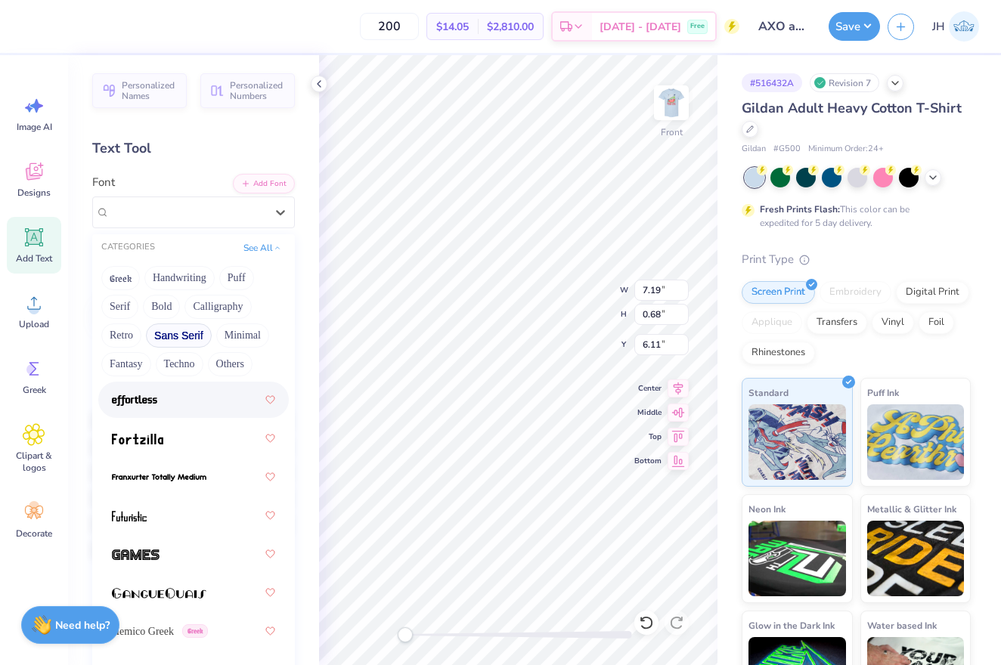
click at [168, 408] on div at bounding box center [193, 399] width 163 height 27
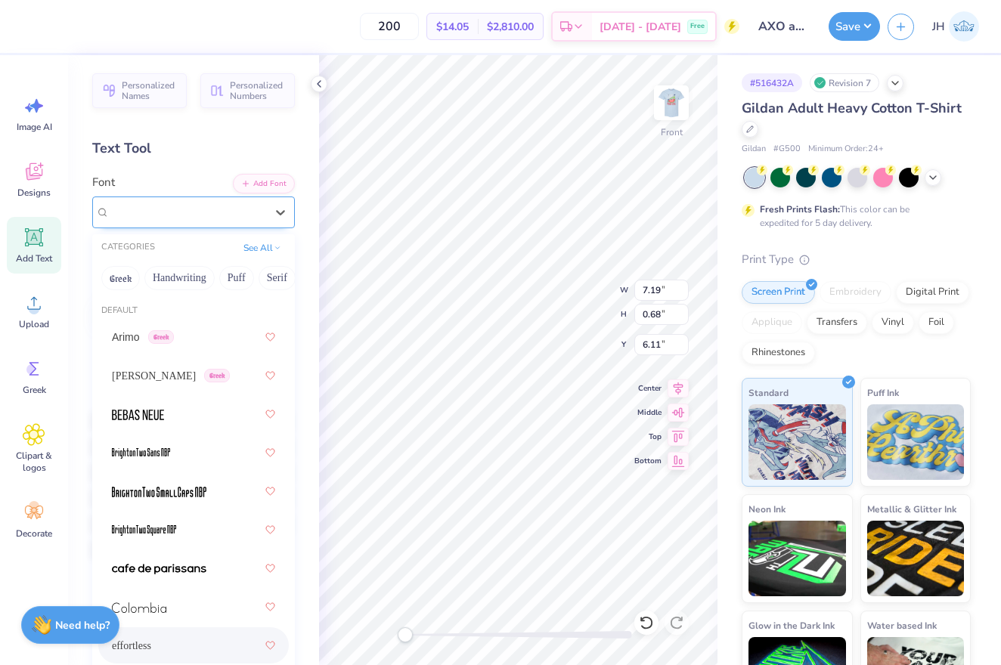
click at [214, 217] on div "effortless" at bounding box center [187, 211] width 159 height 23
click at [262, 248] on button "See All" at bounding box center [262, 246] width 47 height 15
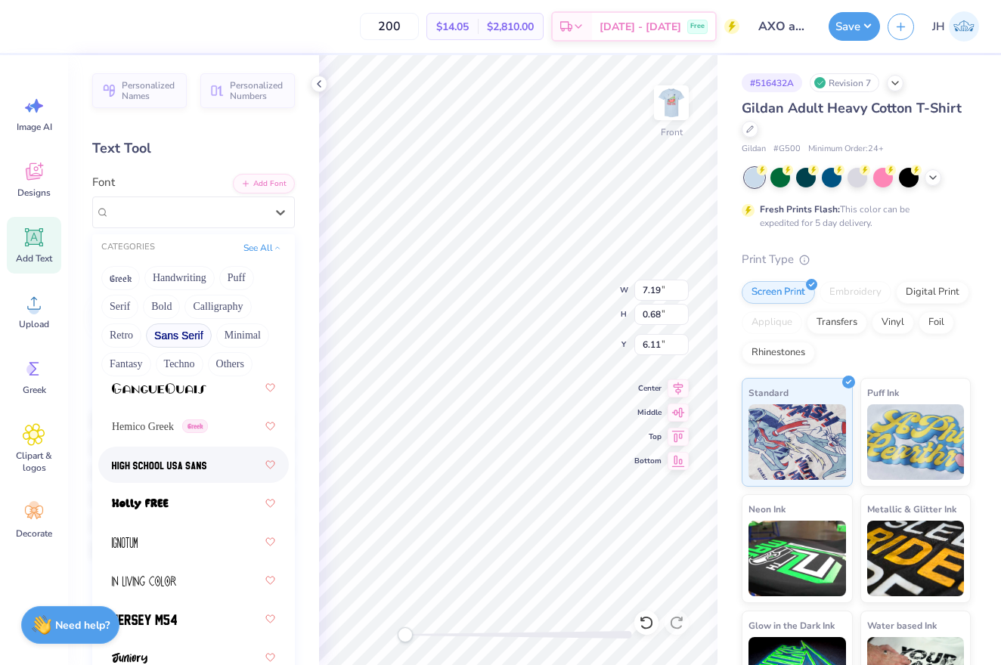
scroll to position [534, 0]
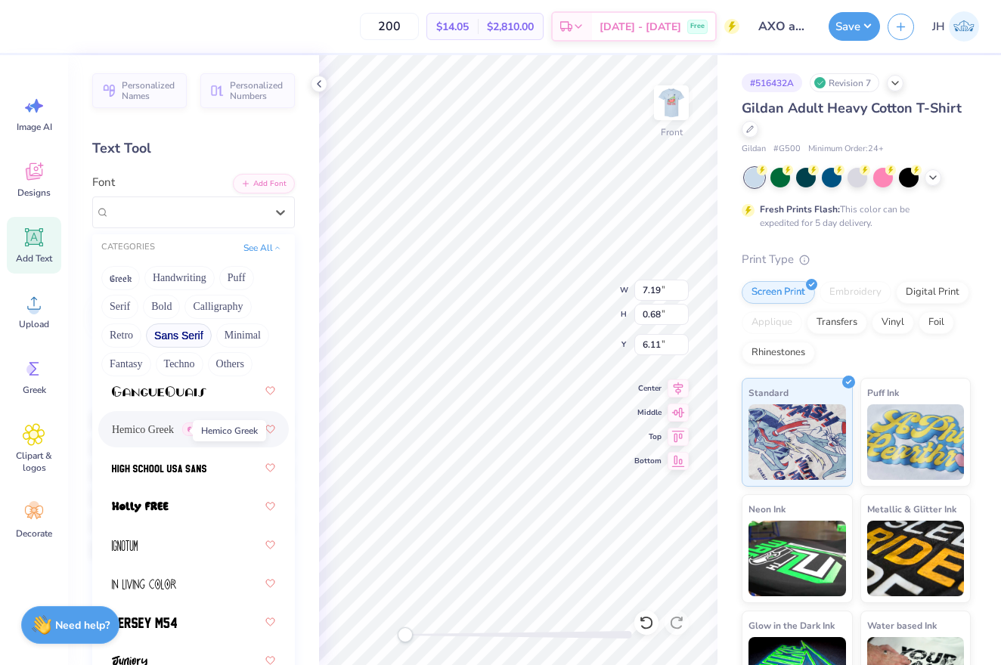
click at [151, 436] on span "Hemico Greek" at bounding box center [143, 430] width 62 height 16
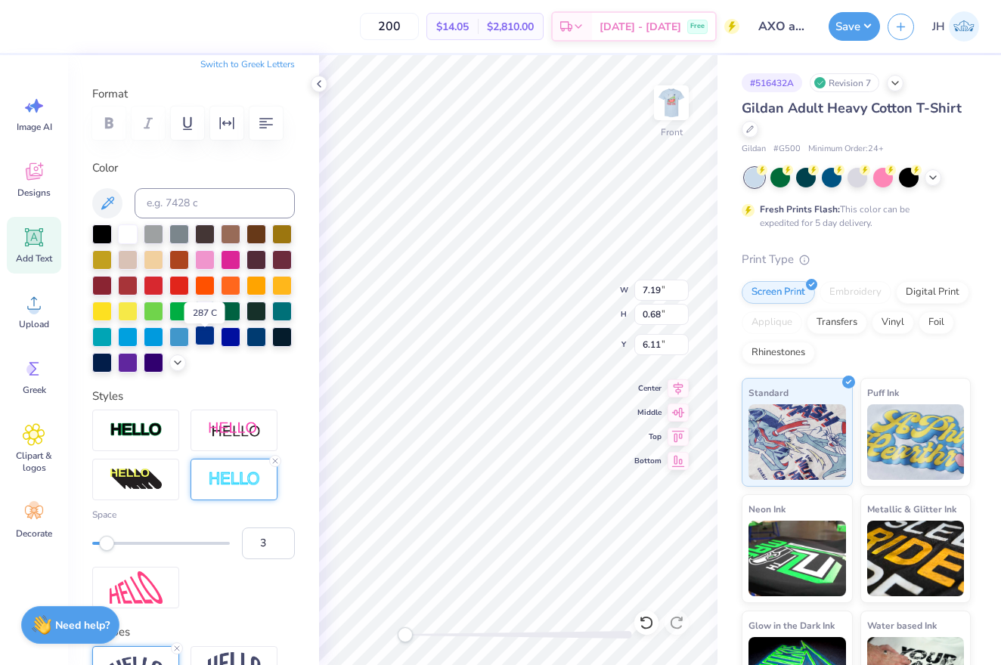
scroll to position [191, 0]
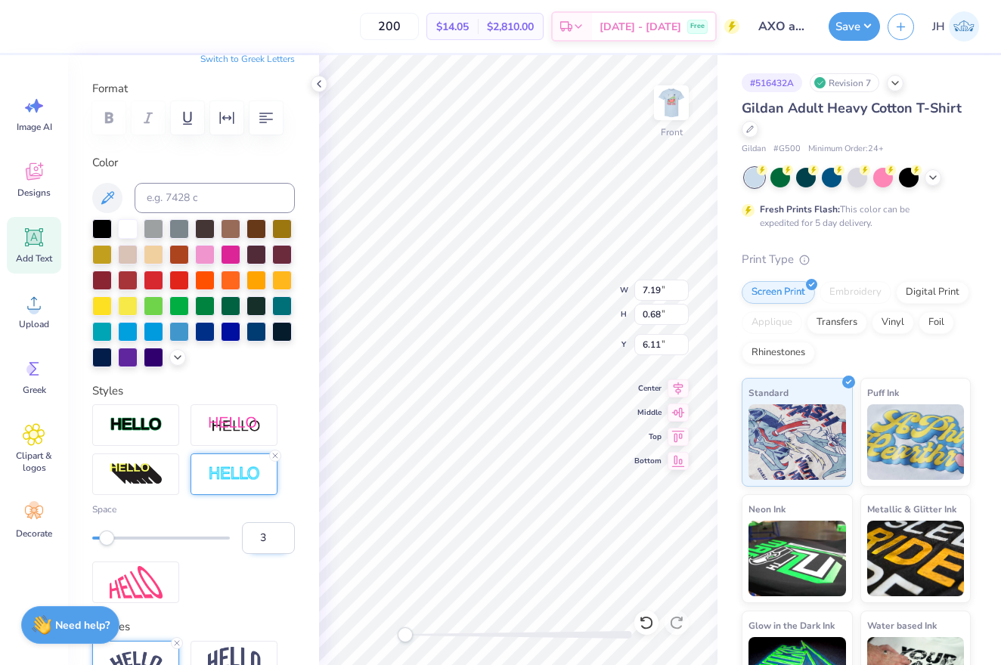
type input "4"
click at [281, 538] on input "4" at bounding box center [268, 539] width 53 height 32
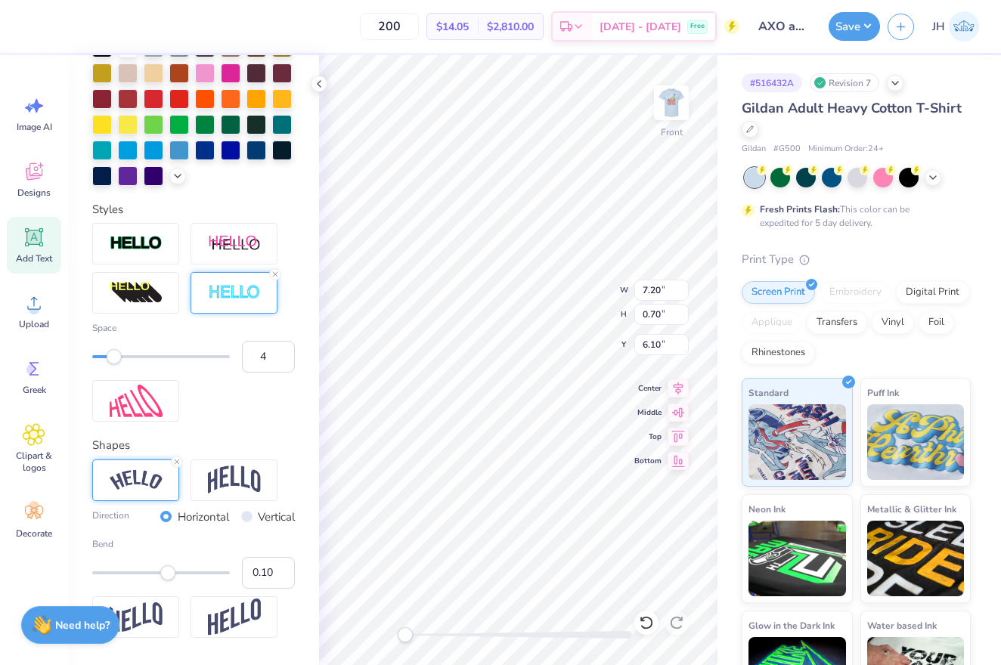
scroll to position [373, 0]
click at [275, 488] on div at bounding box center [234, 480] width 87 height 42
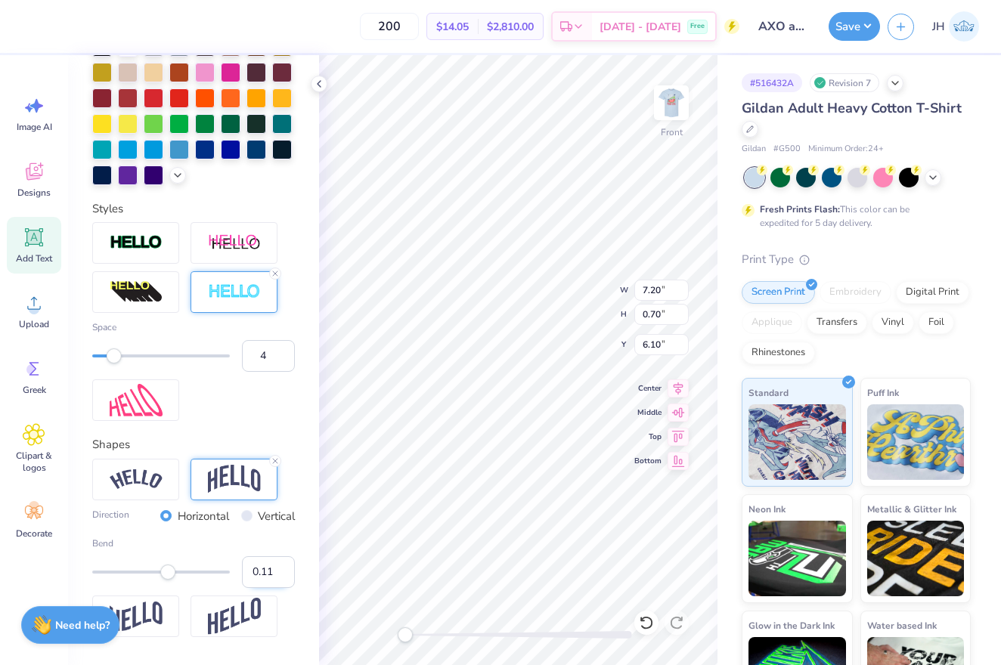
click at [284, 570] on input "0.11" at bounding box center [268, 573] width 53 height 32
click at [284, 570] on input "0.12" at bounding box center [268, 573] width 53 height 32
click at [284, 570] on input "0.13" at bounding box center [268, 573] width 53 height 32
click at [284, 570] on input "0.14" at bounding box center [268, 573] width 53 height 32
type input "0.15"
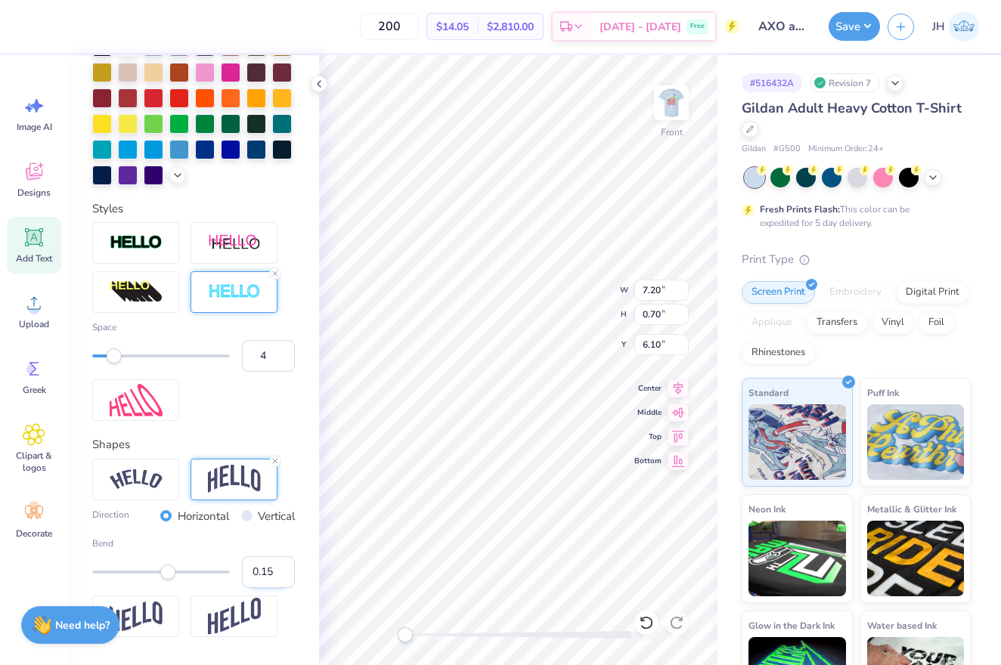
click at [284, 570] on input "0.15" at bounding box center [268, 573] width 53 height 32
type input "1.23"
type input "1.53"
type input "3.33"
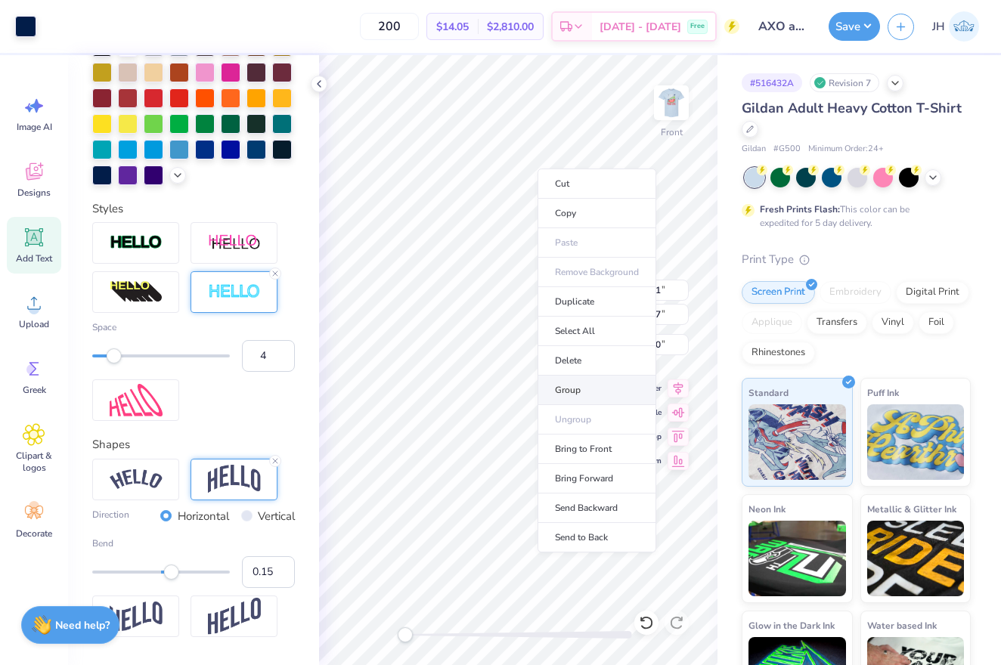
click at [578, 395] on li "Group" at bounding box center [597, 390] width 119 height 29
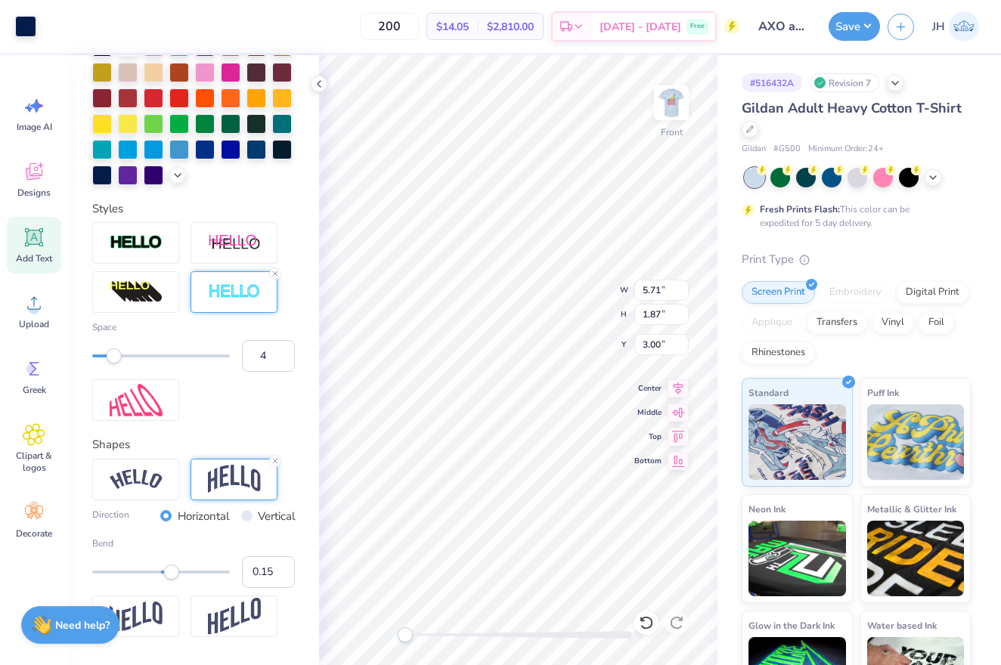
type input "7.05"
type input "1.13"
type input "1.49"
click at [858, 27] on button "Save" at bounding box center [854, 24] width 51 height 29
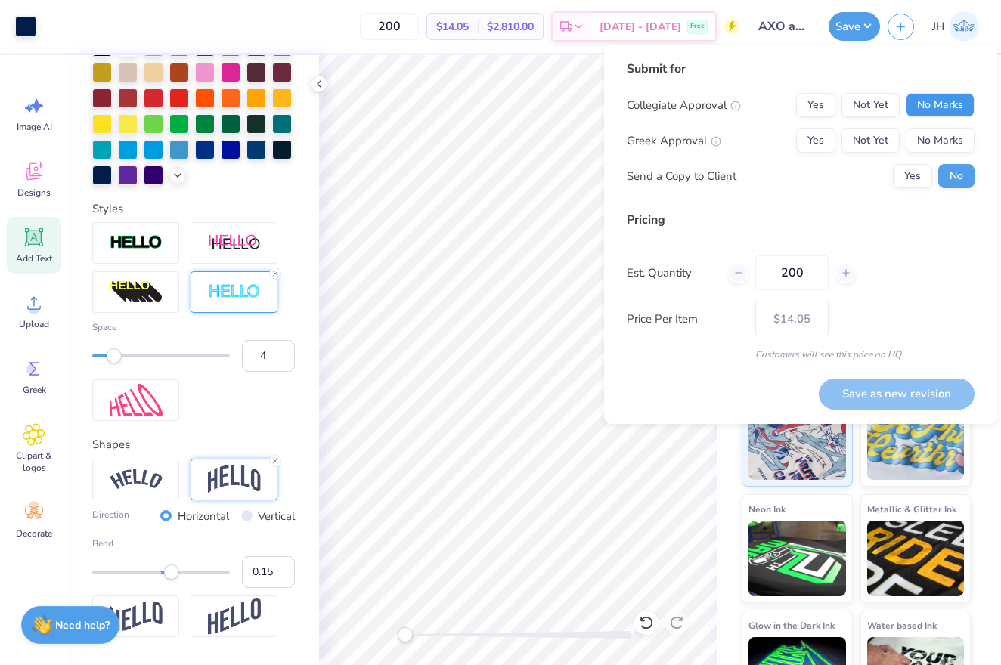
click at [938, 107] on button "No Marks" at bounding box center [940, 105] width 69 height 24
click at [814, 136] on button "Yes" at bounding box center [815, 141] width 39 height 24
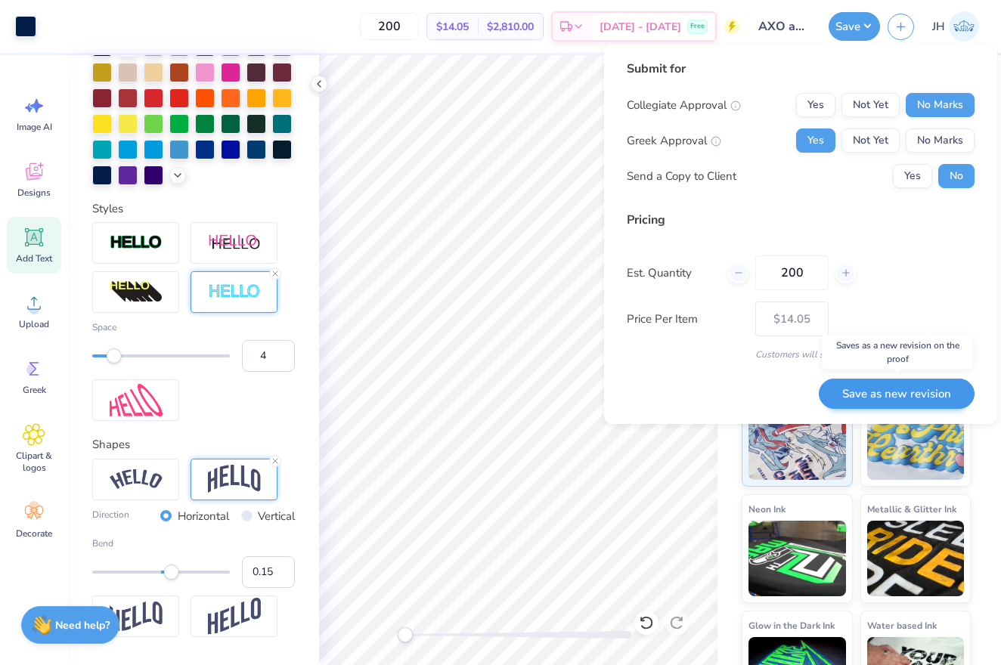
click at [910, 392] on button "Save as new revision" at bounding box center [897, 394] width 156 height 31
type input "$14.05"
